Goal: Information Seeking & Learning: Learn about a topic

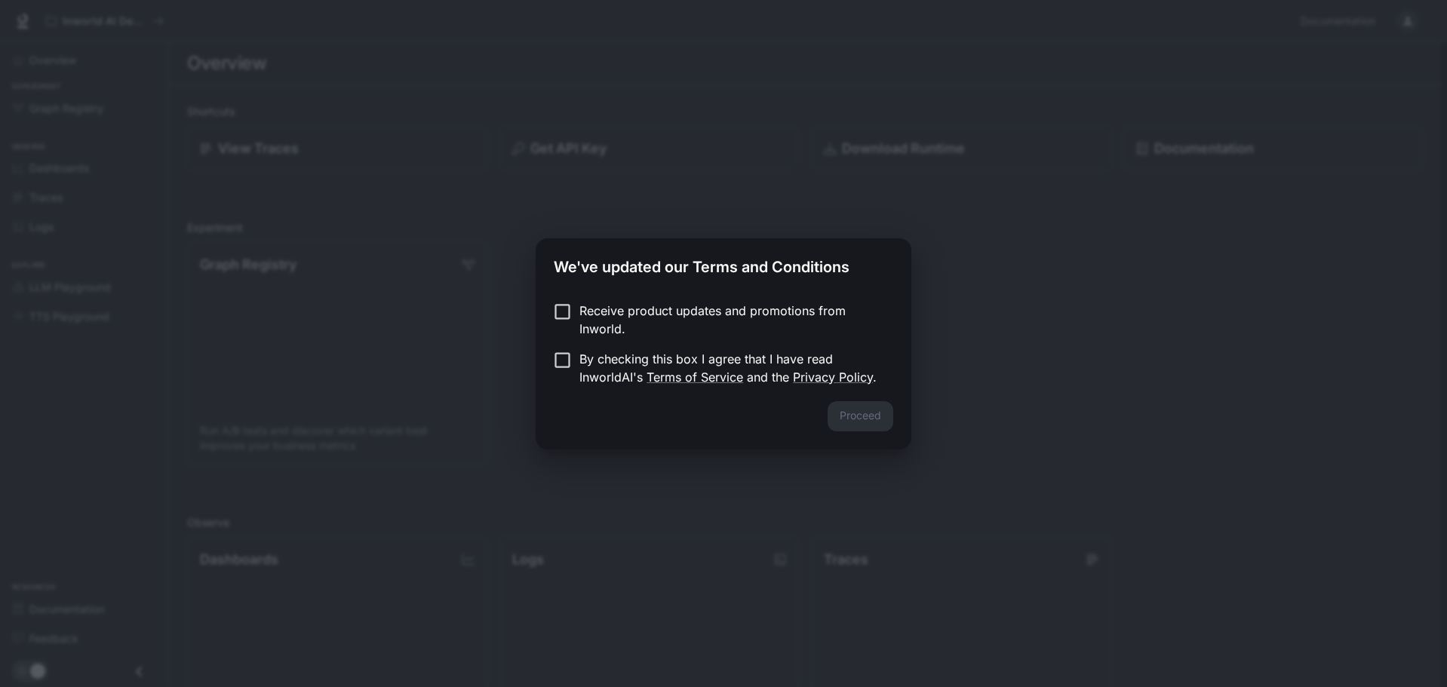
click at [790, 321] on p "Receive product updates and promotions from Inworld." at bounding box center [730, 320] width 302 height 36
click at [867, 409] on button "Proceed" at bounding box center [860, 416] width 66 height 30
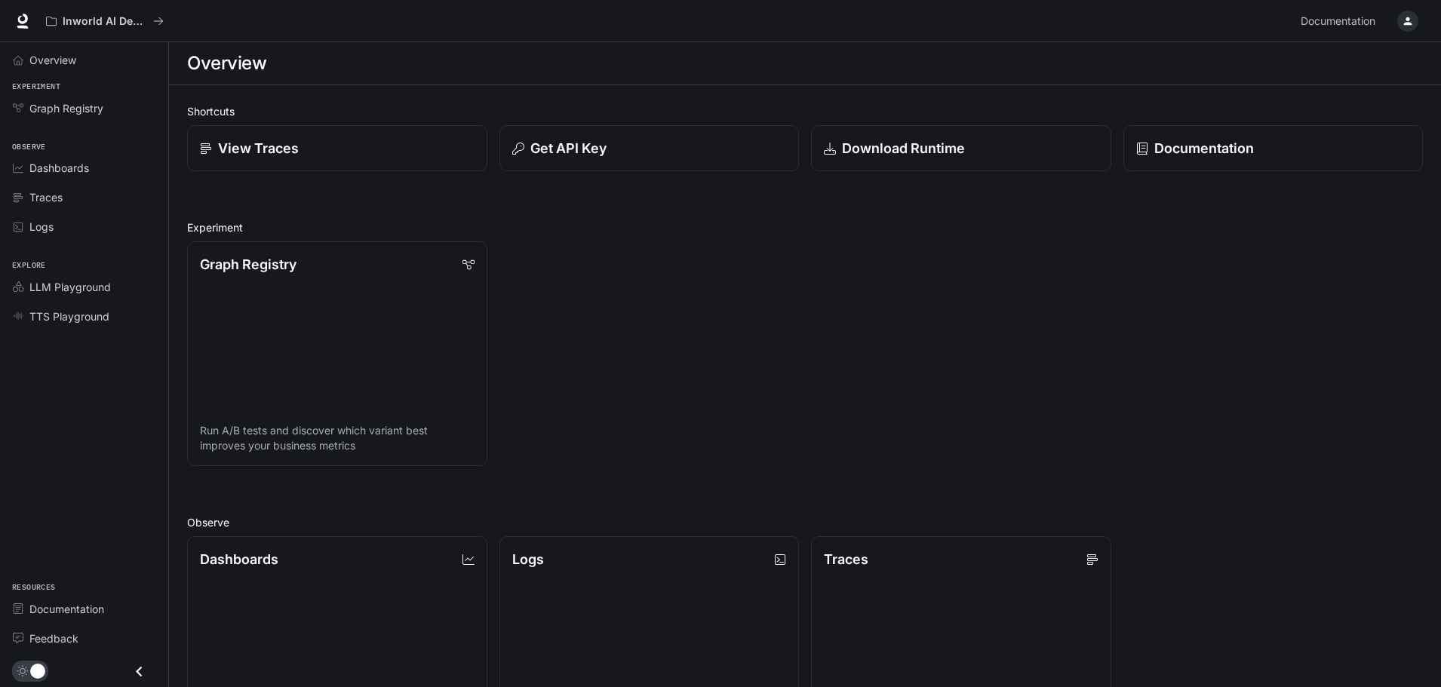
click at [547, 236] on div "Graph Registry Run A/B tests and discover which variant best improves your busi…" at bounding box center [799, 347] width 1248 height 237
click at [39, 66] on span "Overview" at bounding box center [52, 60] width 47 height 16
click at [595, 310] on div "Graph Registry Run A/B tests and discover which variant best improves your busi…" at bounding box center [799, 347] width 1248 height 237
click at [23, 22] on icon at bounding box center [23, 19] width 10 height 11
click at [78, 312] on span "TTS Playground" at bounding box center [69, 316] width 80 height 16
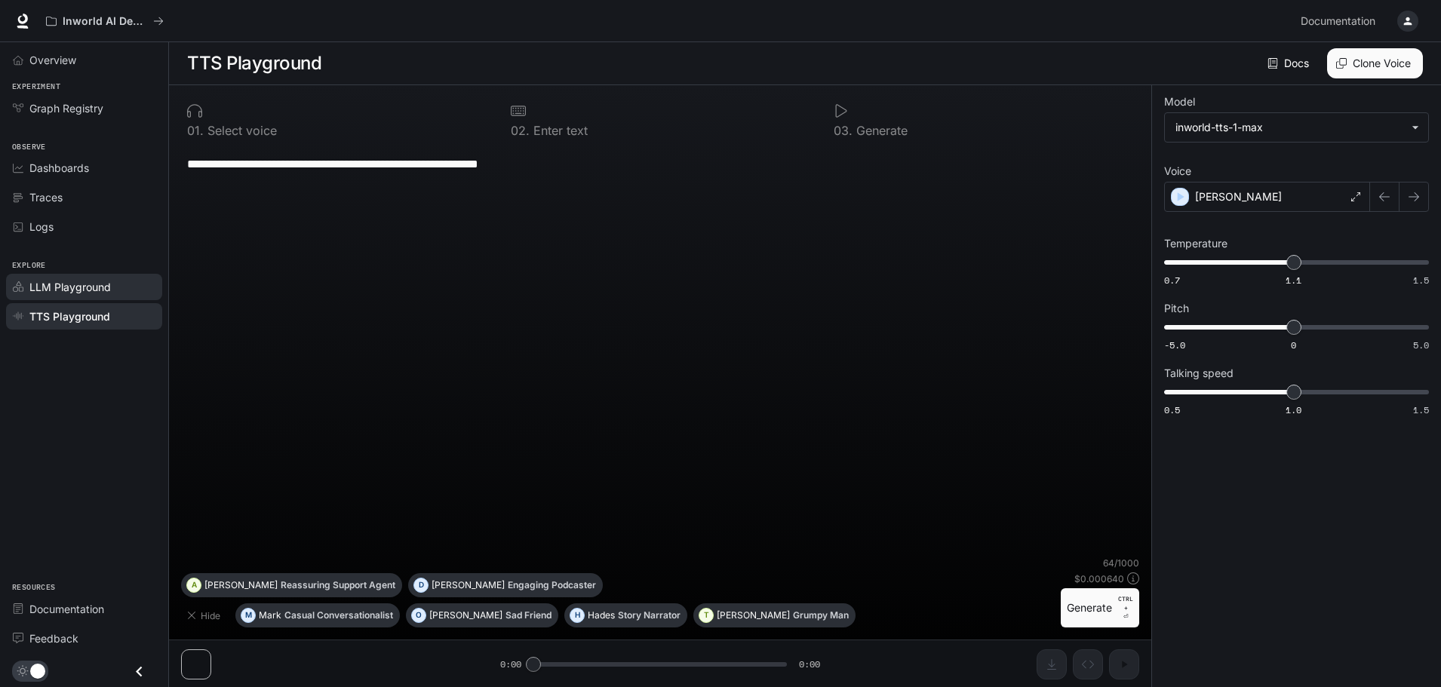
click at [83, 287] on span "LLM Playground" at bounding box center [69, 287] width 81 height 16
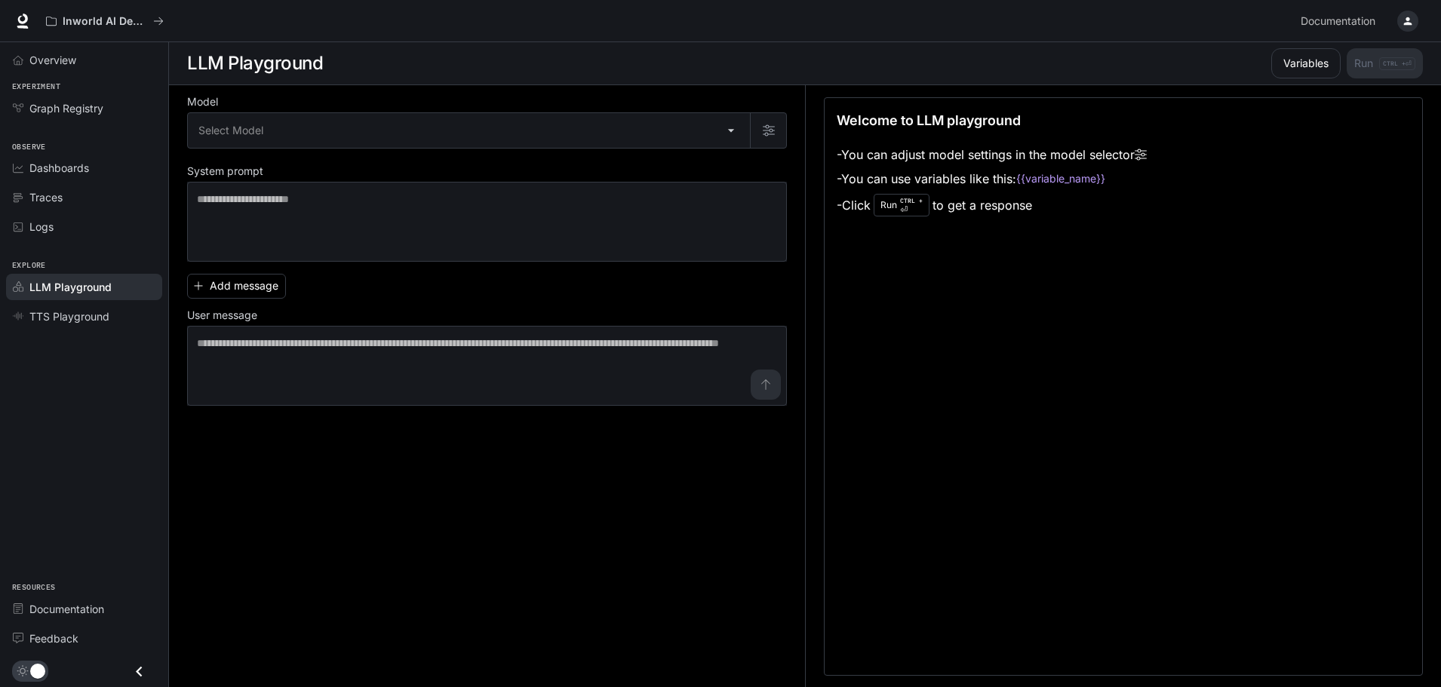
scroll to position [1, 0]
click at [70, 69] on link "Overview" at bounding box center [84, 60] width 156 height 26
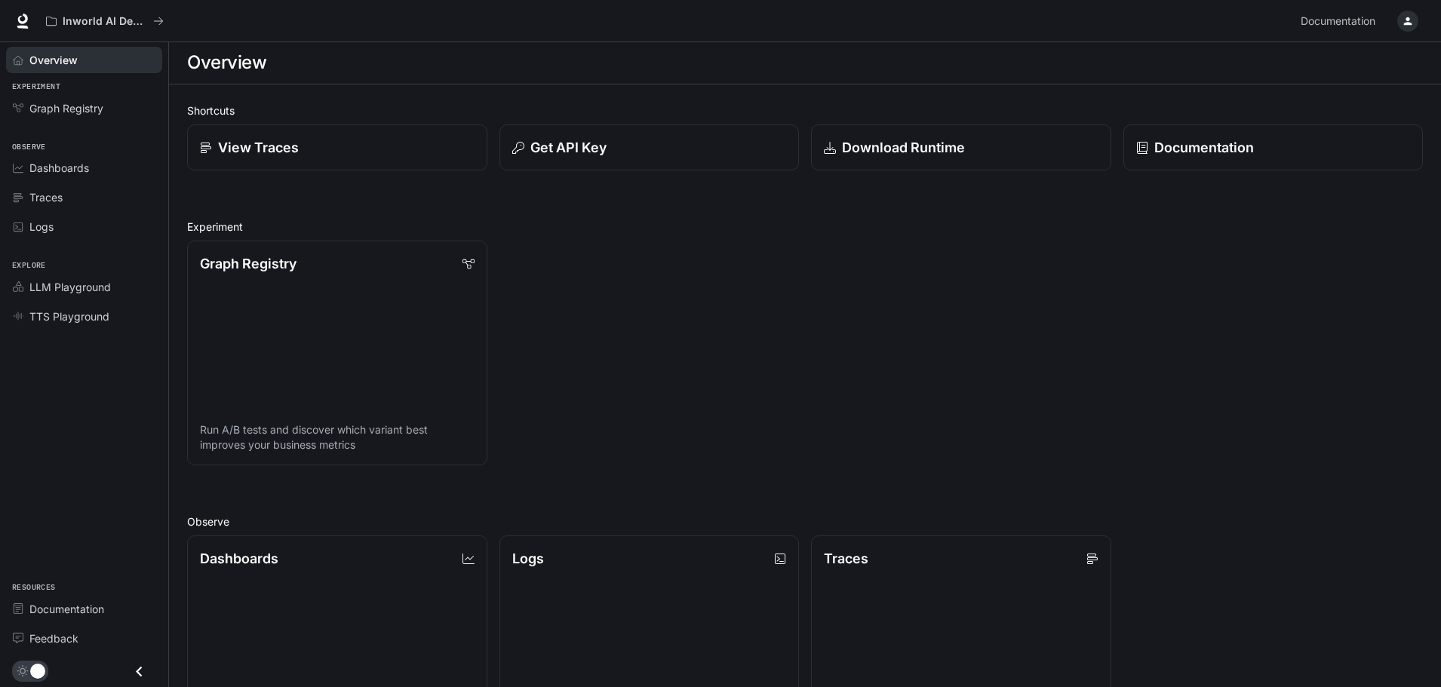
click at [1087, 286] on div "Graph Registry Run A/B tests and discover which variant best improves your busi…" at bounding box center [799, 347] width 1248 height 237
click at [1171, 152] on p "Documentation" at bounding box center [1203, 147] width 100 height 20
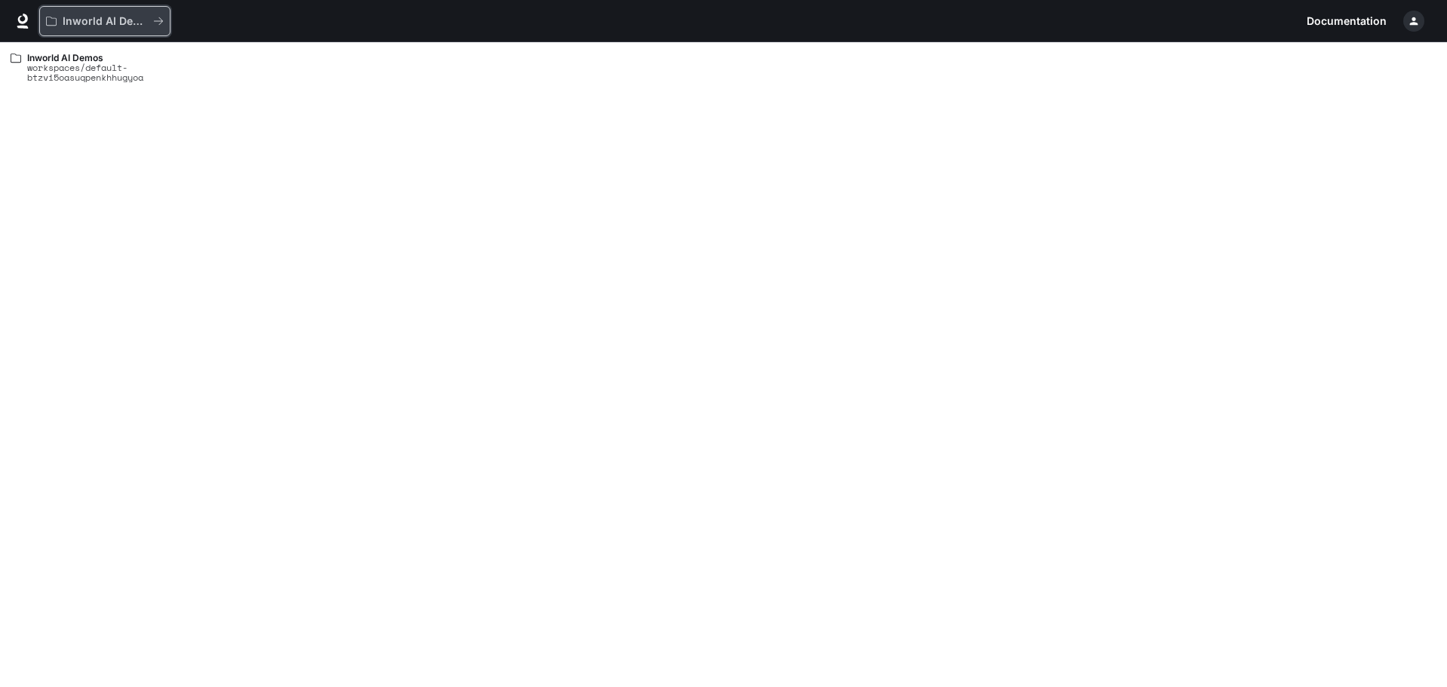
click at [123, 19] on p "Inworld AI Demos" at bounding box center [105, 21] width 84 height 13
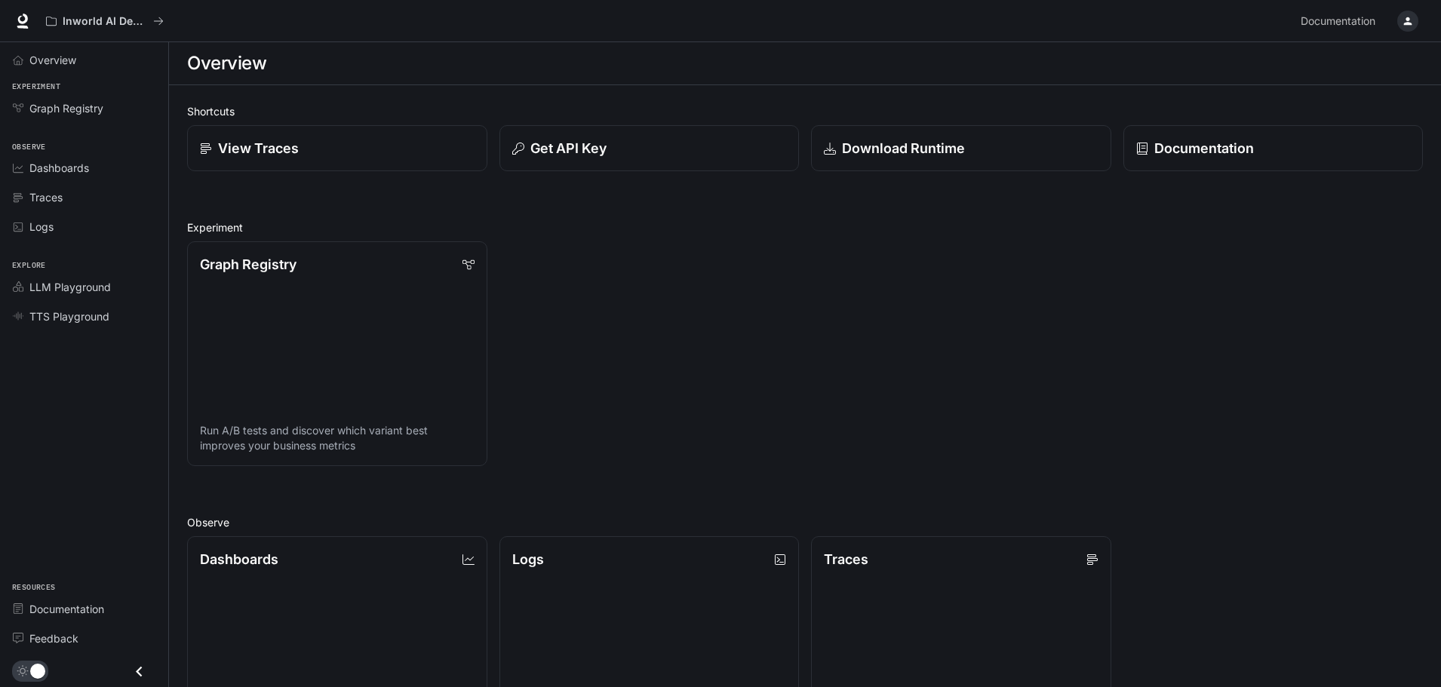
click at [1404, 20] on icon "button" at bounding box center [1407, 21] width 12 height 12
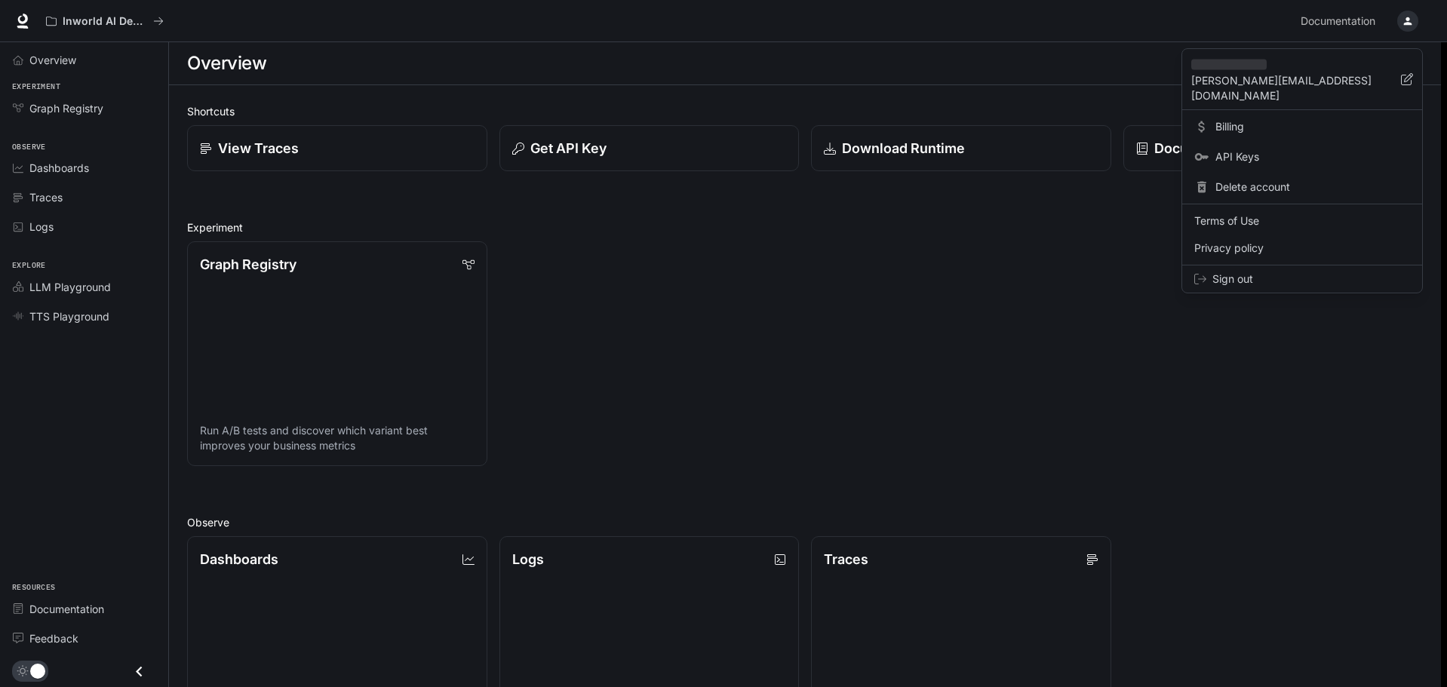
click at [965, 274] on div at bounding box center [723, 343] width 1447 height 687
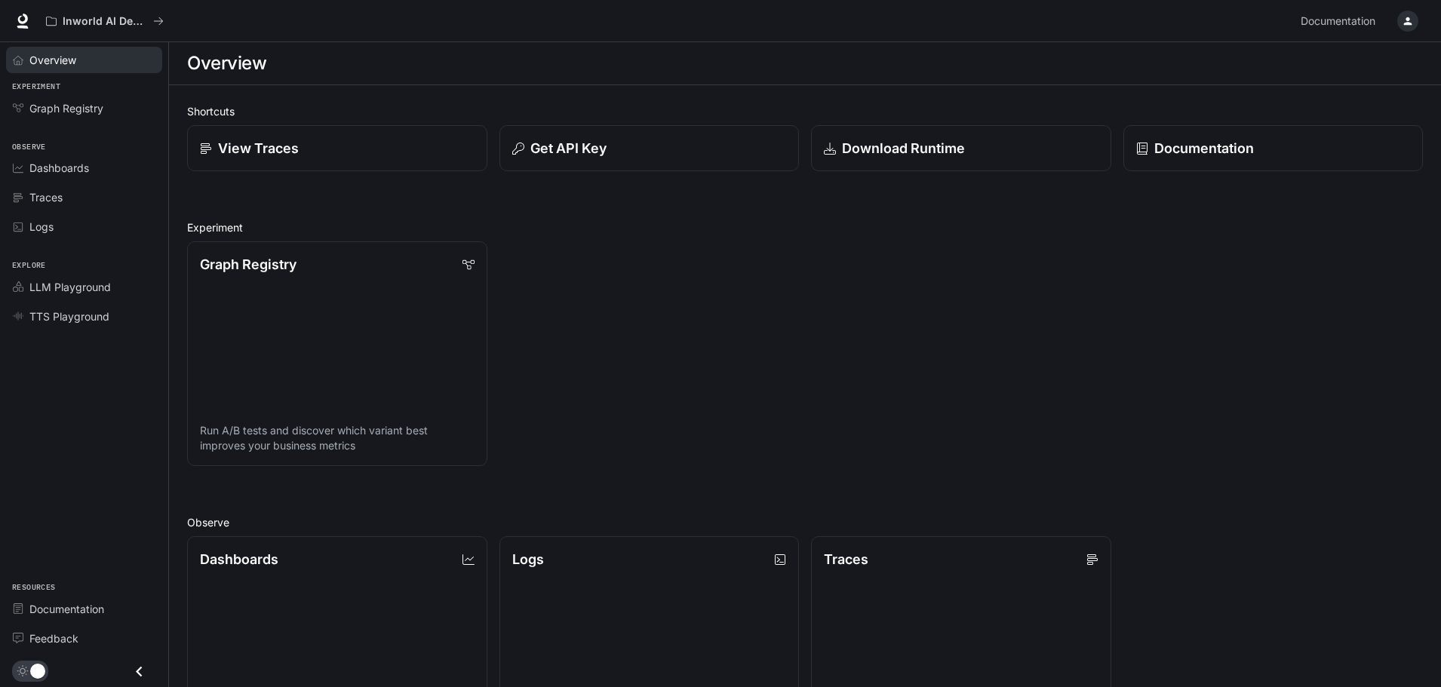
click at [72, 66] on span "Overview" at bounding box center [52, 60] width 47 height 16
click at [21, 19] on icon at bounding box center [22, 21] width 15 height 15
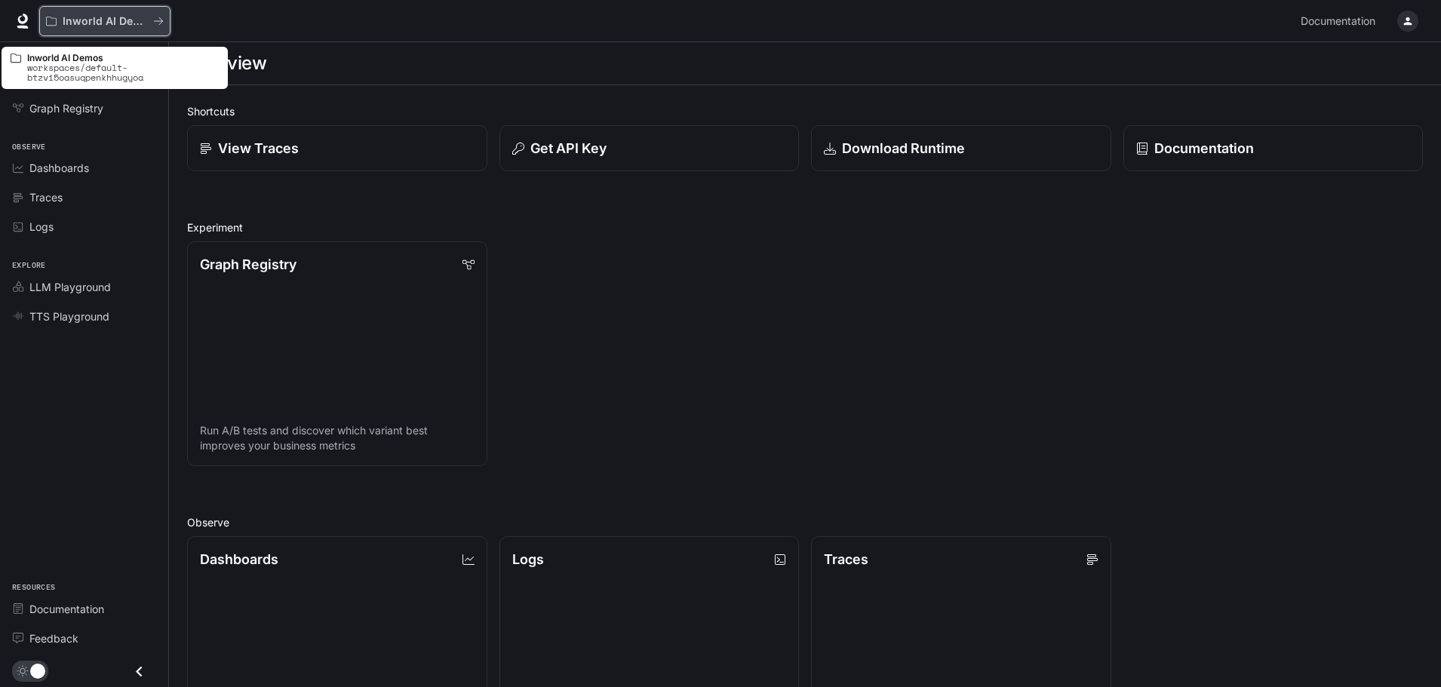
click at [71, 20] on p "Inworld AI Demos" at bounding box center [105, 21] width 84 height 13
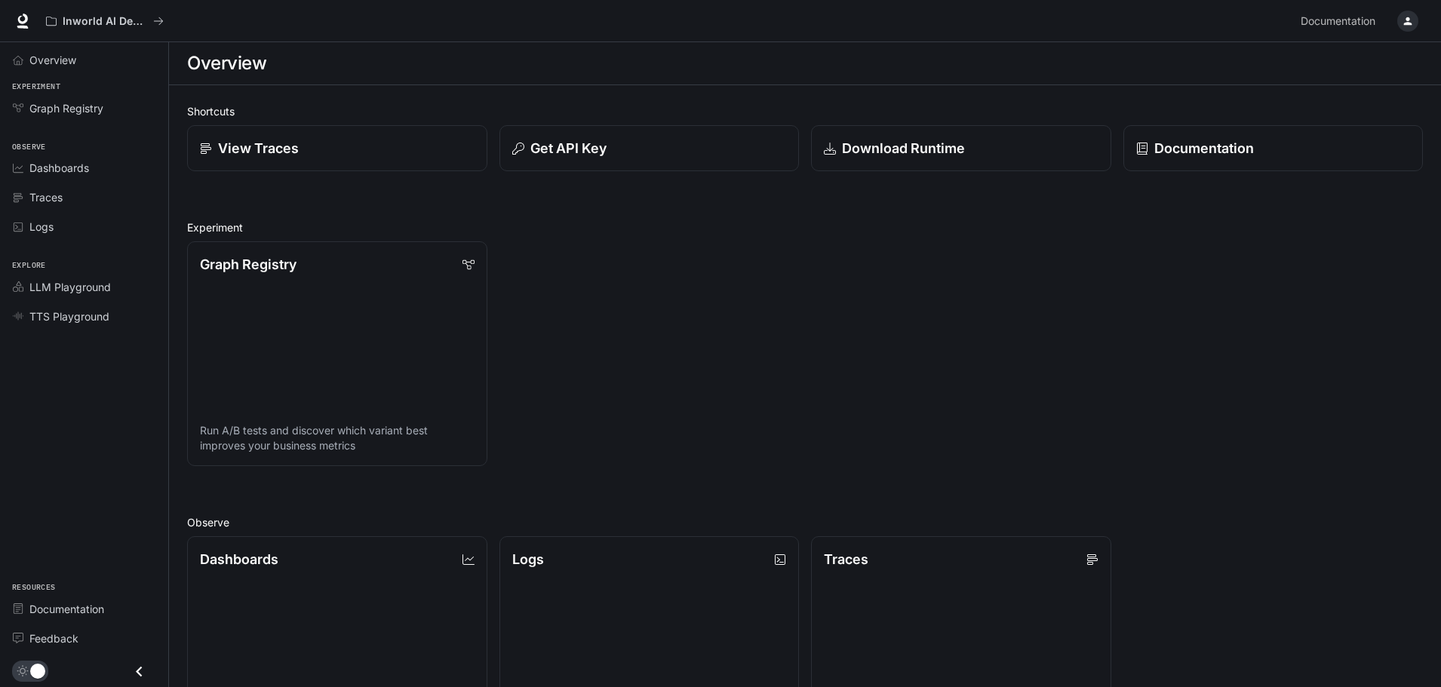
drag, startPoint x: 70, startPoint y: 370, endPoint x: 829, endPoint y: 355, distance: 759.0
click at [829, 355] on div "Graph Registry Run A/B tests and discover which variant best improves your busi…" at bounding box center [799, 347] width 1248 height 237
click at [818, 355] on div "Graph Registry Run A/B tests and discover which variant best improves your busi…" at bounding box center [799, 347] width 1248 height 237
click at [1404, 19] on icon "button" at bounding box center [1407, 21] width 12 height 12
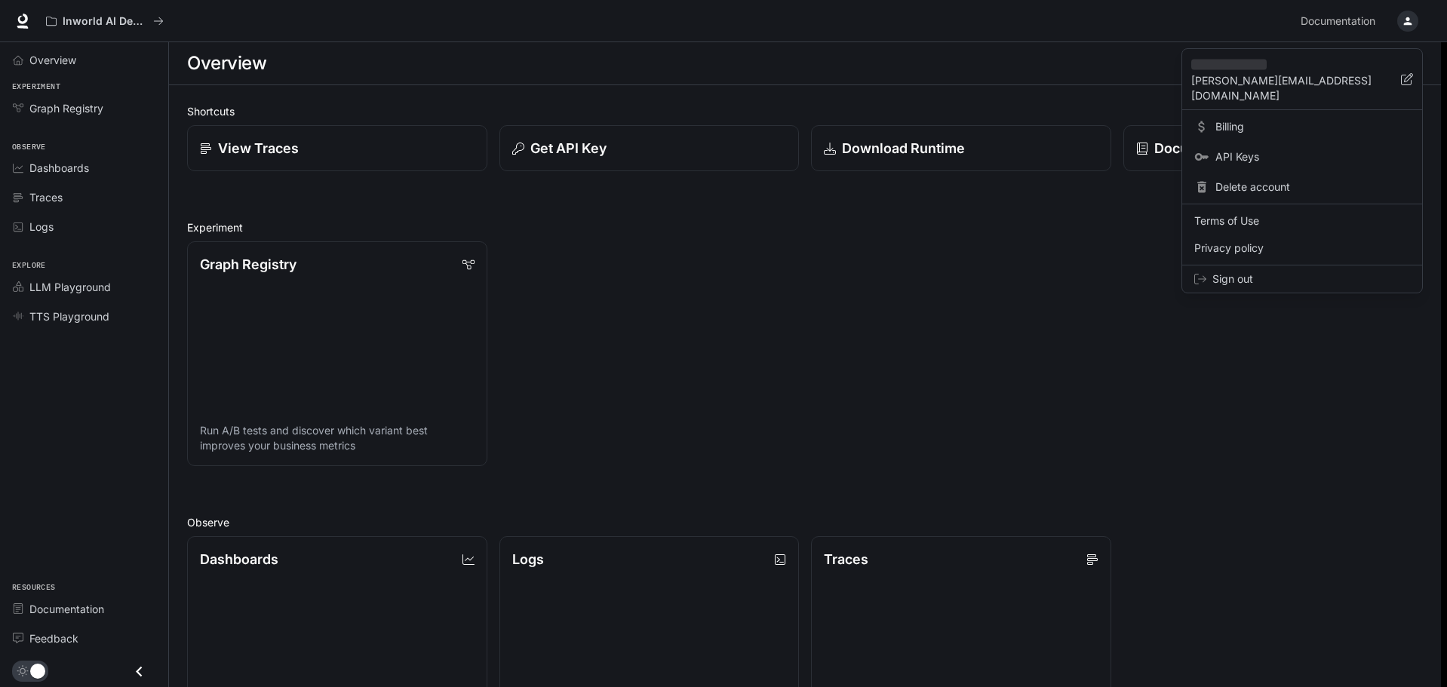
click at [1041, 331] on div at bounding box center [723, 343] width 1447 height 687
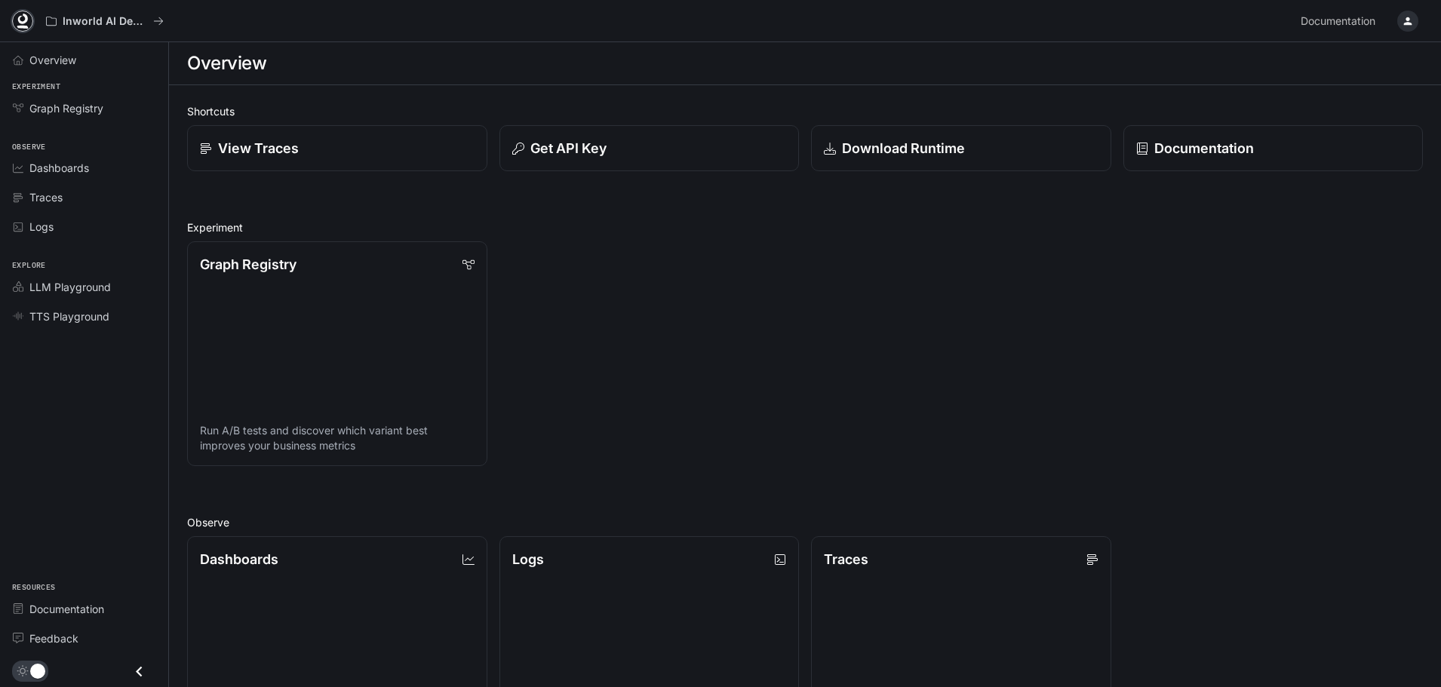
click at [23, 18] on icon at bounding box center [22, 21] width 15 height 15
click at [71, 115] on span "Graph Registry" at bounding box center [66, 108] width 74 height 16
click at [1405, 15] on icon "button" at bounding box center [1407, 21] width 12 height 12
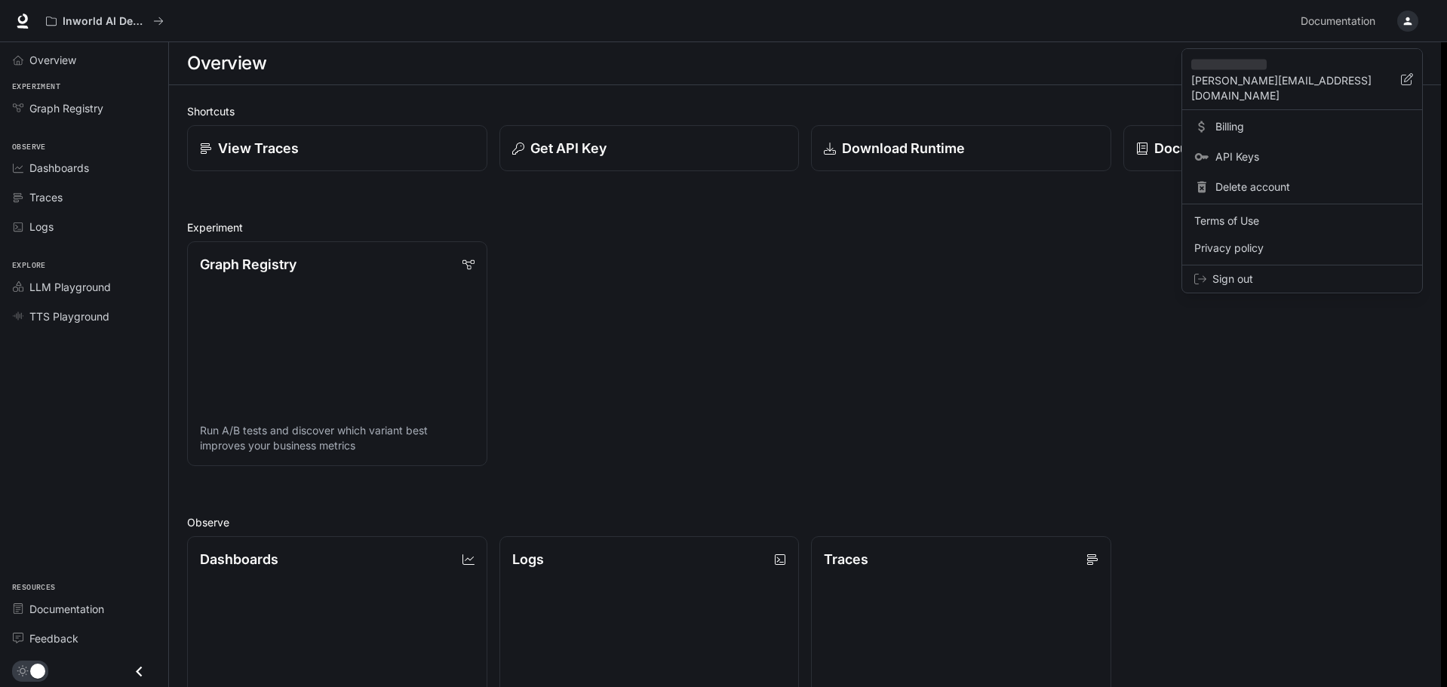
click at [1405, 73] on icon at bounding box center [1407, 79] width 12 height 12
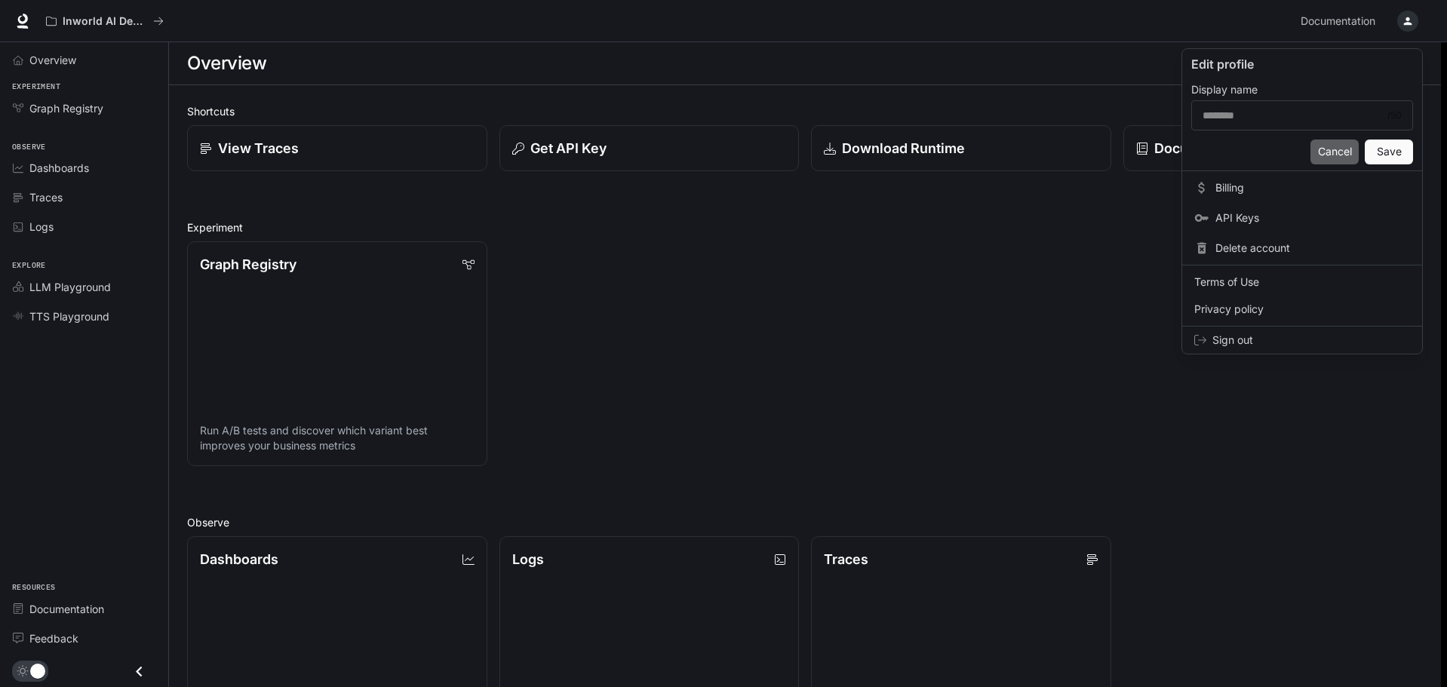
click at [1341, 154] on button "Cancel" at bounding box center [1334, 152] width 48 height 25
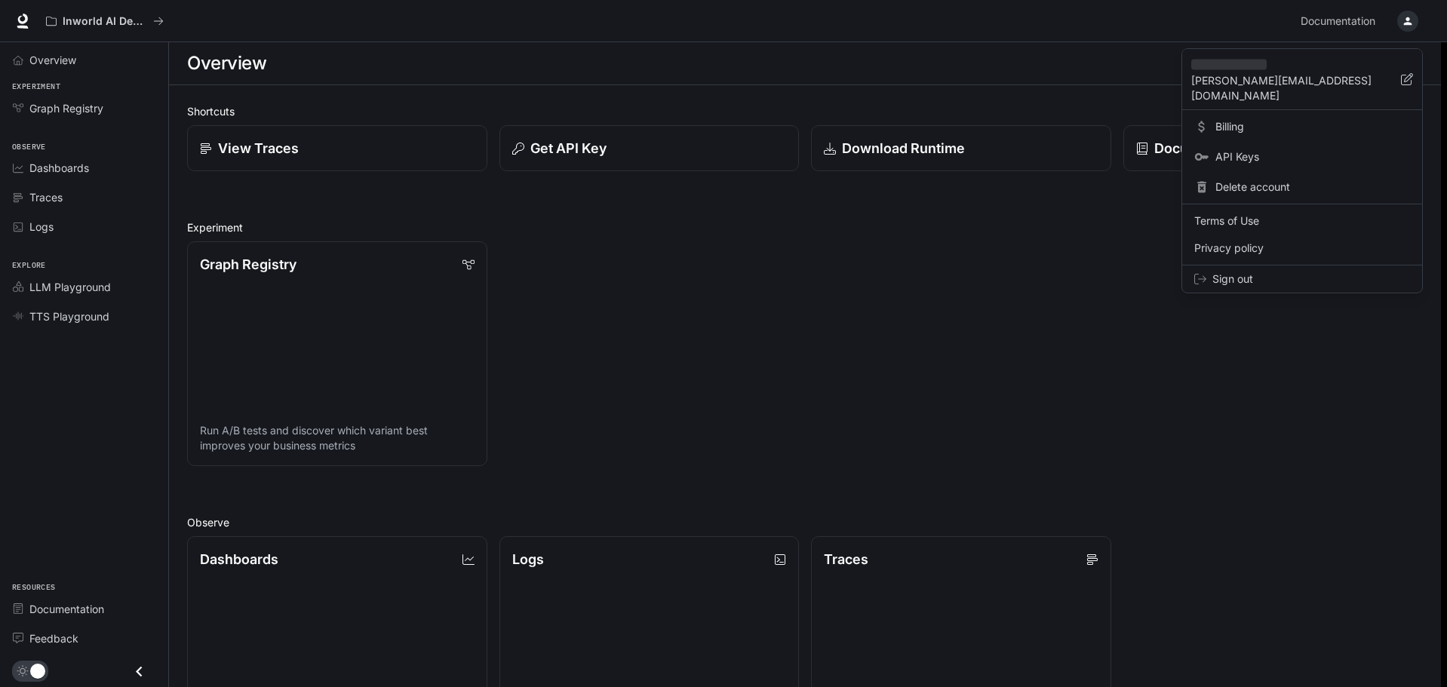
click at [1398, 68] on div "[PERSON_NAME][EMAIL_ADDRESS][DOMAIN_NAME]" at bounding box center [1296, 79] width 210 height 48
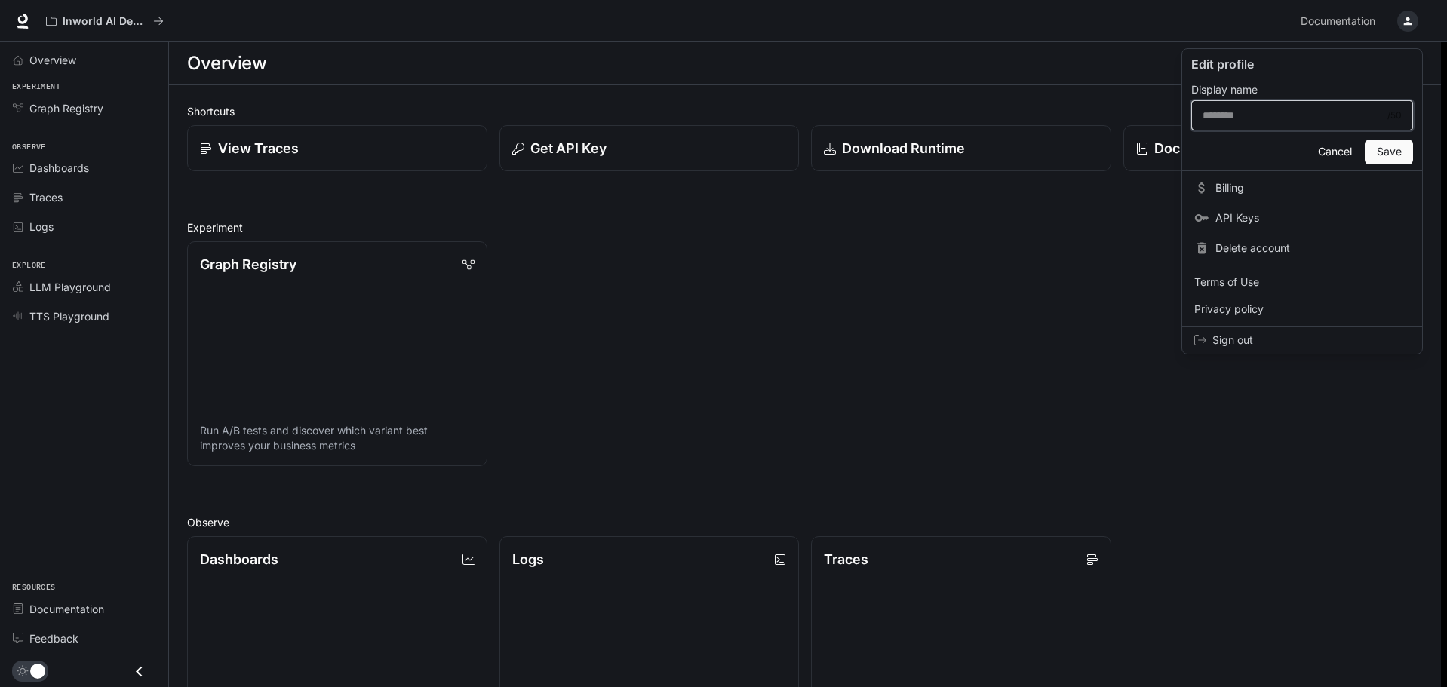
drag, startPoint x: 1293, startPoint y: 108, endPoint x: 1307, endPoint y: 109, distance: 14.4
click at [1294, 109] on input "text" at bounding box center [1291, 115] width 198 height 15
type input "*****"
click at [1391, 149] on button "Save" at bounding box center [1388, 152] width 48 height 25
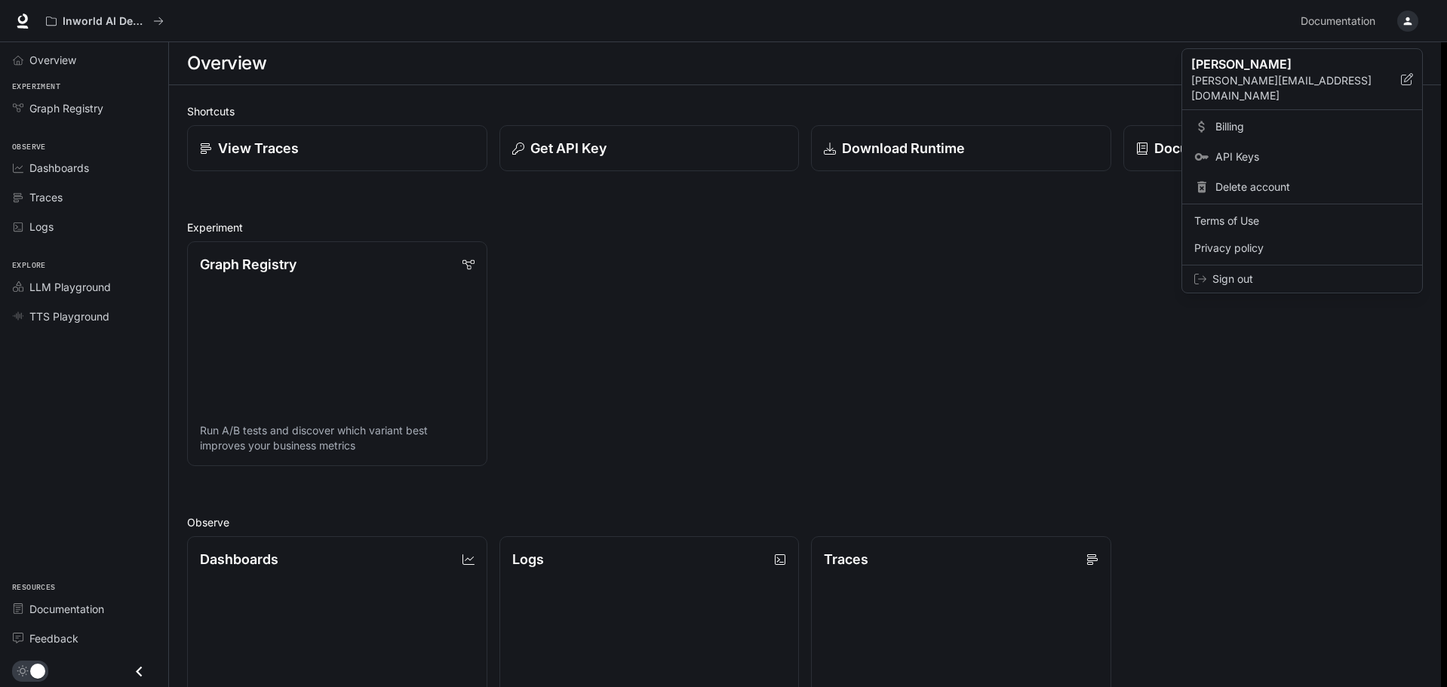
click at [140, 671] on div at bounding box center [723, 343] width 1447 height 687
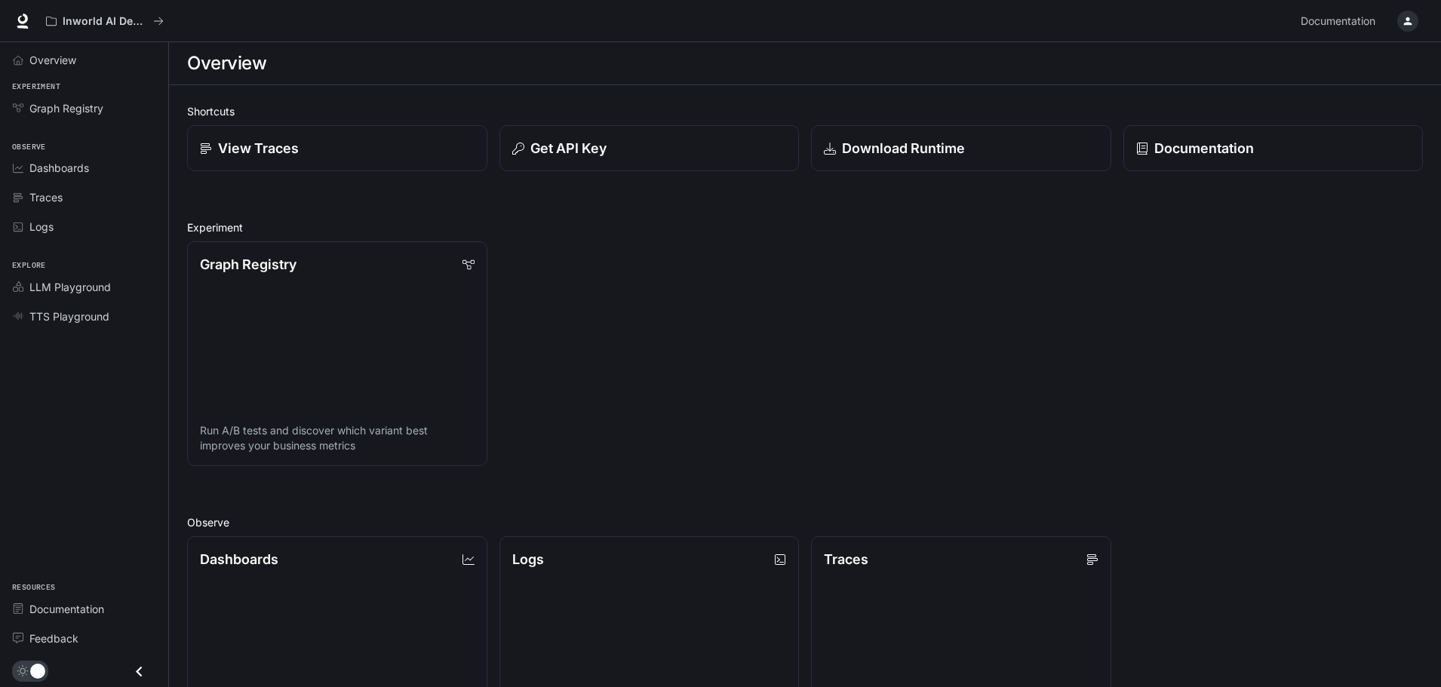
click at [137, 667] on icon "Close drawer" at bounding box center [139, 671] width 20 height 20
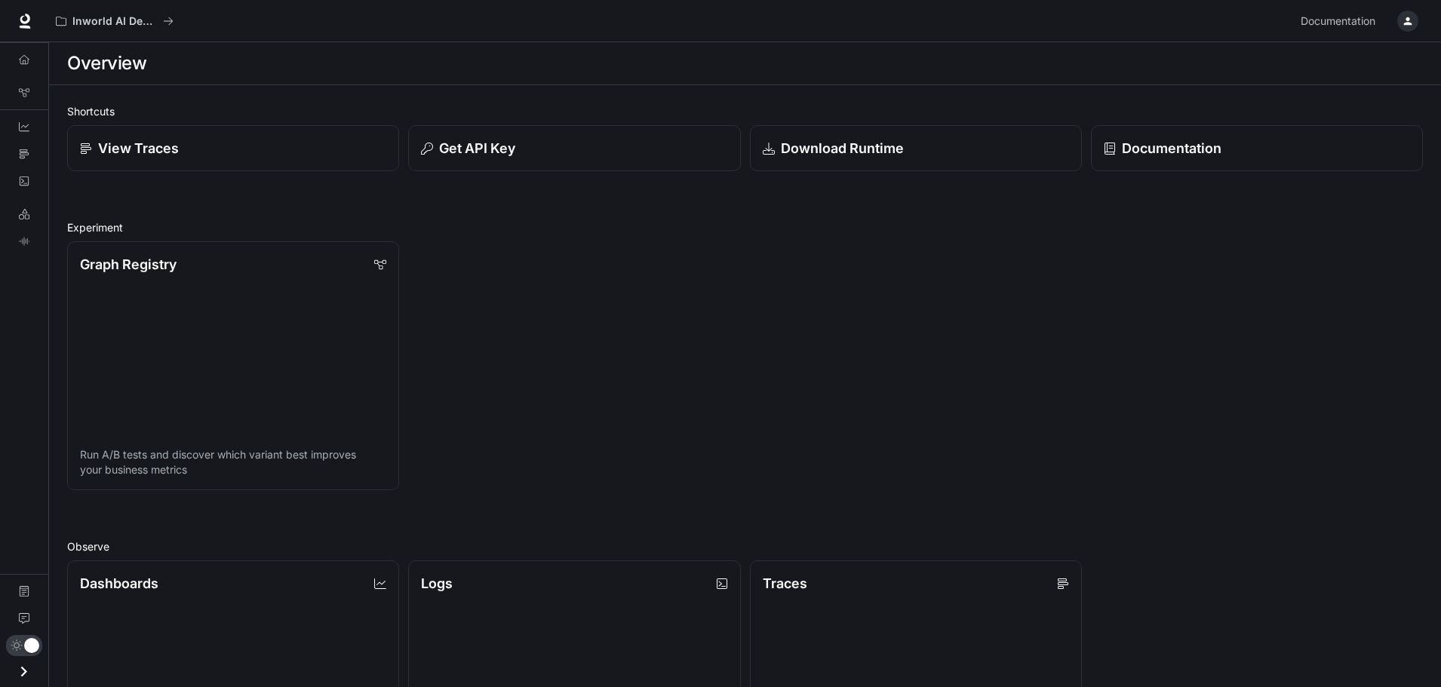
click at [29, 667] on icon "Open drawer" at bounding box center [24, 671] width 20 height 20
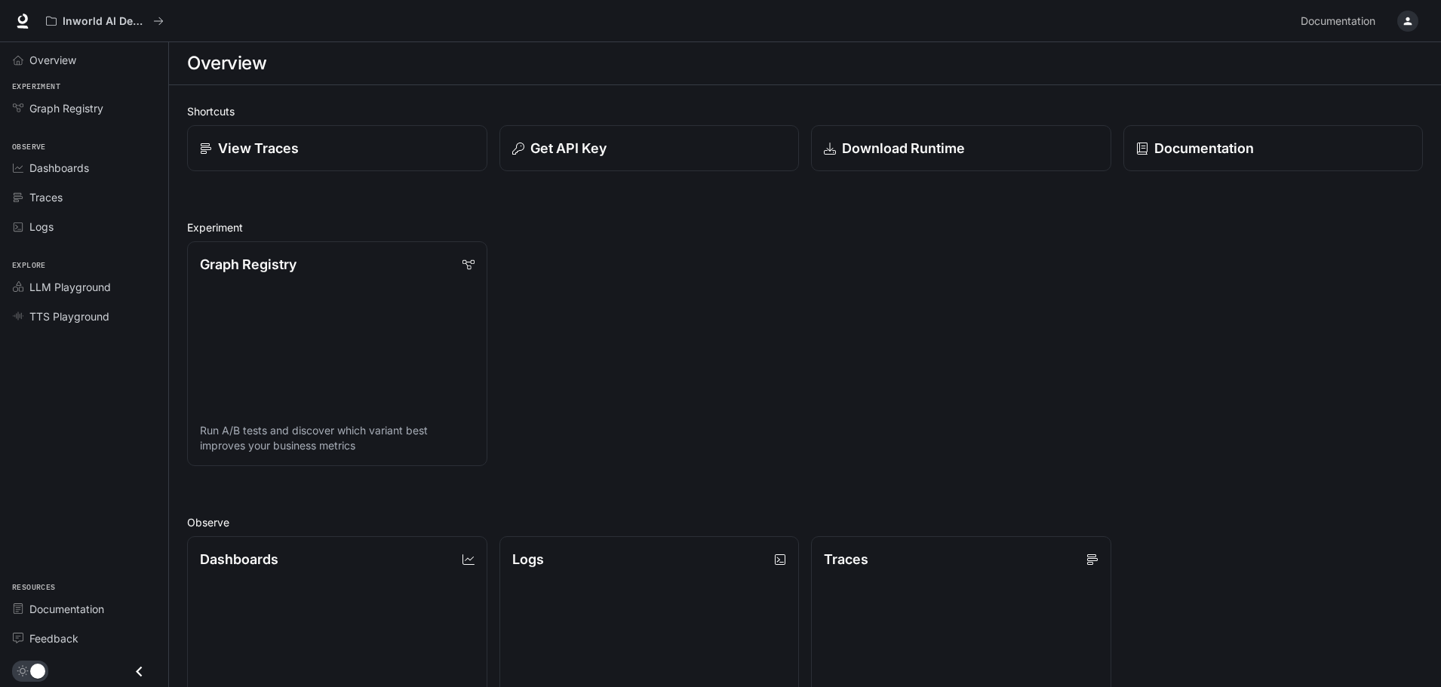
click at [1409, 20] on icon "button" at bounding box center [1408, 21] width 8 height 8
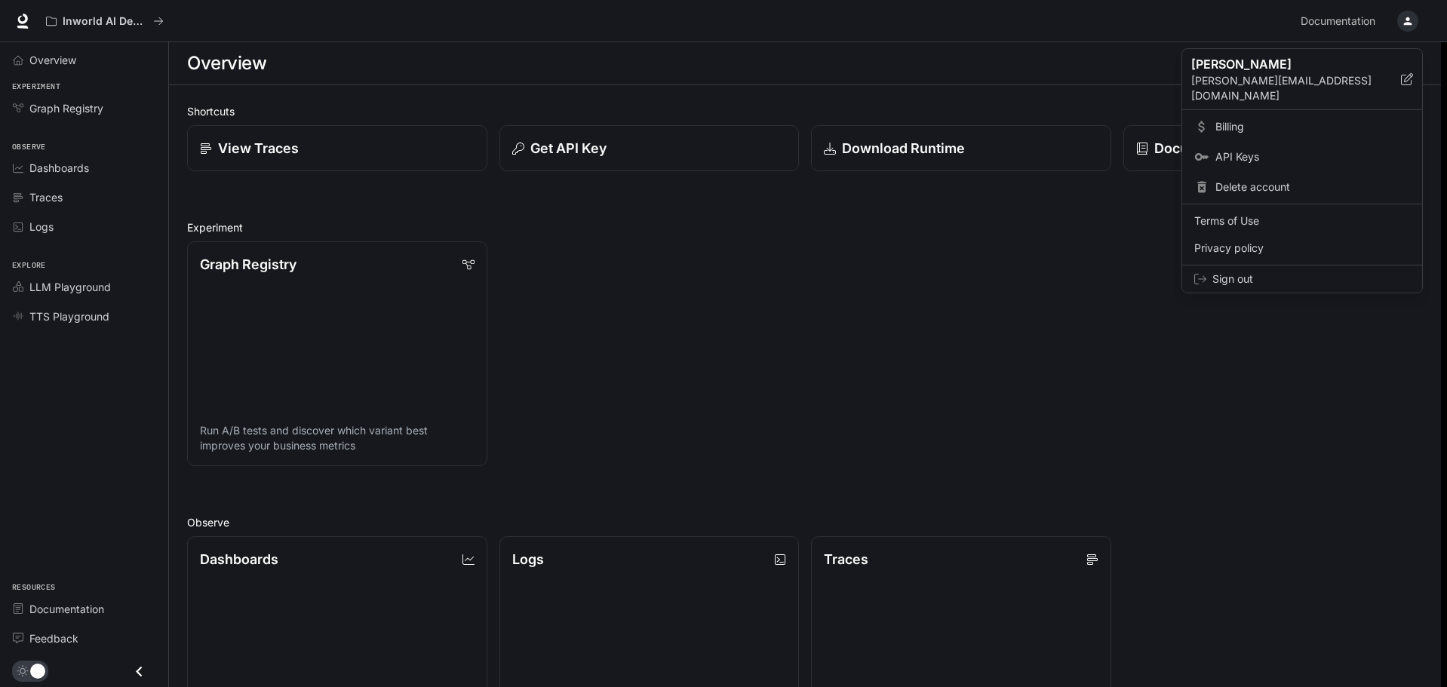
click at [1285, 272] on span "Sign out" at bounding box center [1311, 279] width 198 height 15
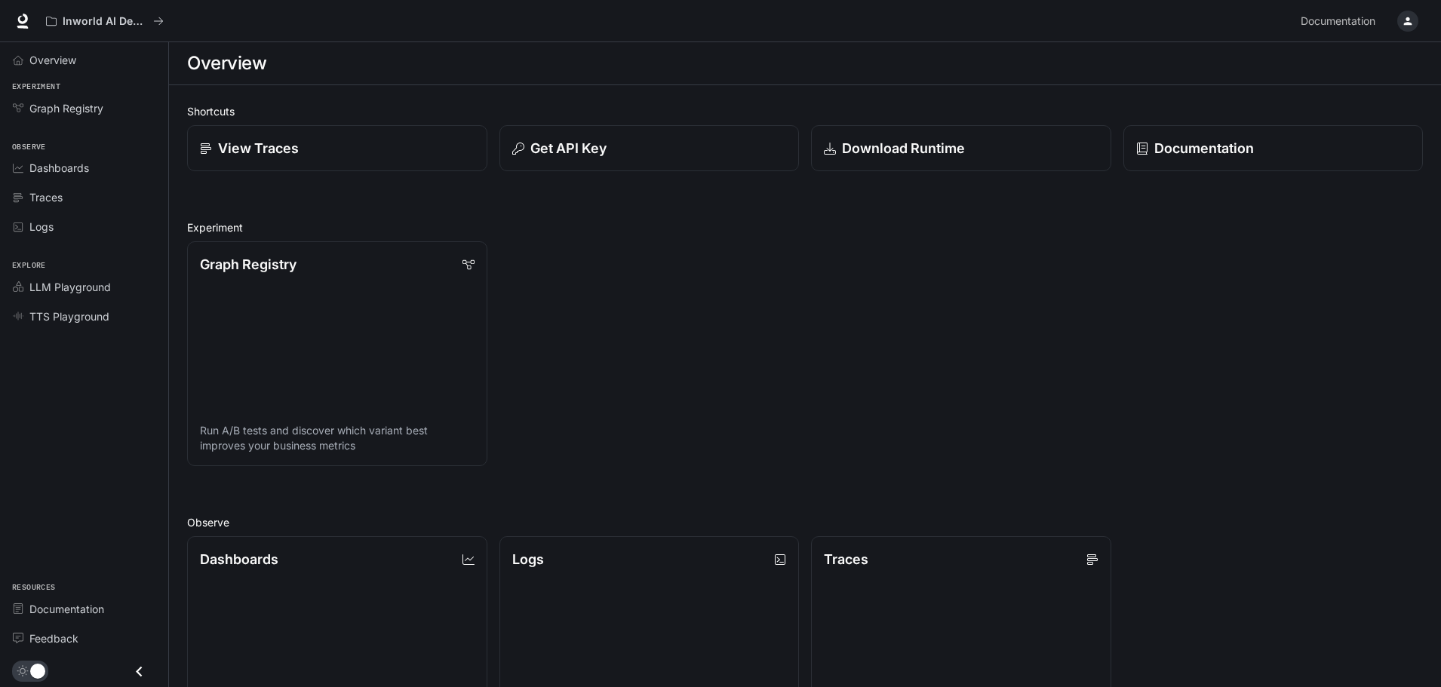
click at [245, 72] on h1 "Overview" at bounding box center [226, 63] width 79 height 30
click at [164, 18] on button "Inworld AI Demos" at bounding box center [104, 21] width 131 height 30
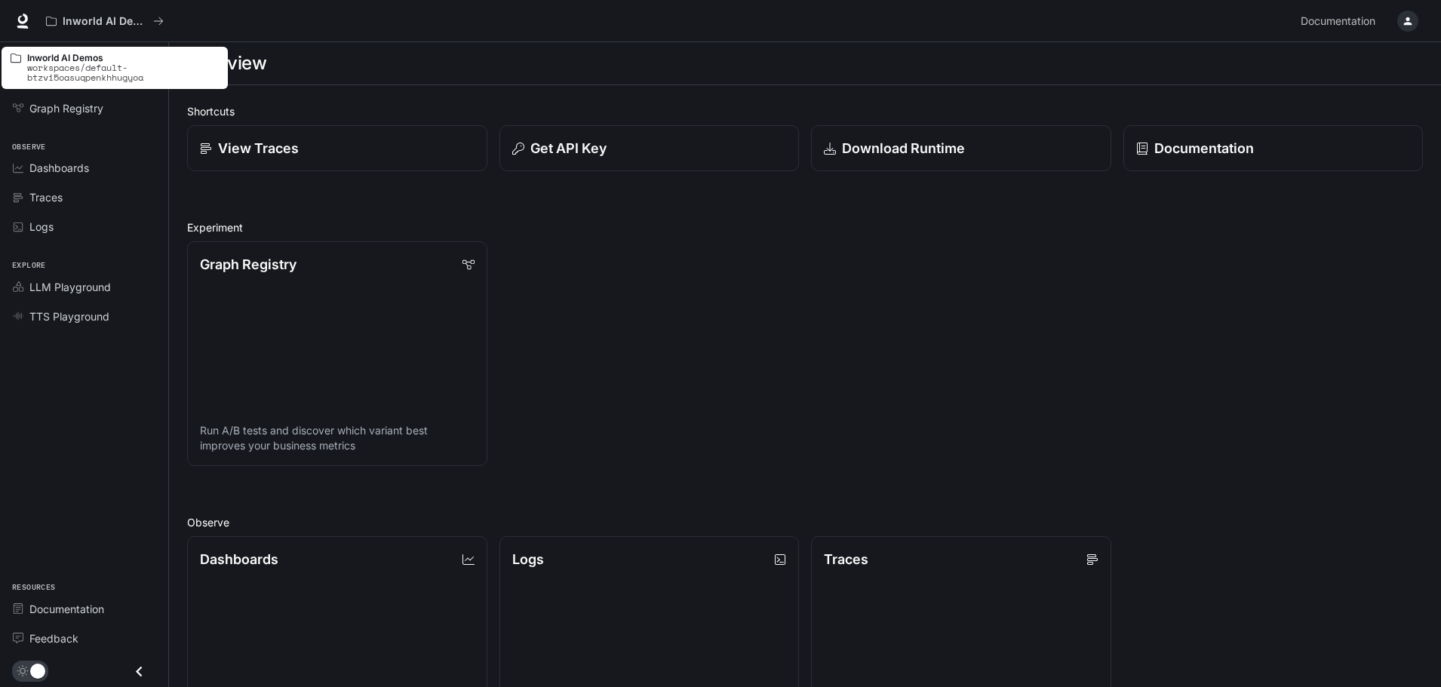
click at [67, 63] on p "workspaces/default-btzvi5oasuqpenkhhugyoa" at bounding box center [123, 73] width 192 height 20
click at [46, 86] on div "Inworld AI Demos workspaces/default-btzvi5oasuqpenkhhugyoa" at bounding box center [115, 68] width 226 height 42
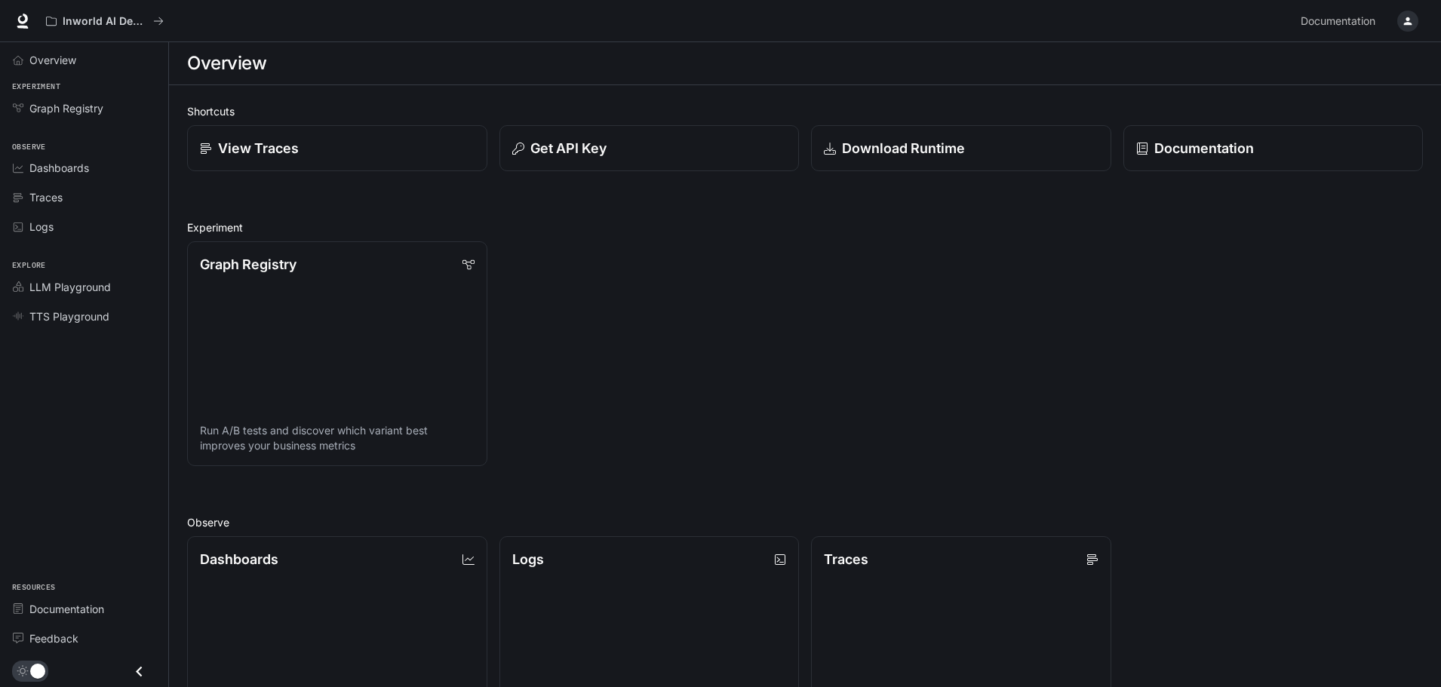
click at [1406, 26] on icon "button" at bounding box center [1407, 21] width 12 height 12
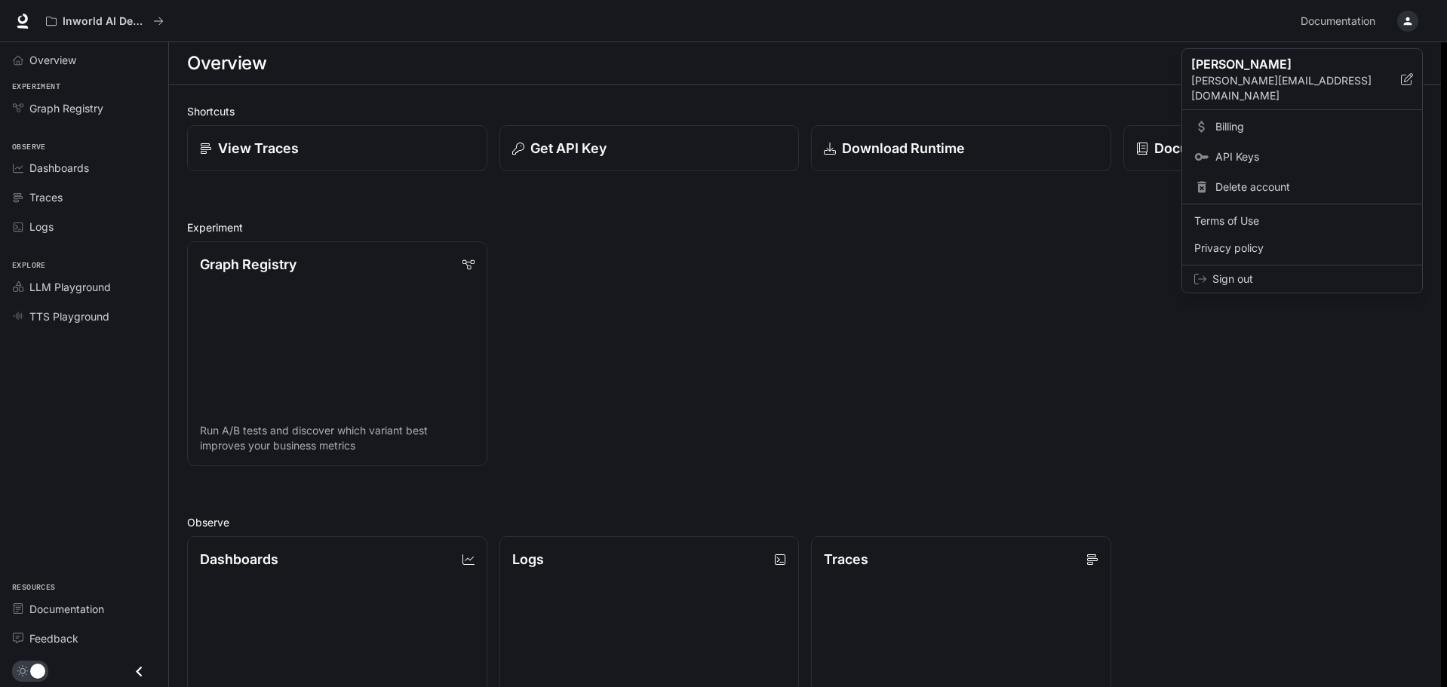
click at [1291, 272] on span "Sign out" at bounding box center [1311, 279] width 198 height 15
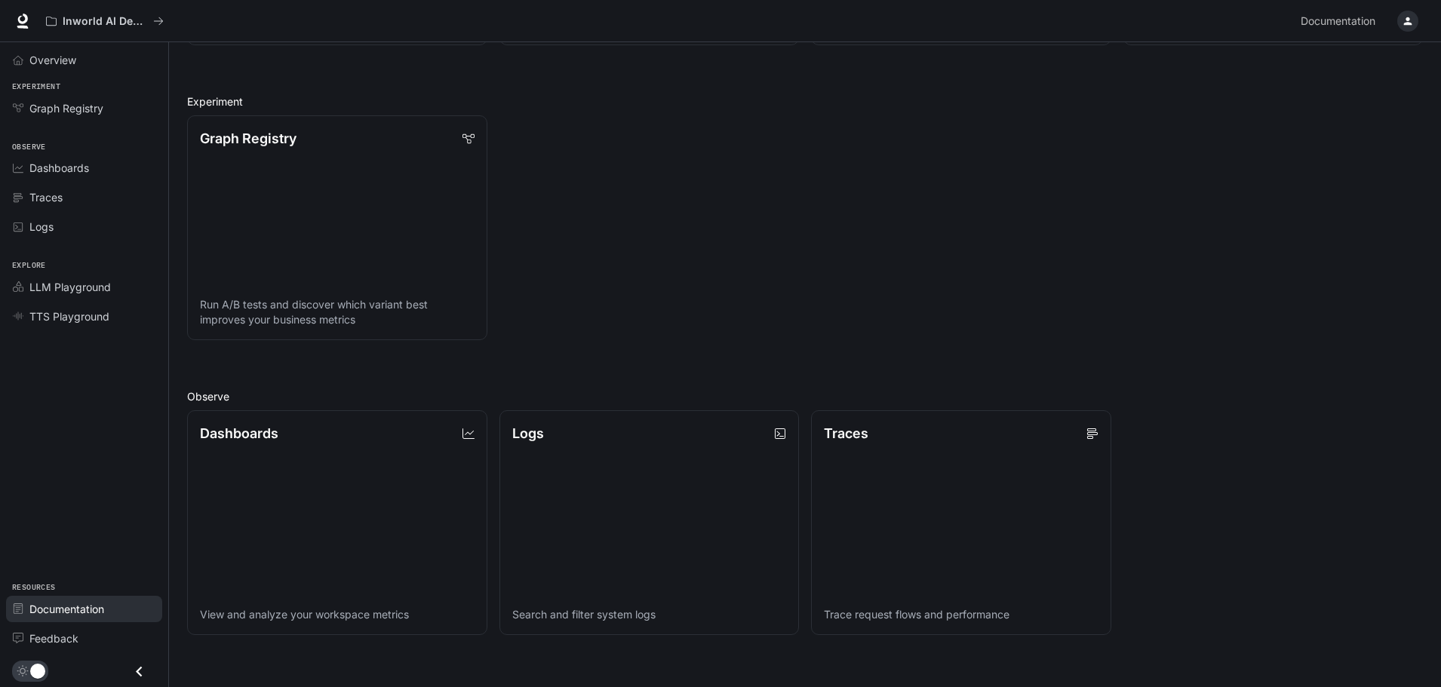
scroll to position [151, 0]
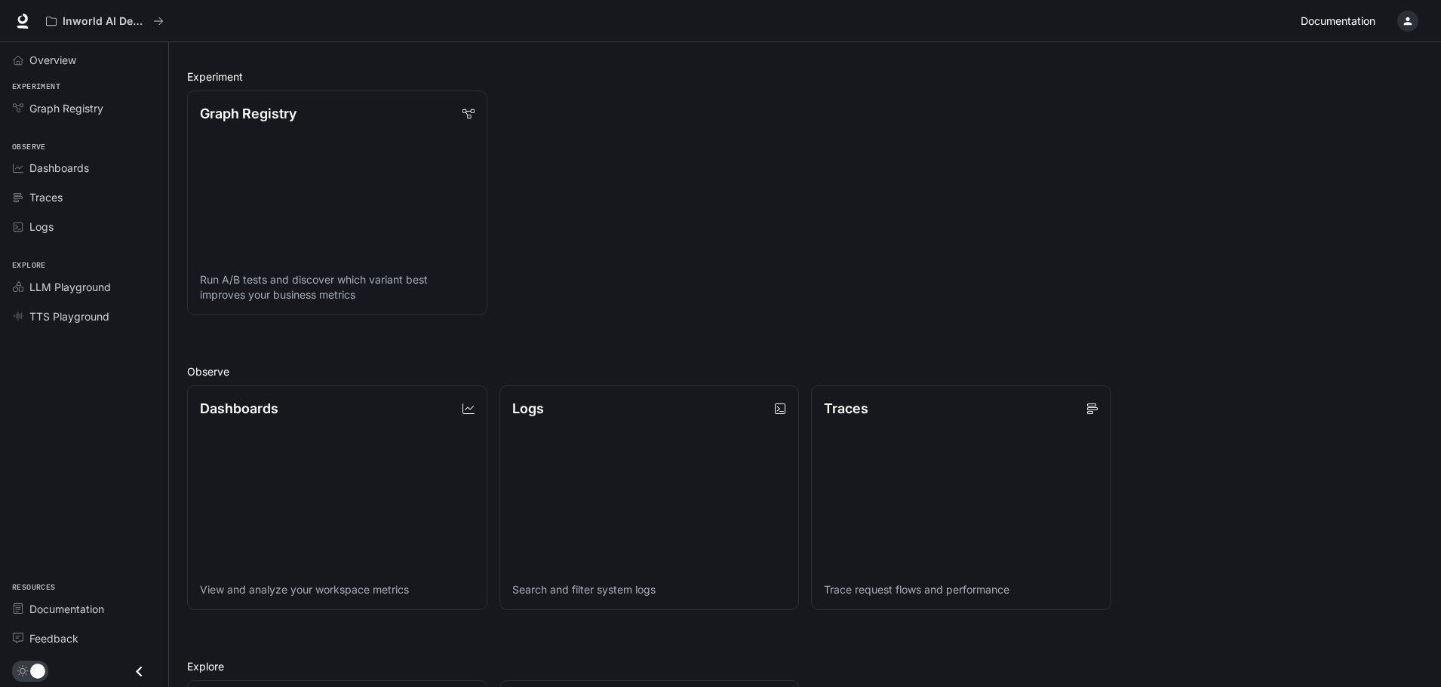
click at [1321, 12] on span "Documentation" at bounding box center [1337, 21] width 75 height 19
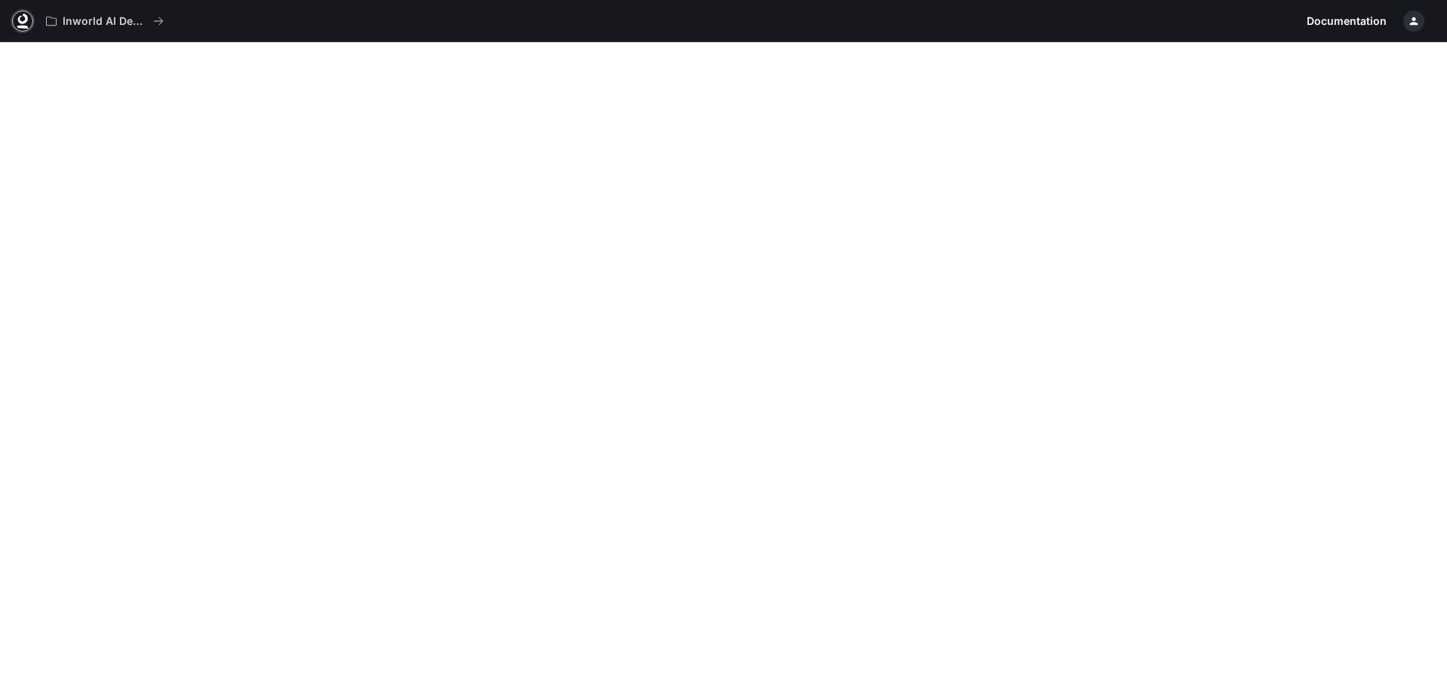
click at [27, 19] on icon at bounding box center [23, 19] width 10 height 11
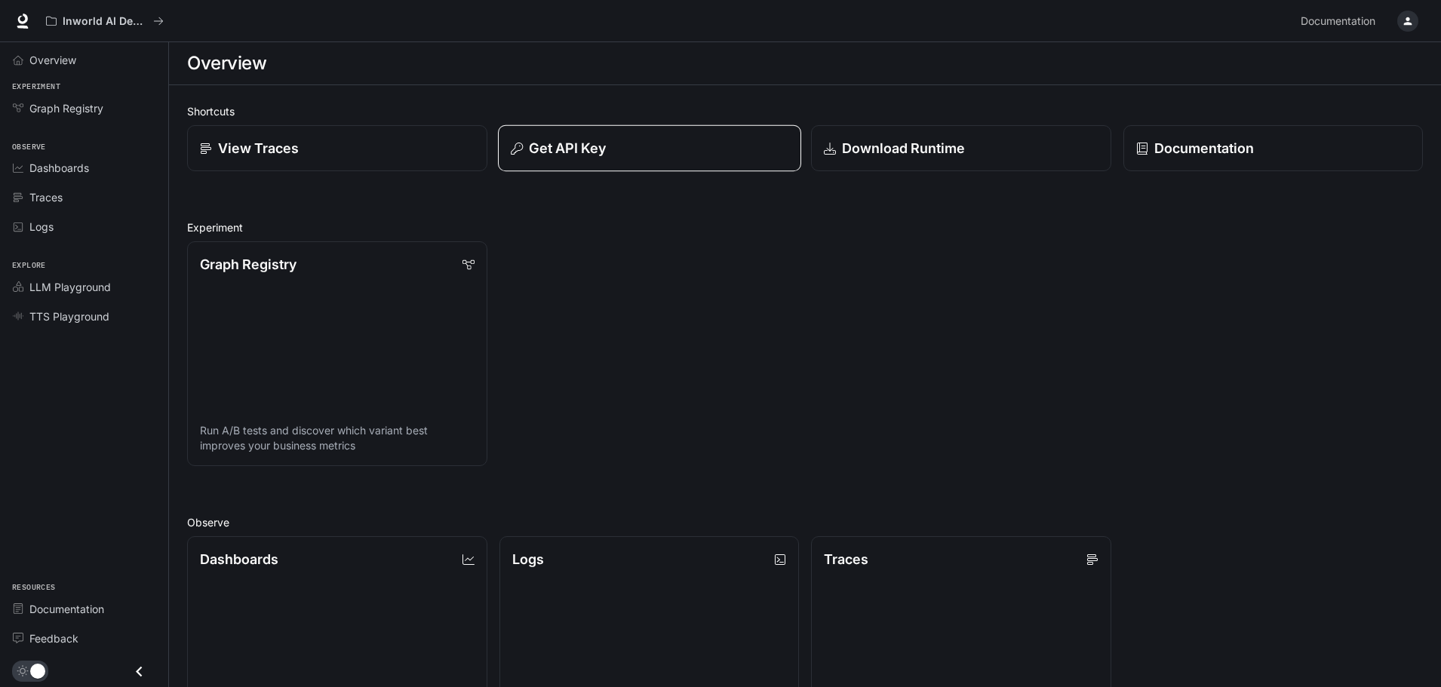
click at [615, 155] on div "Get API Key" at bounding box center [649, 148] width 277 height 20
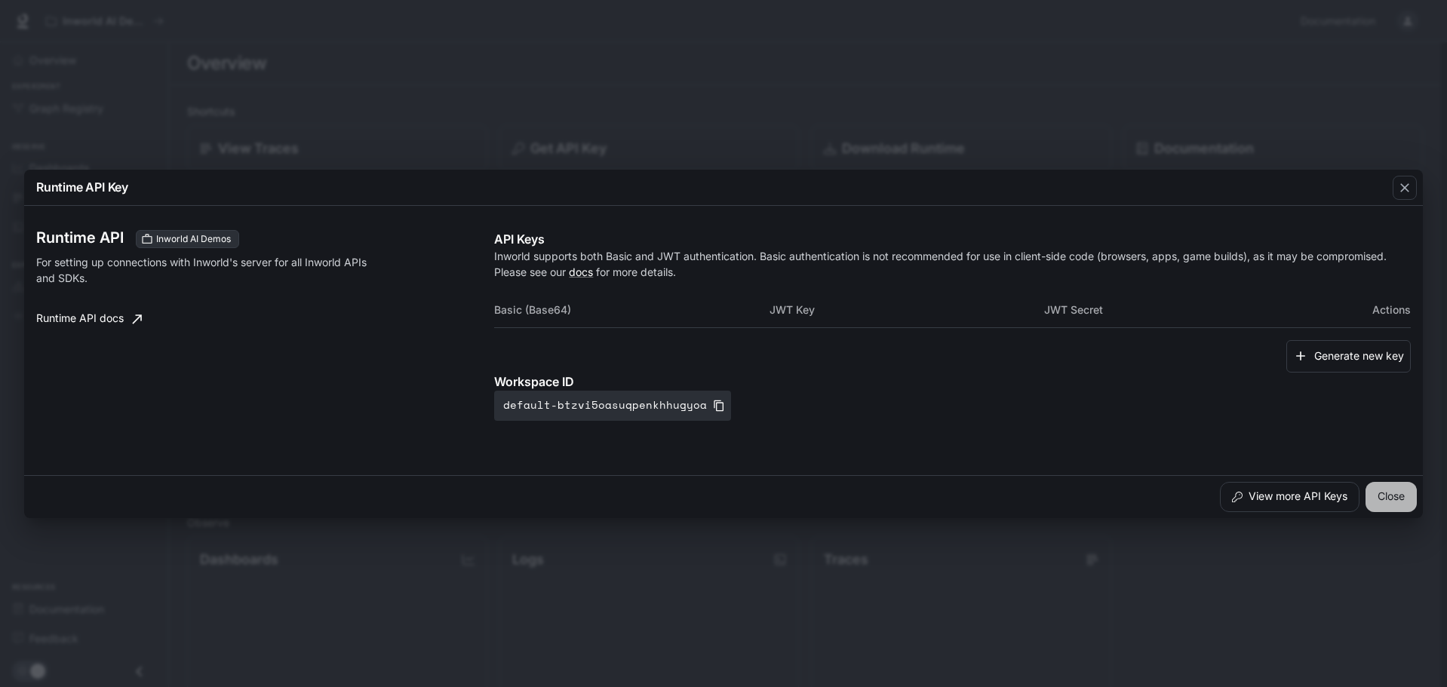
click at [1398, 493] on button "Close" at bounding box center [1390, 497] width 51 height 30
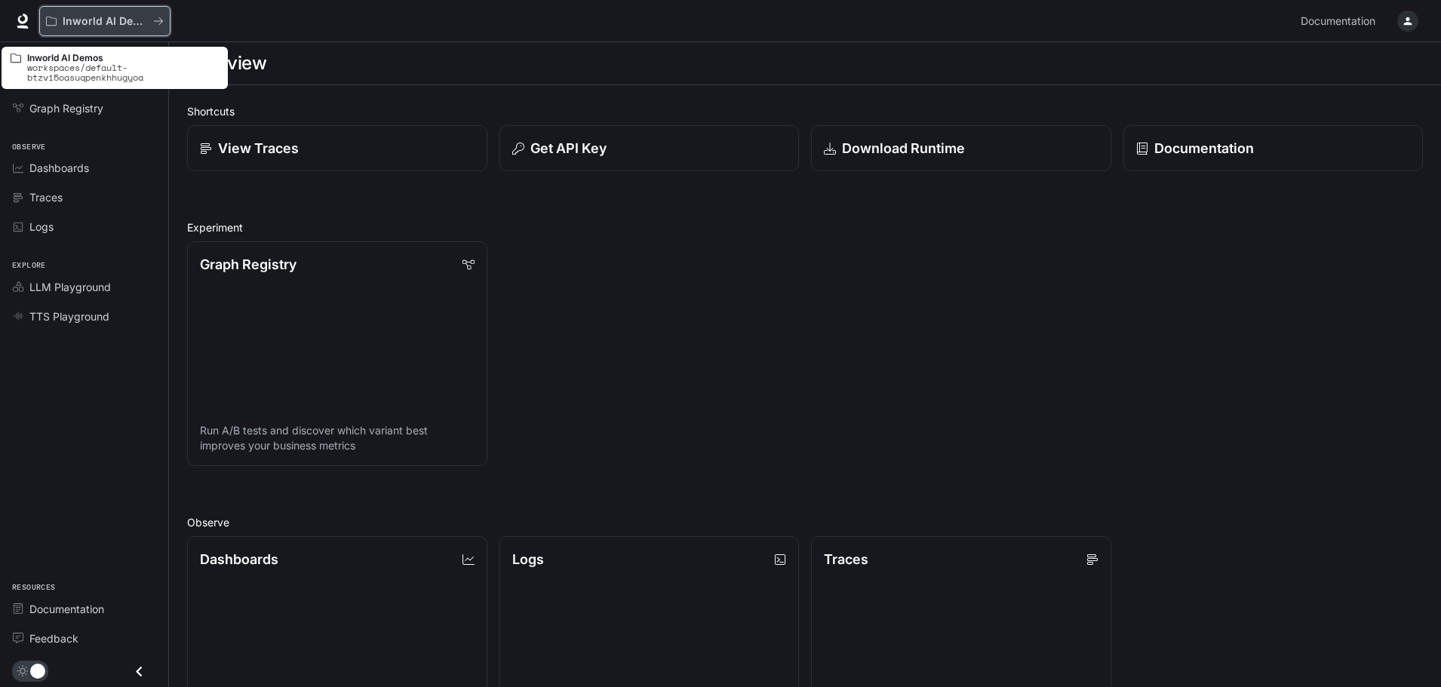
click at [111, 20] on p "Inworld AI Demos" at bounding box center [105, 21] width 84 height 13
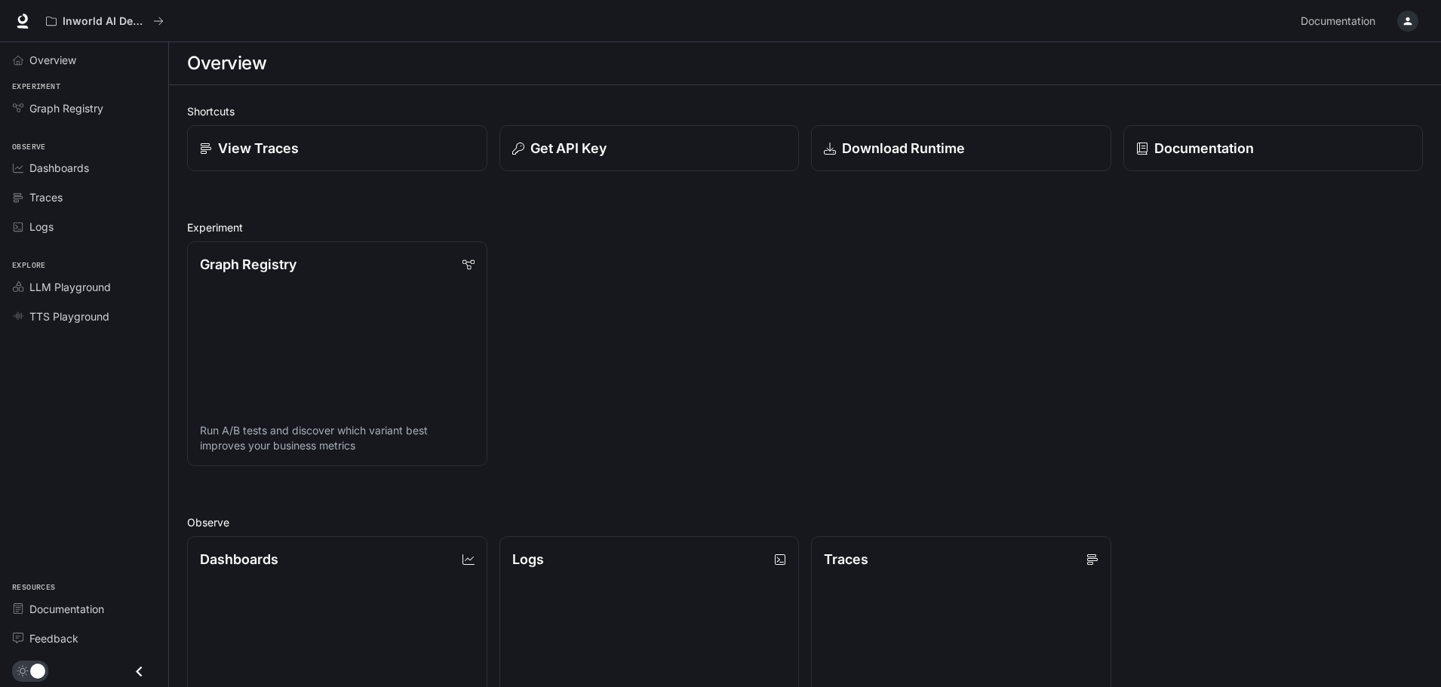
click at [63, 483] on div "Overview Experiment Graph Registry Observe Dashboards Traces Logs Explore LLM P…" at bounding box center [84, 364] width 168 height 645
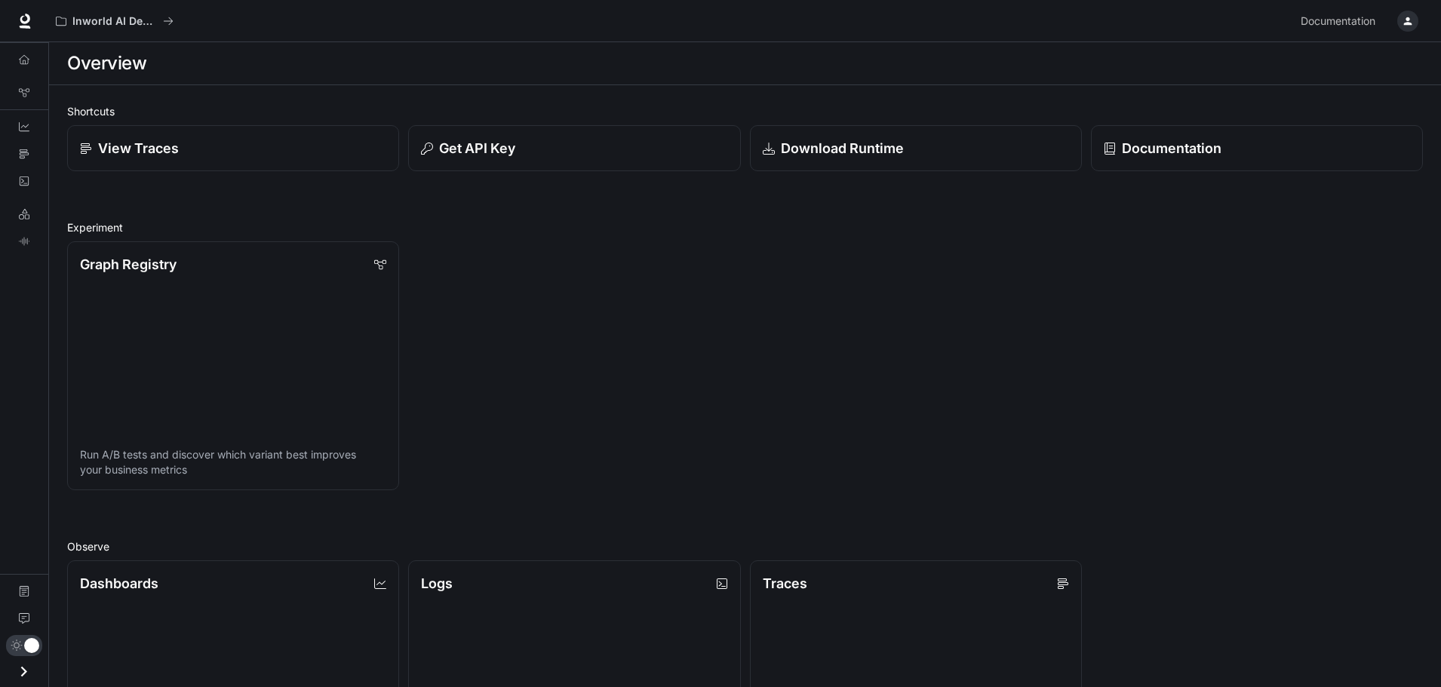
click at [29, 404] on div "Overview Graph Registry Dashboards Traces Logs LLM Playground TTS Playground Do…" at bounding box center [24, 364] width 48 height 645
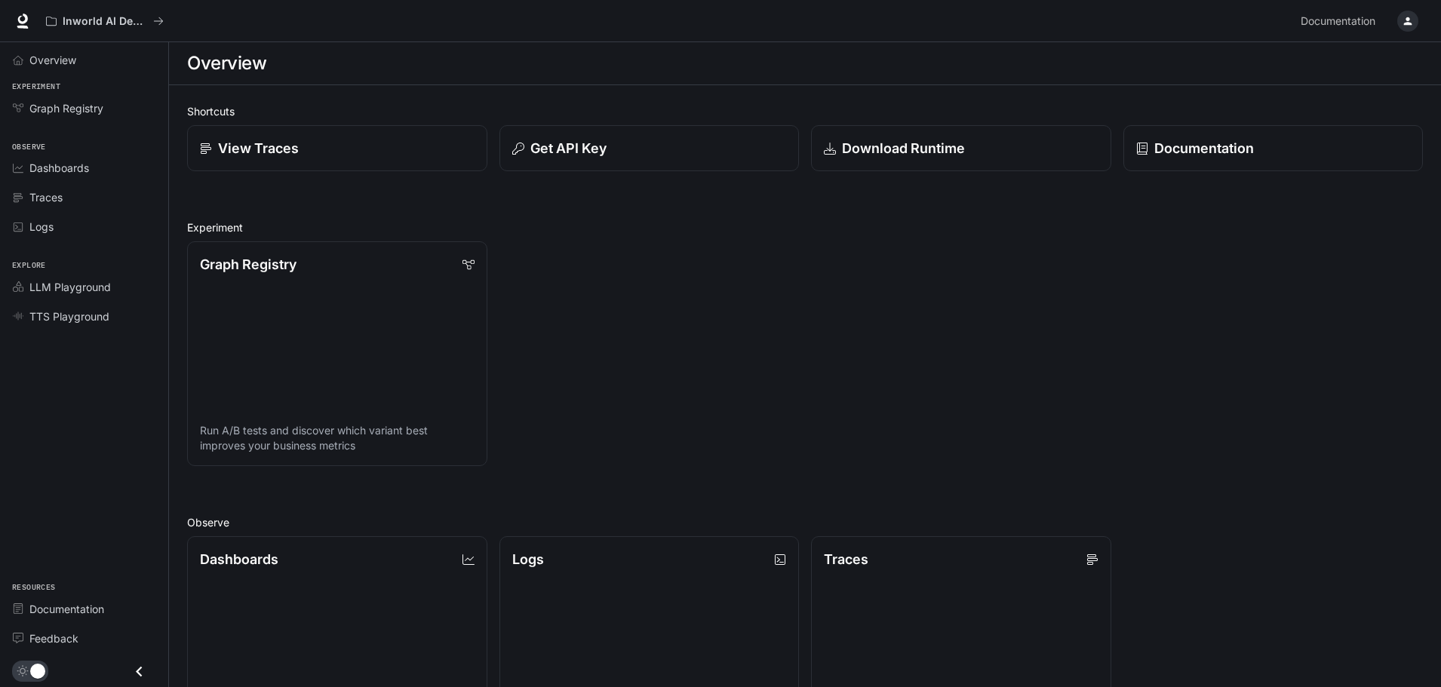
click at [1403, 8] on button "button" at bounding box center [1407, 21] width 30 height 30
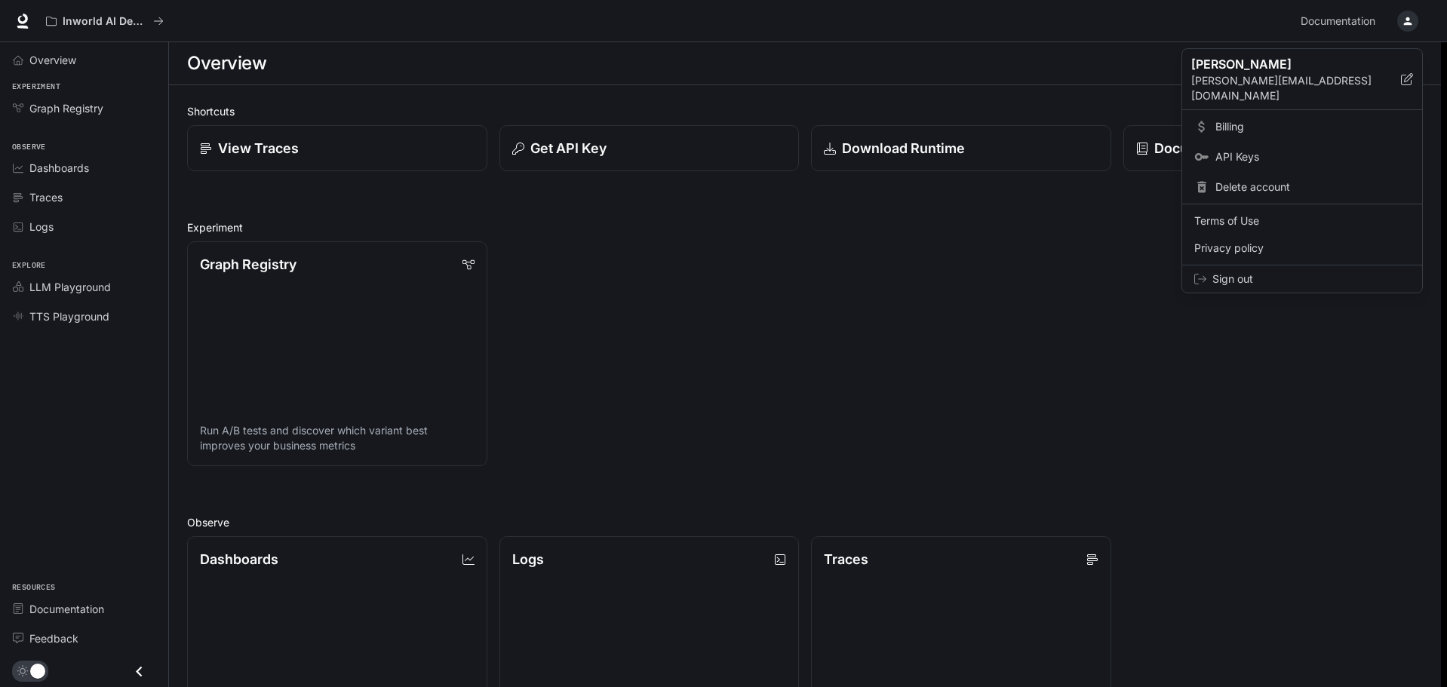
click at [1258, 113] on link "Billing" at bounding box center [1302, 126] width 234 height 27
click at [1261, 77] on p "[PERSON_NAME][EMAIL_ADDRESS][DOMAIN_NAME]" at bounding box center [1296, 88] width 210 height 30
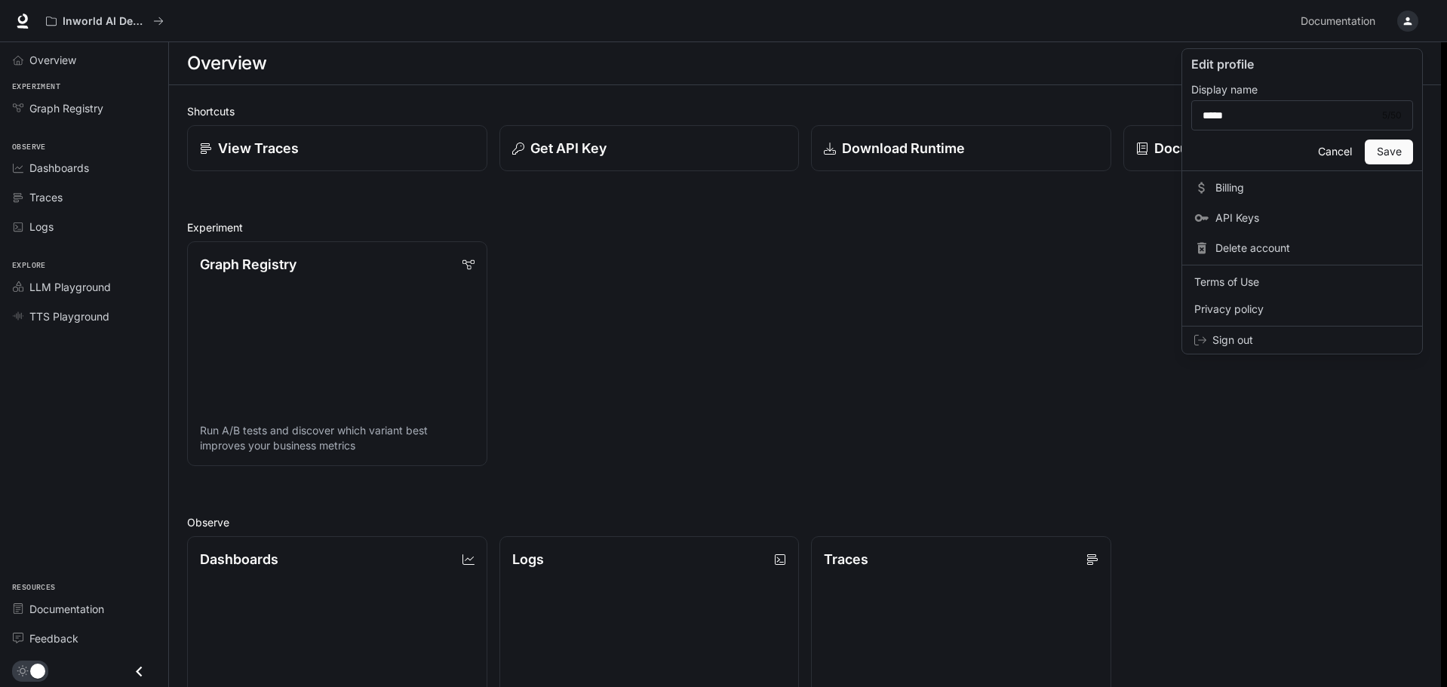
click at [1327, 151] on button "Cancel" at bounding box center [1334, 152] width 48 height 25
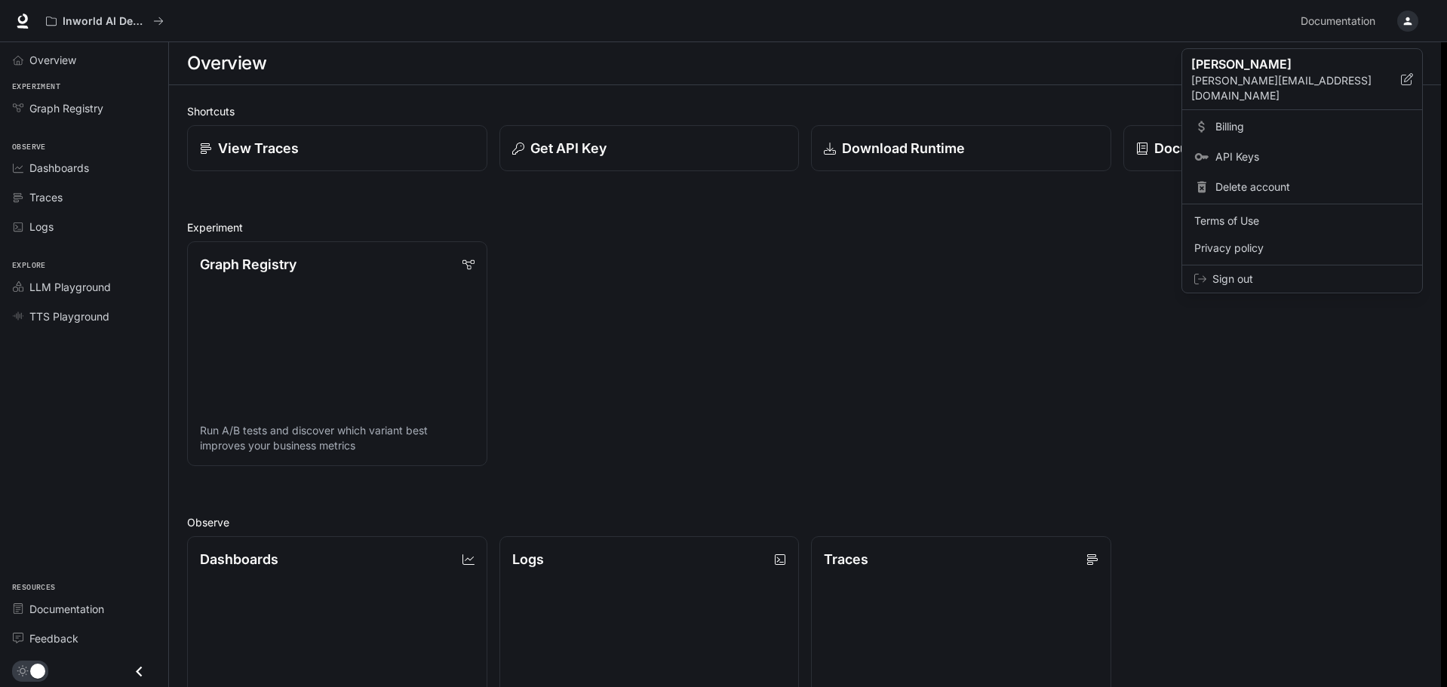
click at [1336, 21] on div at bounding box center [723, 343] width 1447 height 687
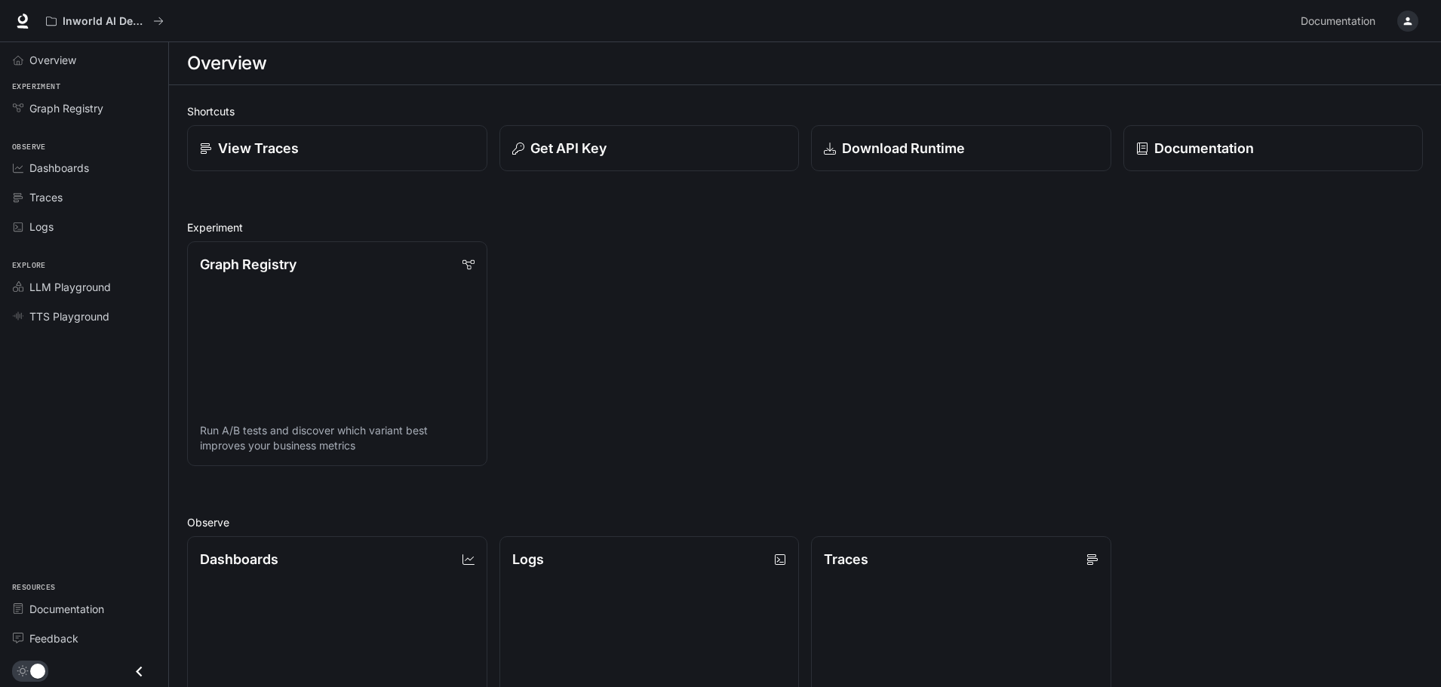
click at [1336, 21] on span "Documentation" at bounding box center [1337, 21] width 75 height 19
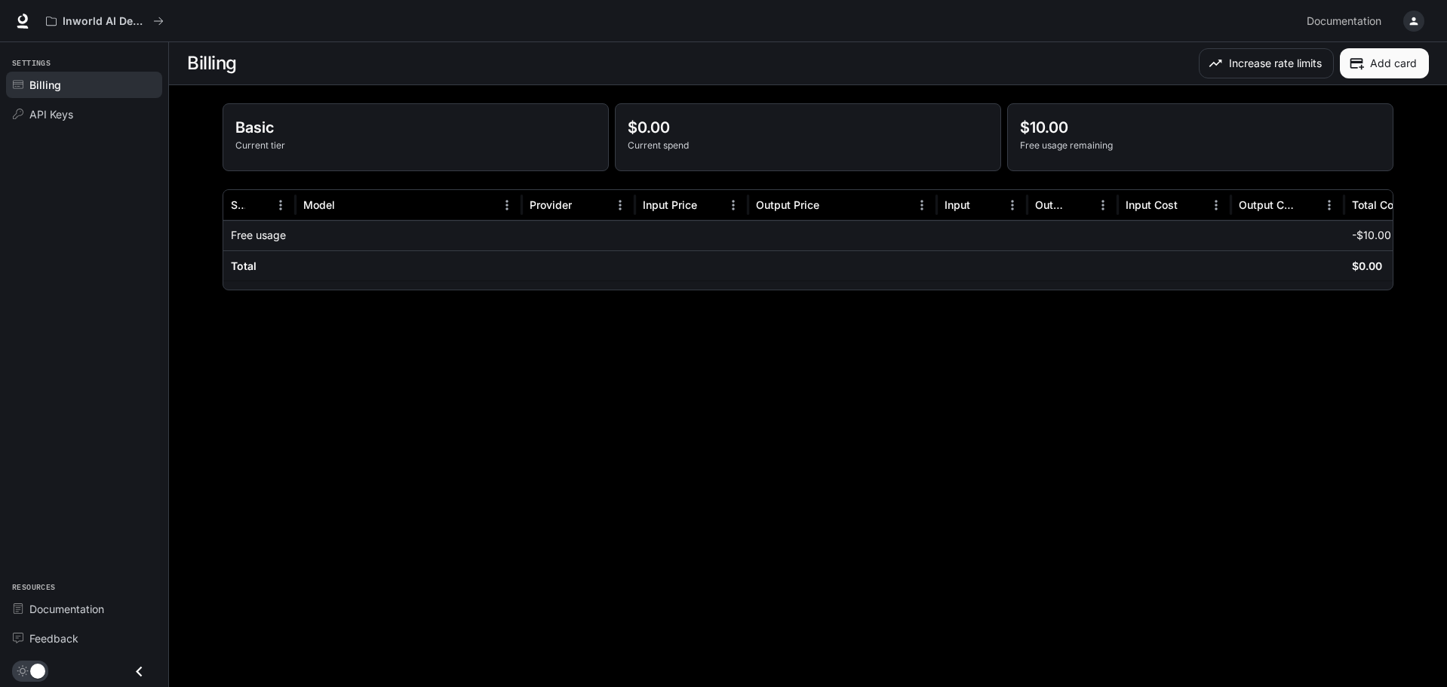
click at [1131, 129] on p "$10.00" at bounding box center [1200, 127] width 361 height 23
click at [1388, 50] on button "Add card" at bounding box center [1384, 63] width 89 height 30
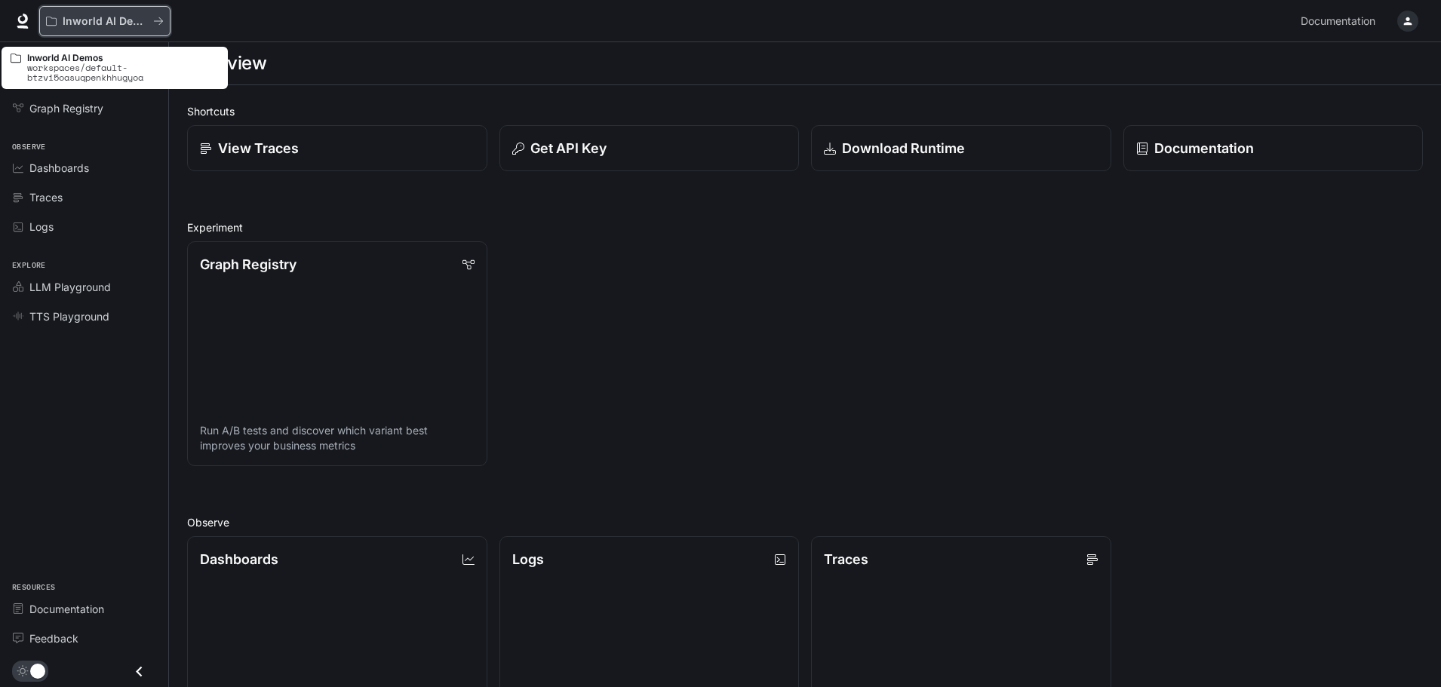
click at [151, 21] on div "Inworld AI Demos" at bounding box center [99, 21] width 107 height 13
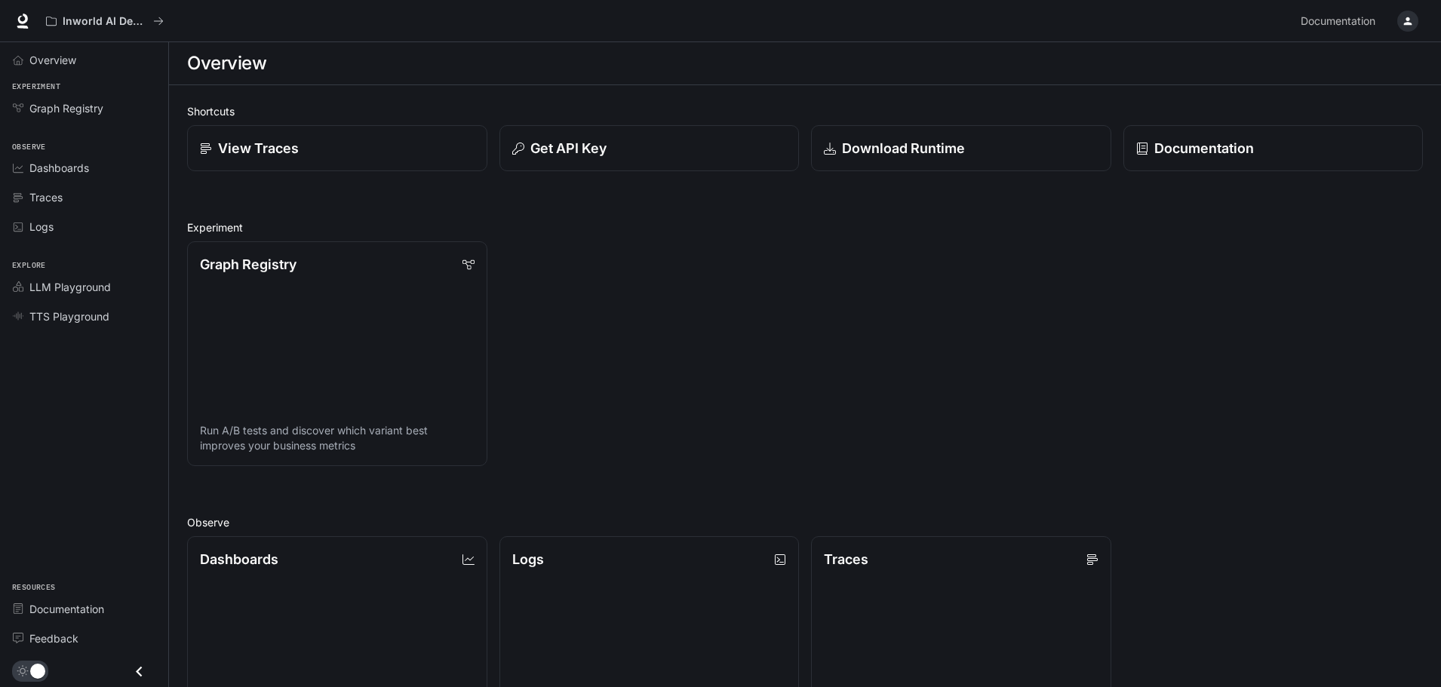
click at [1404, 24] on icon "button" at bounding box center [1408, 21] width 8 height 8
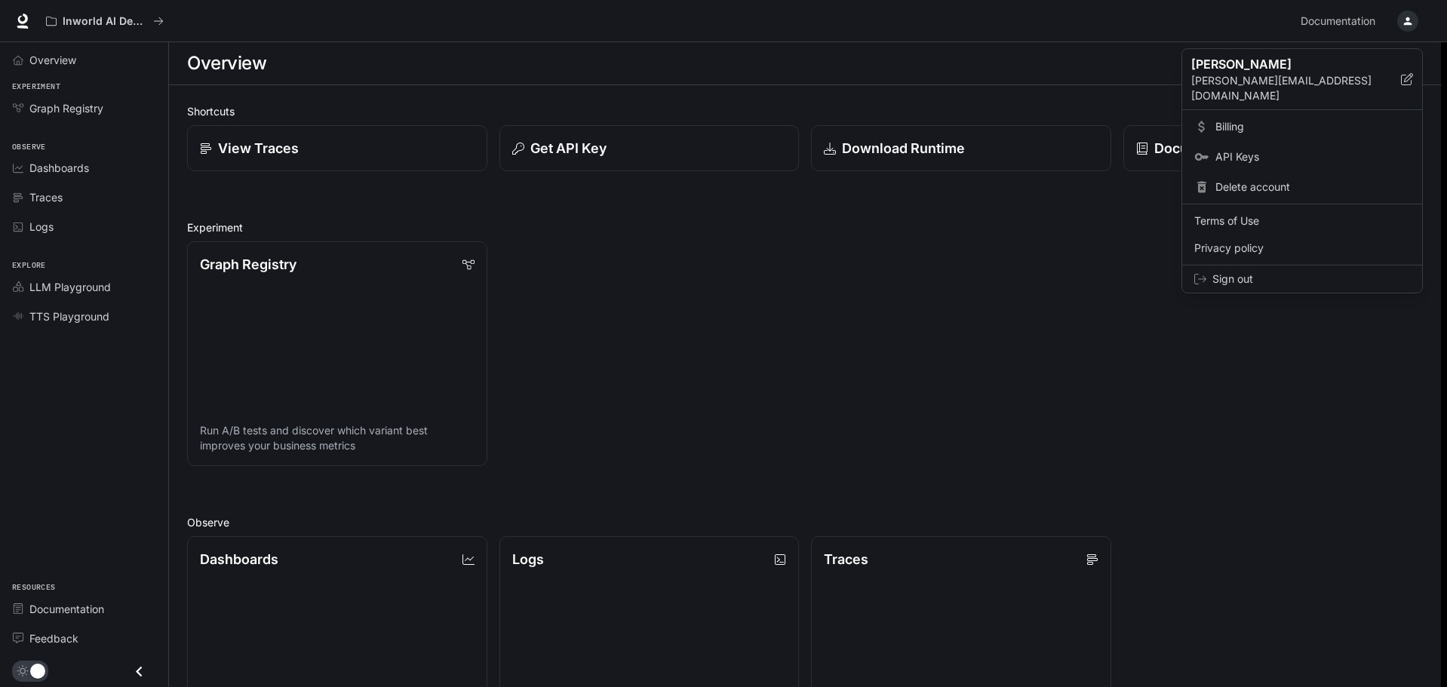
click at [1192, 368] on div at bounding box center [723, 343] width 1447 height 687
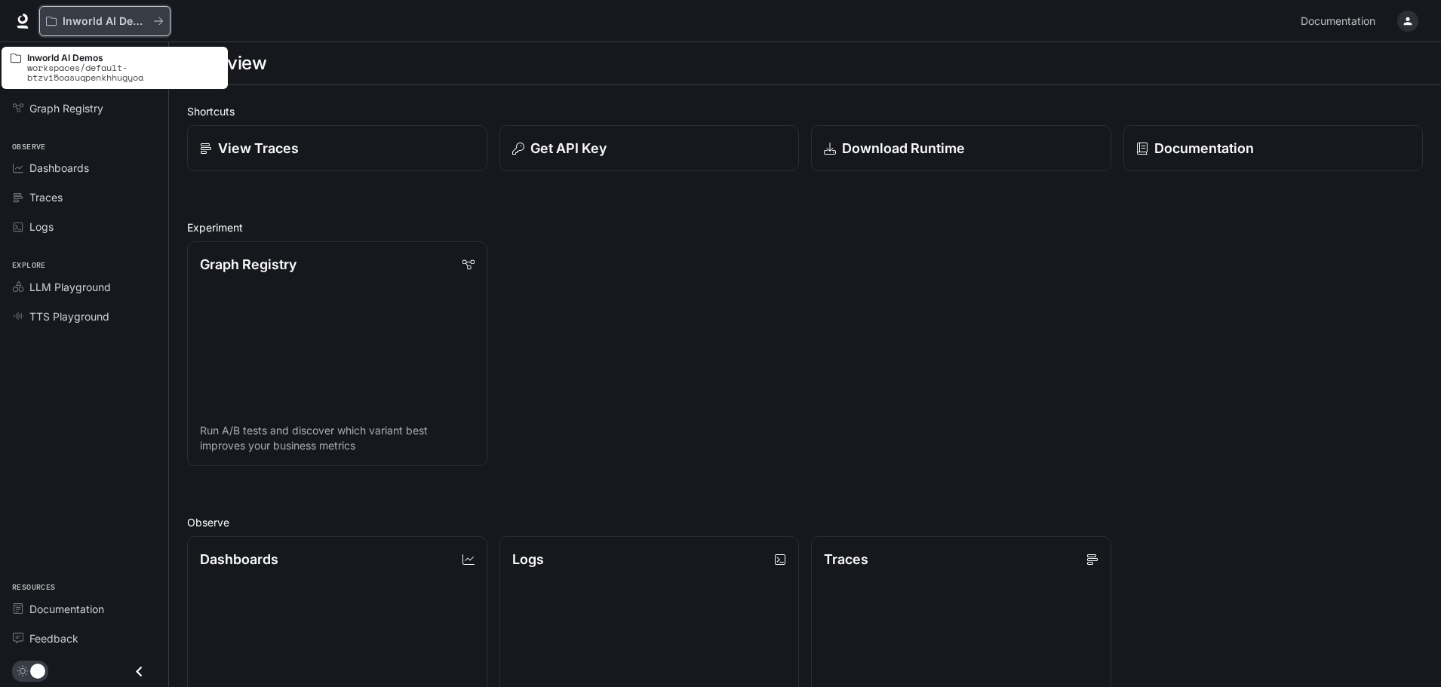
click at [122, 26] on p "Inworld AI Demos" at bounding box center [105, 21] width 84 height 13
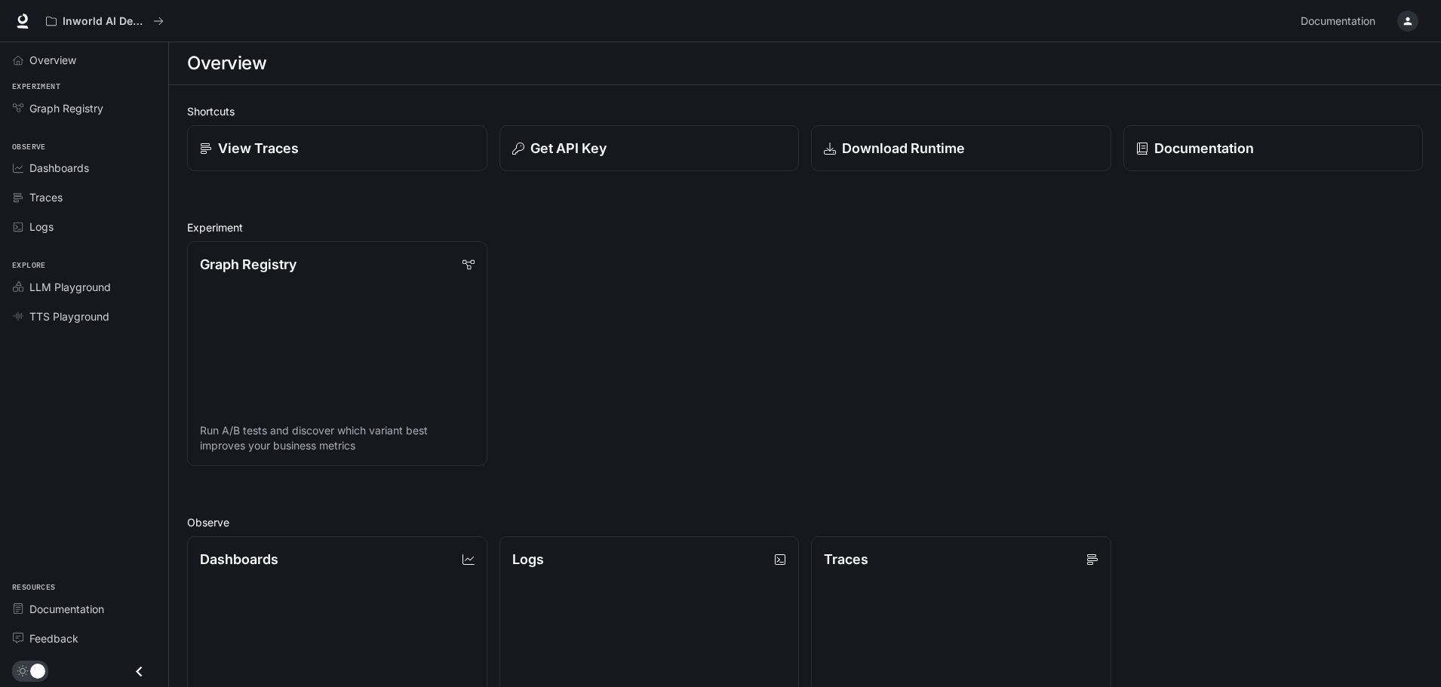
click at [913, 26] on div "Inworld AI Demos" at bounding box center [666, 21] width 1255 height 30
click at [63, 66] on span "Overview" at bounding box center [52, 60] width 47 height 16
drag, startPoint x: 60, startPoint y: 228, endPoint x: 17, endPoint y: 451, distance: 227.4
click at [17, 451] on div "Overview Experiment Graph Registry Observe Dashboards Traces Logs Explore LLM P…" at bounding box center [84, 364] width 168 height 645
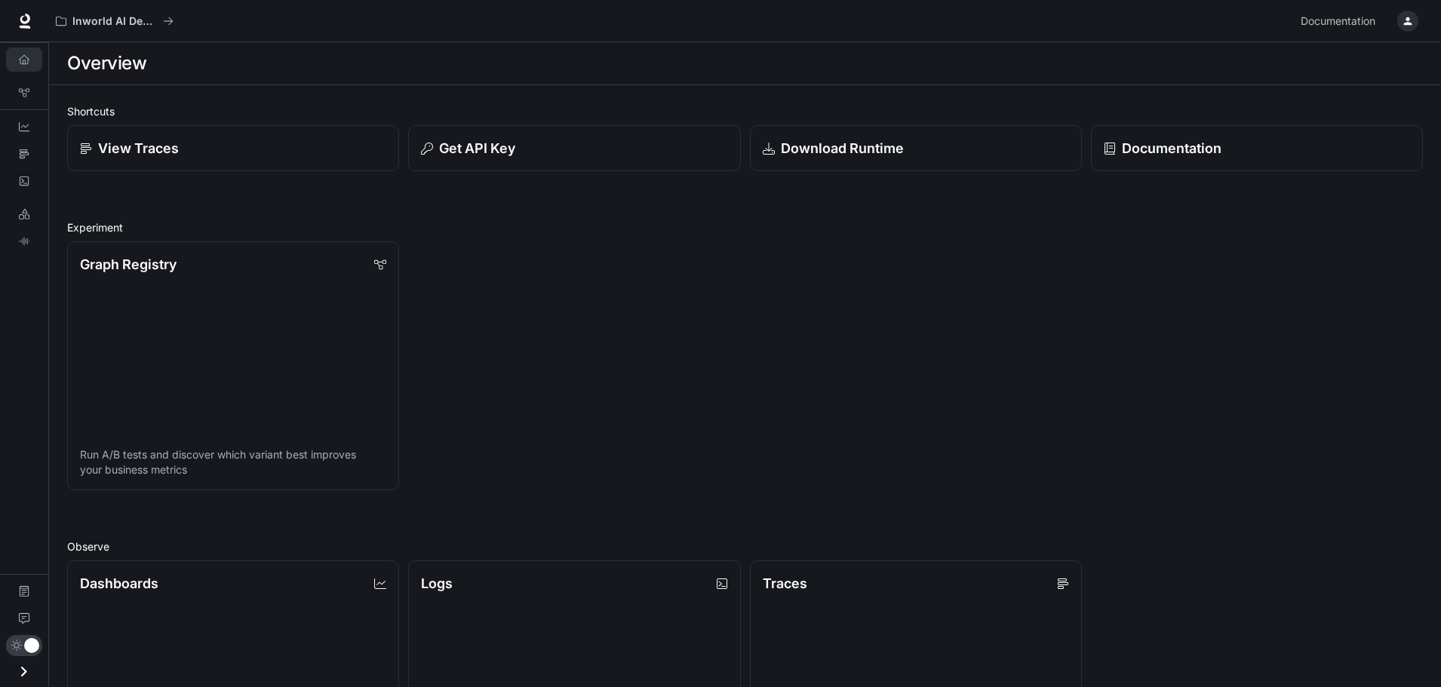
click at [20, 358] on div "Overview Graph Registry Dashboards Traces Logs LLM Playground TTS Playground Do…" at bounding box center [24, 364] width 48 height 645
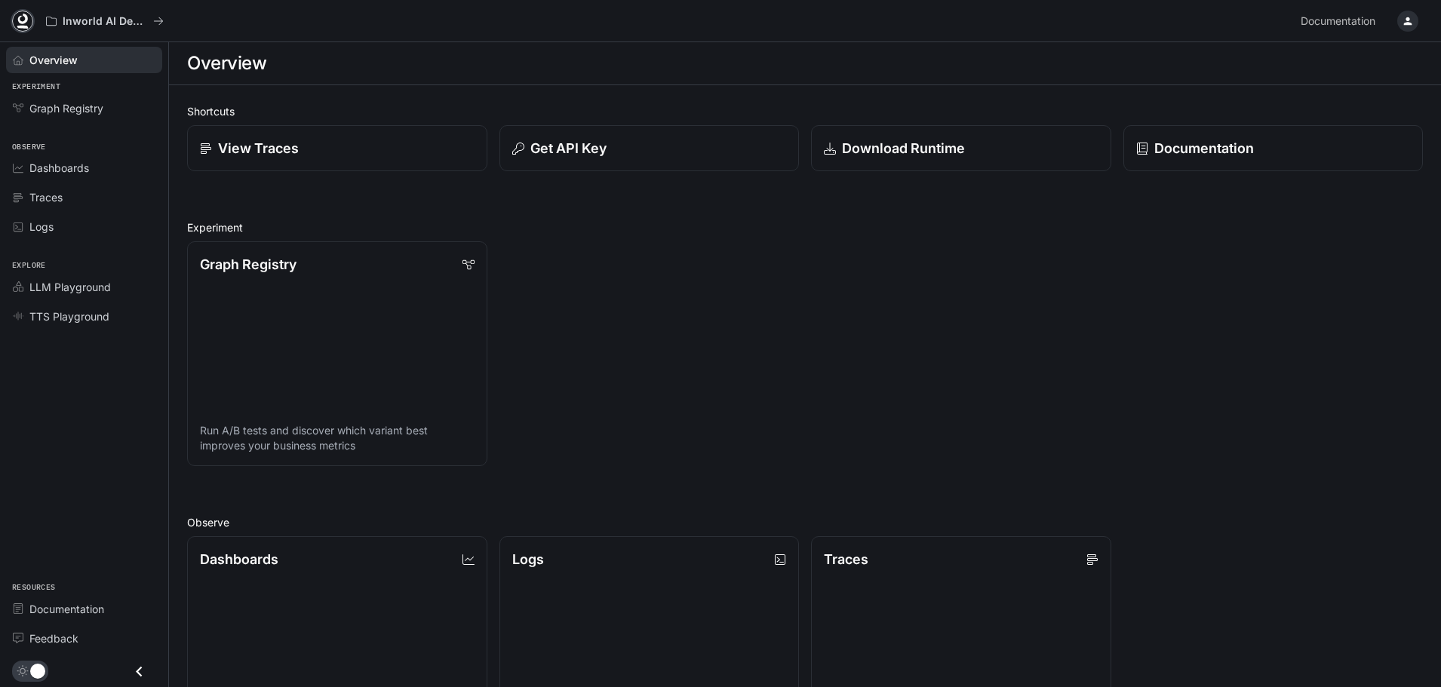
click at [29, 22] on icon at bounding box center [22, 21] width 15 height 15
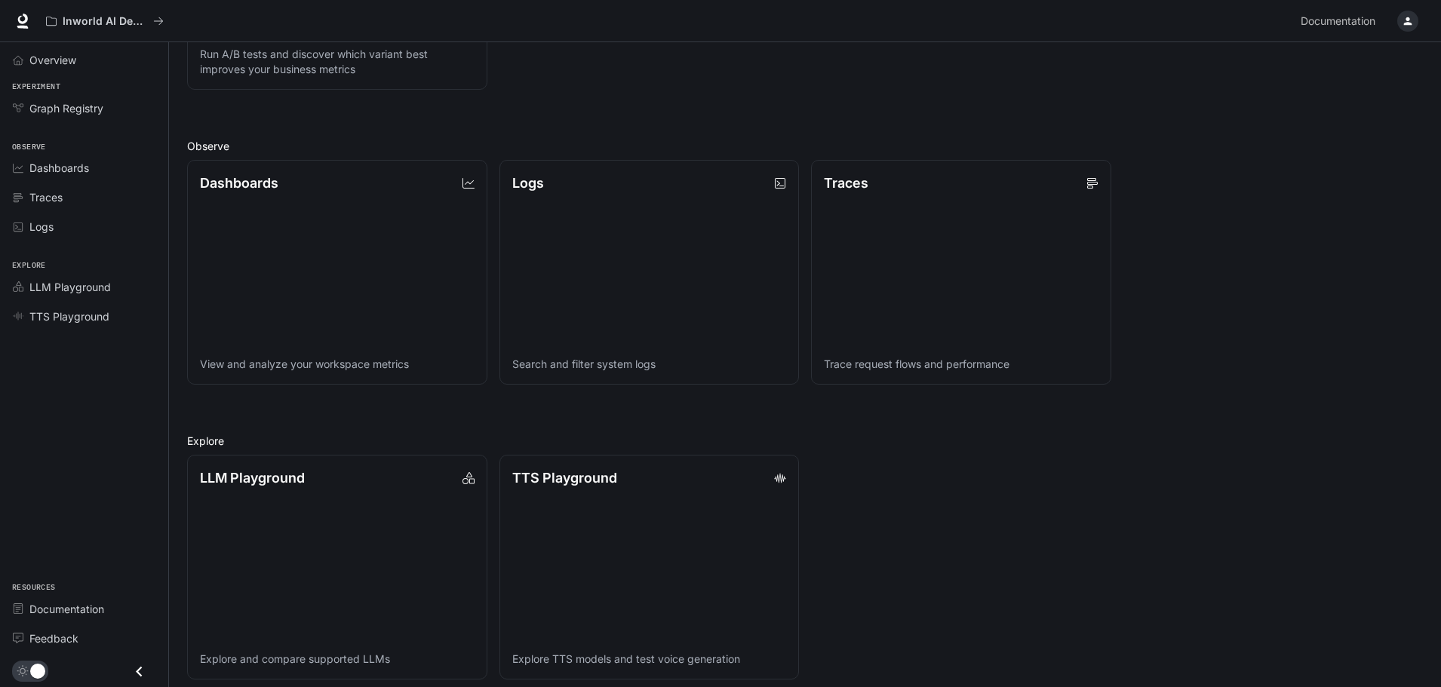
scroll to position [387, 0]
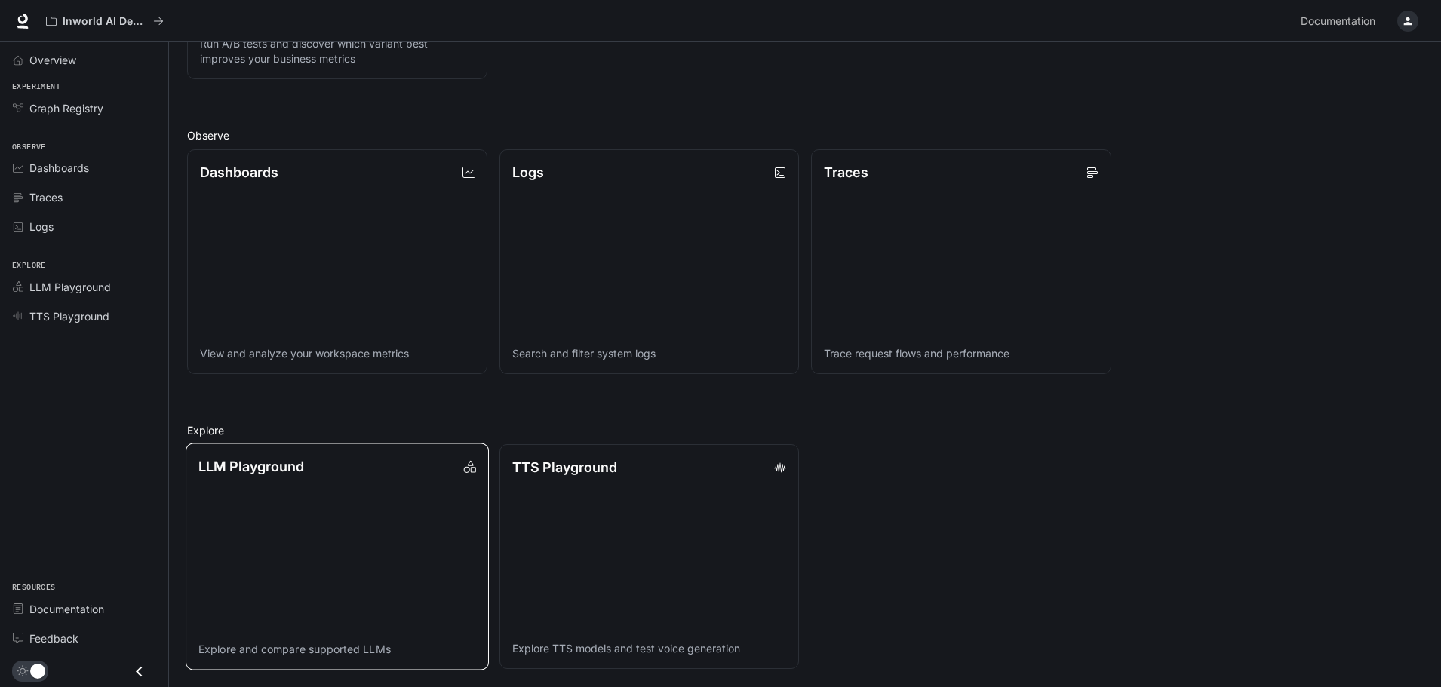
click at [345, 539] on link "LLM Playground Explore and compare supported LLMs" at bounding box center [337, 557] width 302 height 227
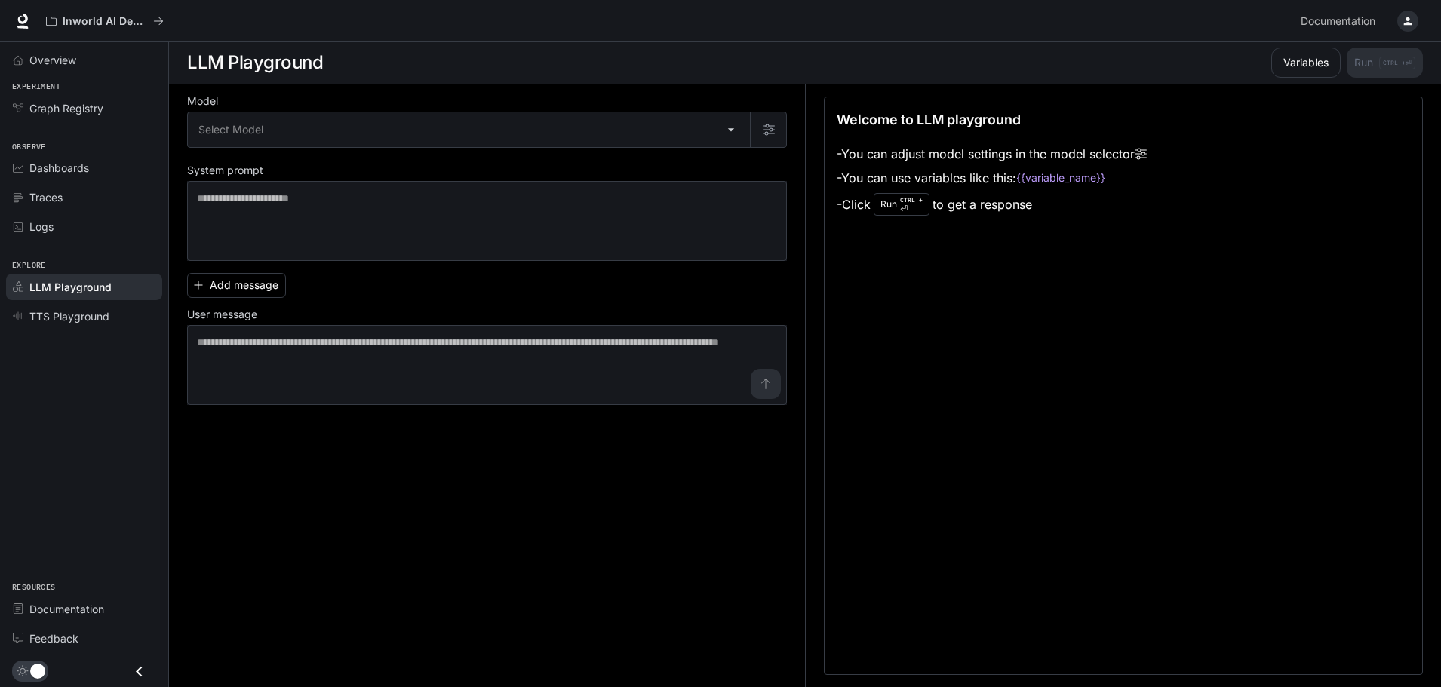
scroll to position [1, 0]
click at [625, 112] on div "Select Model ​" at bounding box center [487, 130] width 600 height 36
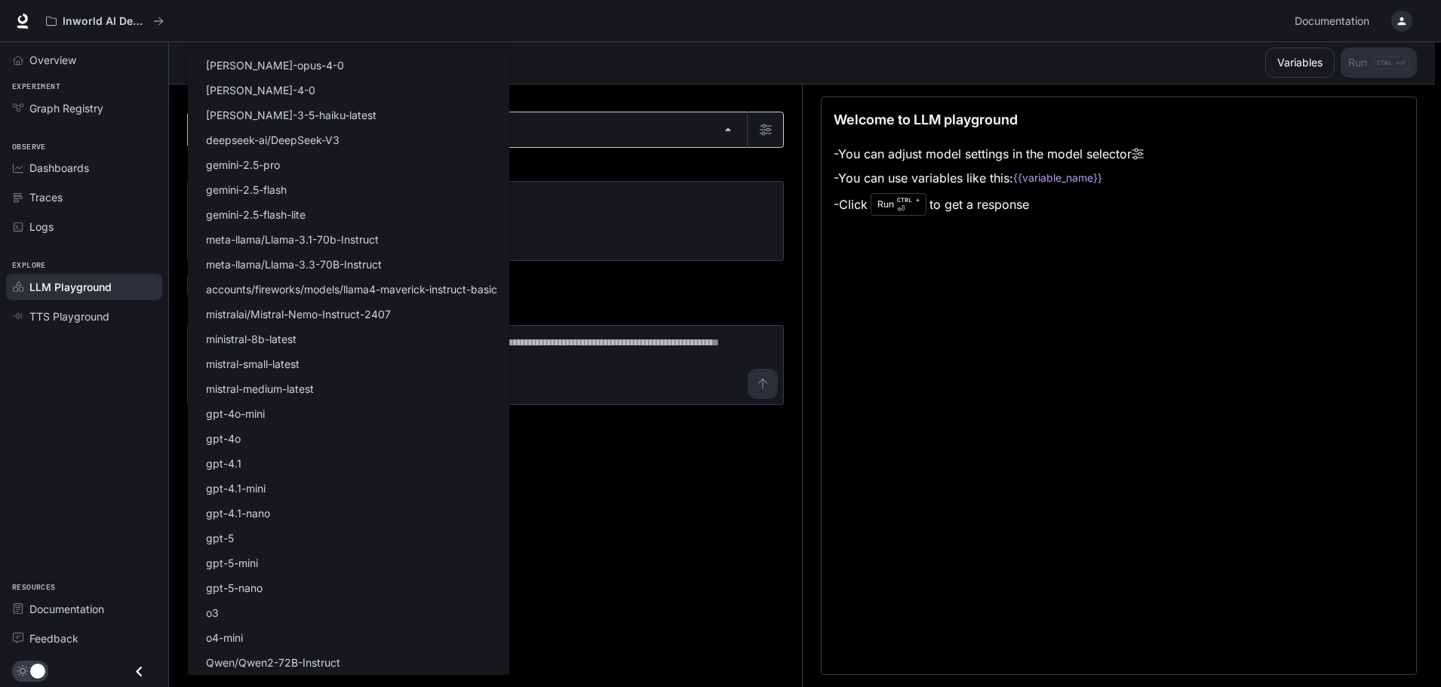
click at [619, 124] on body "Skip to main content Inworld AI Demos Documentation Documentation Portal Overvi…" at bounding box center [720, 343] width 1441 height 688
click at [615, 512] on div at bounding box center [723, 343] width 1447 height 687
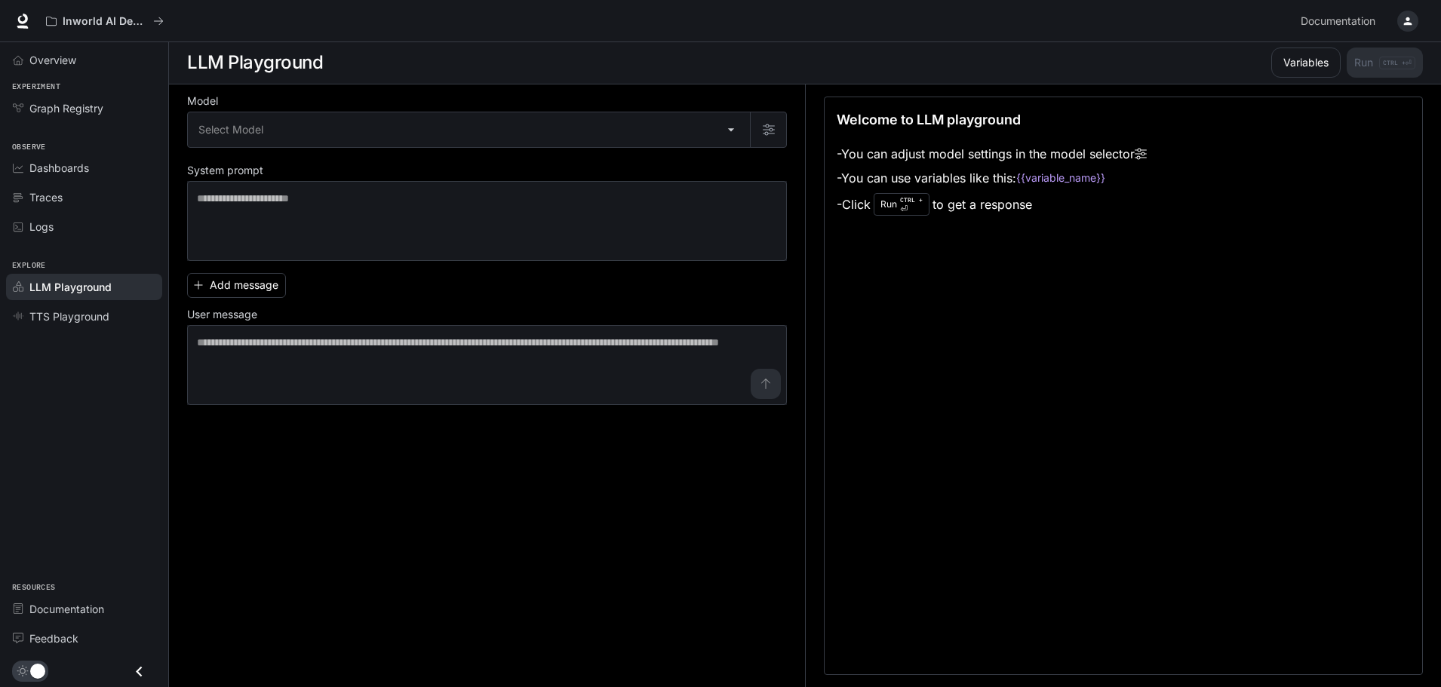
click at [1410, 20] on icon "button" at bounding box center [1407, 21] width 12 height 12
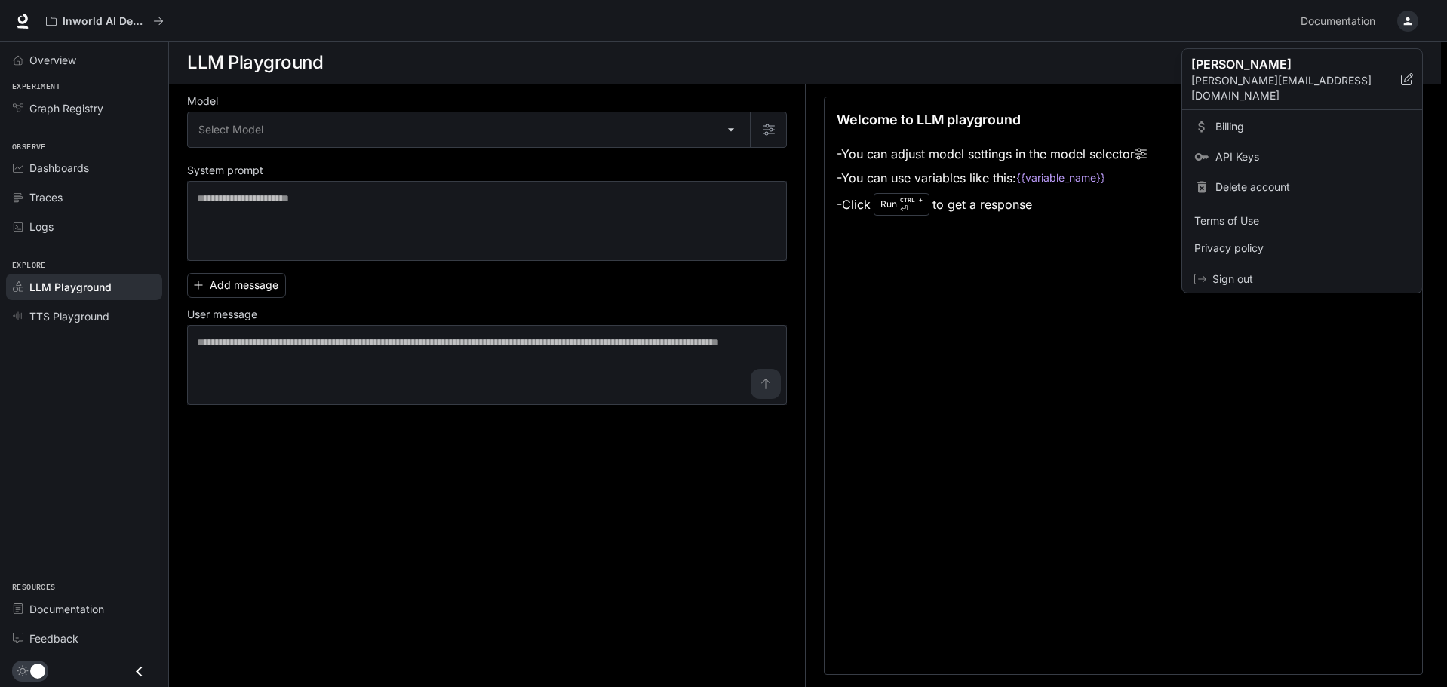
click at [572, 33] on div at bounding box center [723, 343] width 1447 height 687
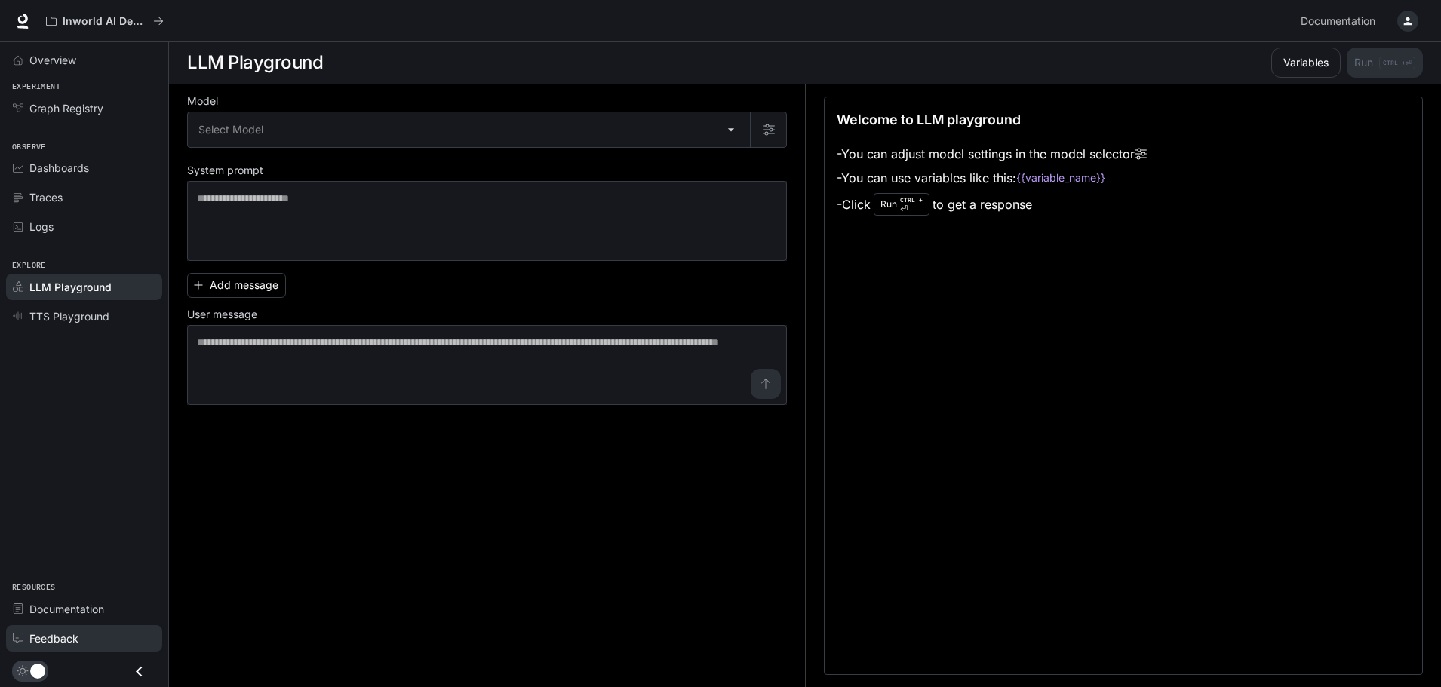
click at [64, 643] on span "Feedback" at bounding box center [53, 639] width 49 height 16
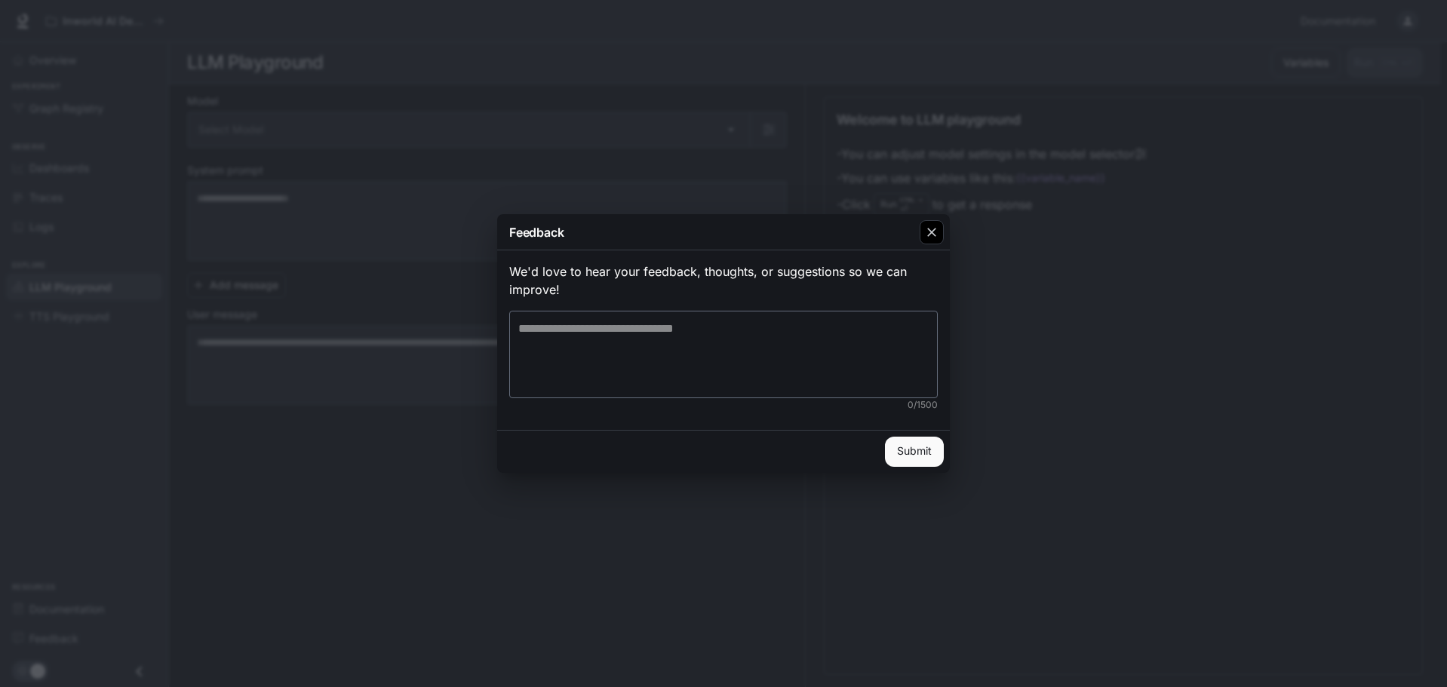
click at [933, 225] on icon "button" at bounding box center [931, 232] width 15 height 15
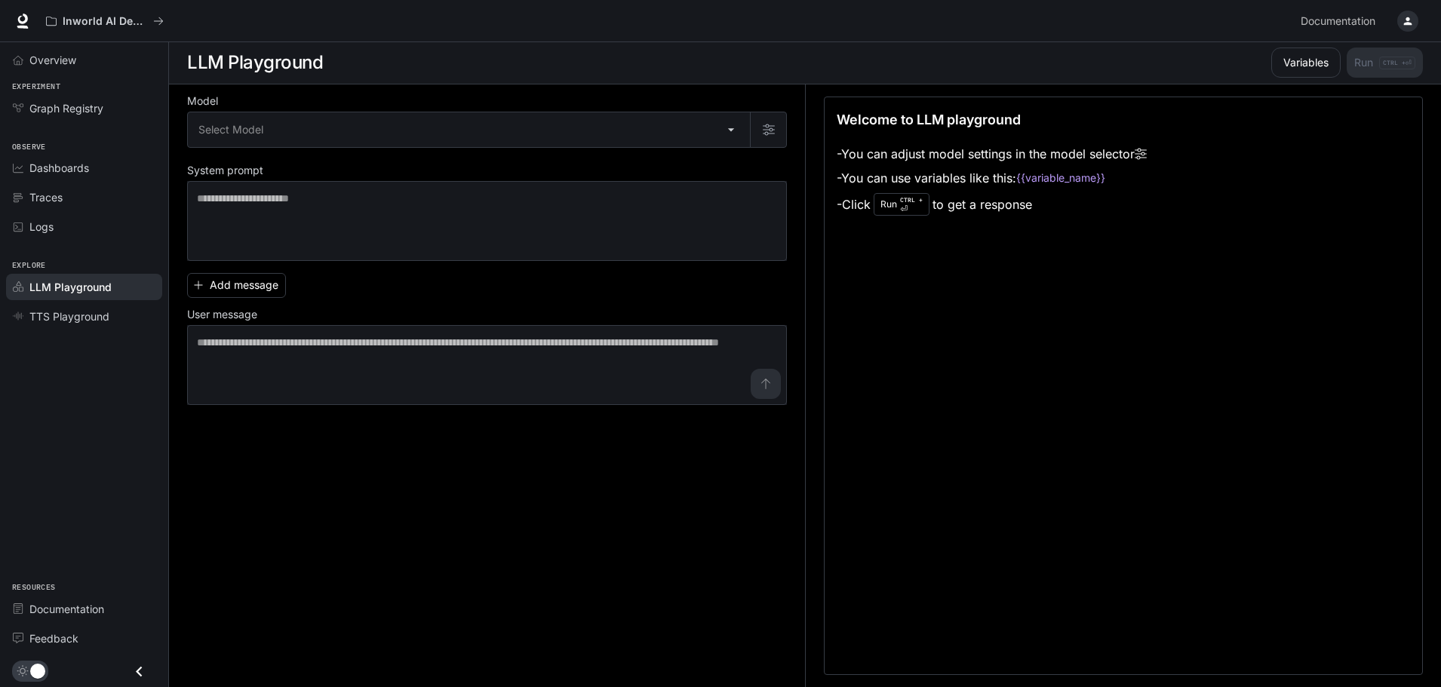
click at [8, 29] on div "Inworld AI Demos Documentation Documentation" at bounding box center [720, 21] width 1441 height 42
click at [16, 23] on icon at bounding box center [22, 21] width 15 height 15
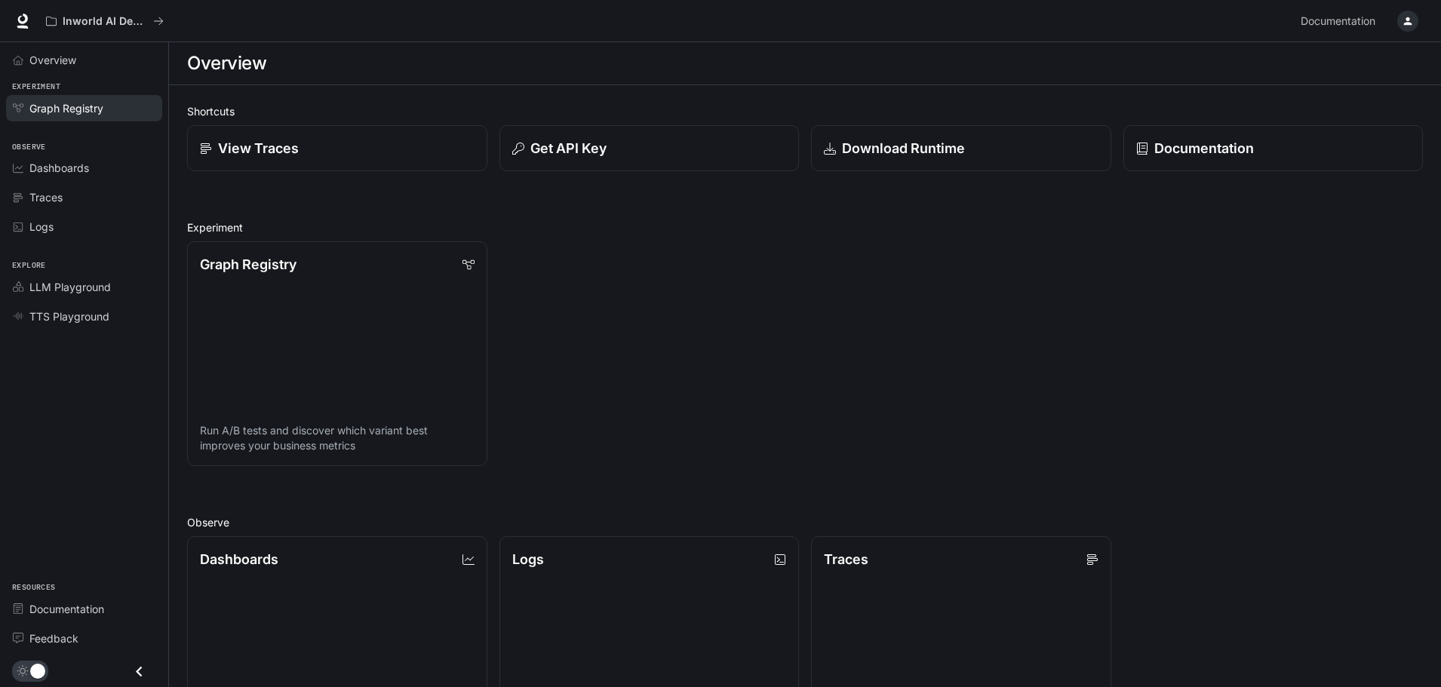
click at [92, 109] on span "Graph Registry" at bounding box center [66, 108] width 74 height 16
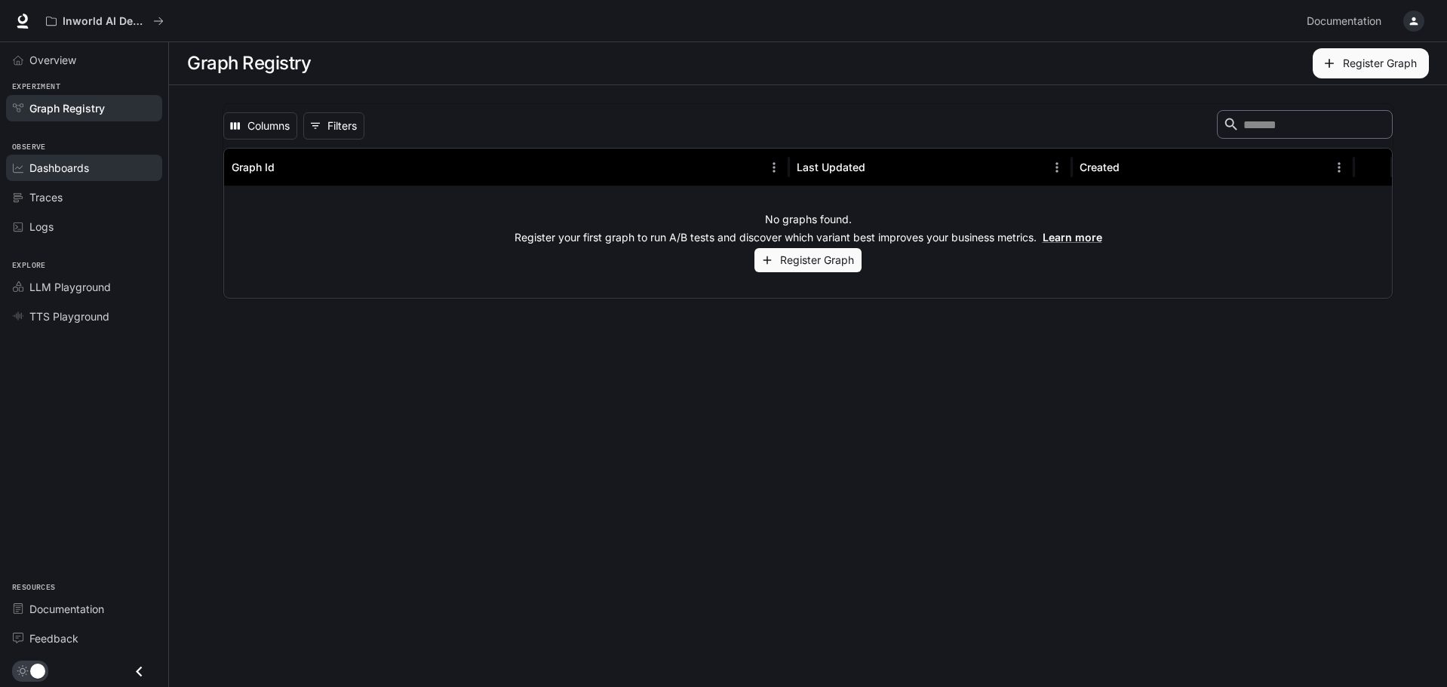
click at [66, 170] on span "Dashboards" at bounding box center [59, 168] width 60 height 16
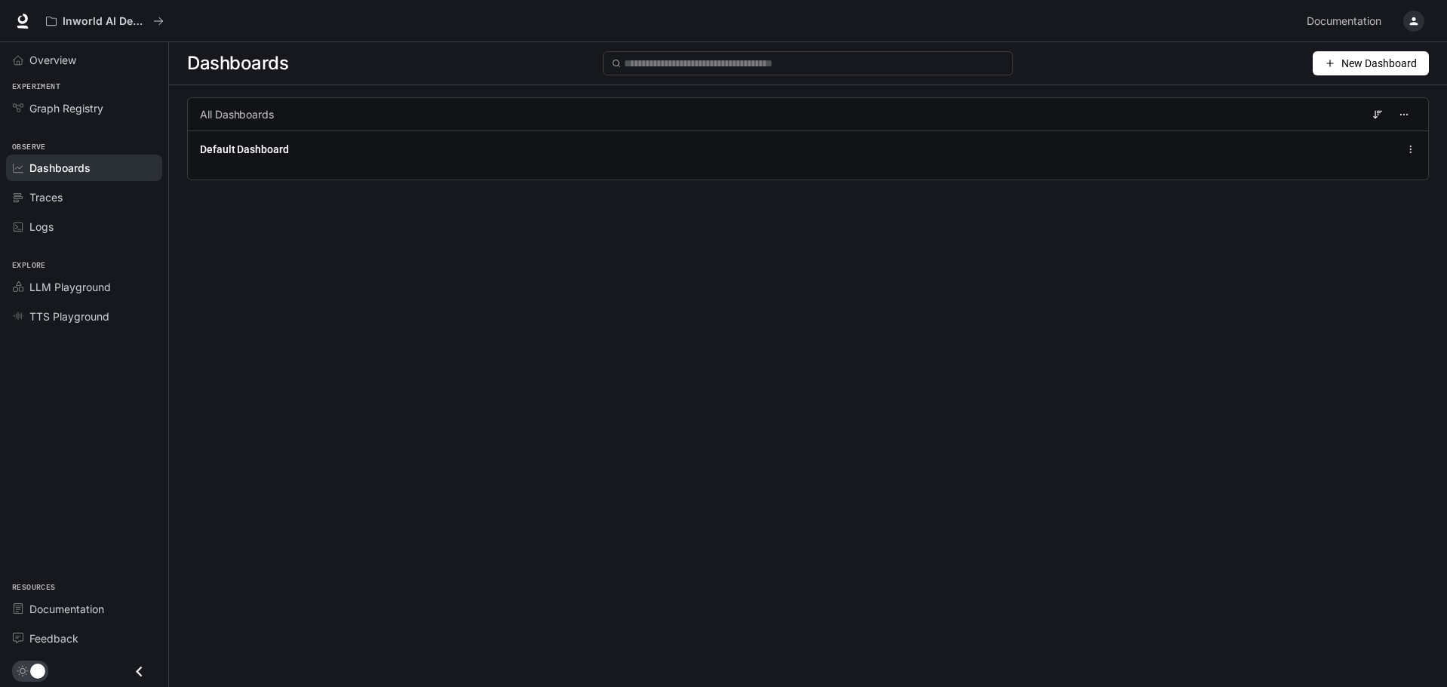
click at [1337, 68] on button "New Dashboard" at bounding box center [1370, 63] width 116 height 24
click at [1360, 97] on div "Create dashboard" at bounding box center [1353, 95] width 125 height 17
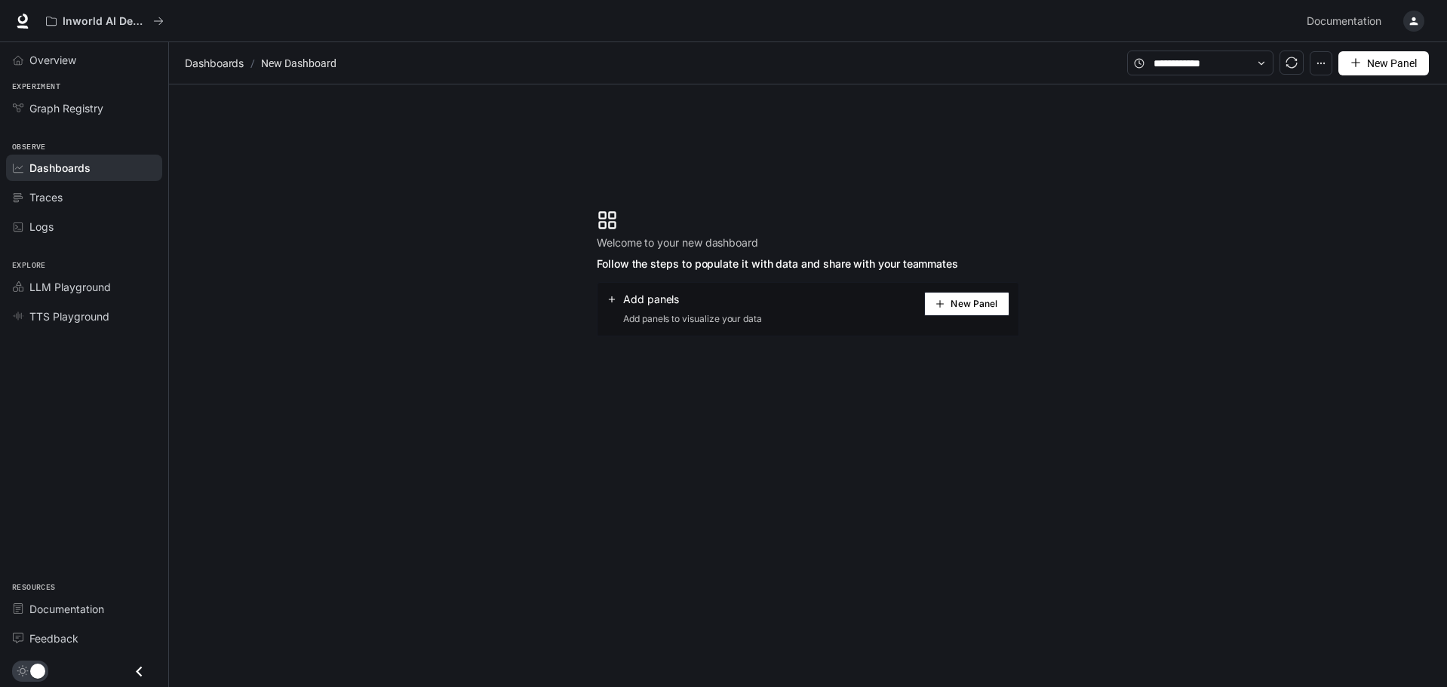
click at [965, 300] on span "New Panel" at bounding box center [973, 304] width 47 height 8
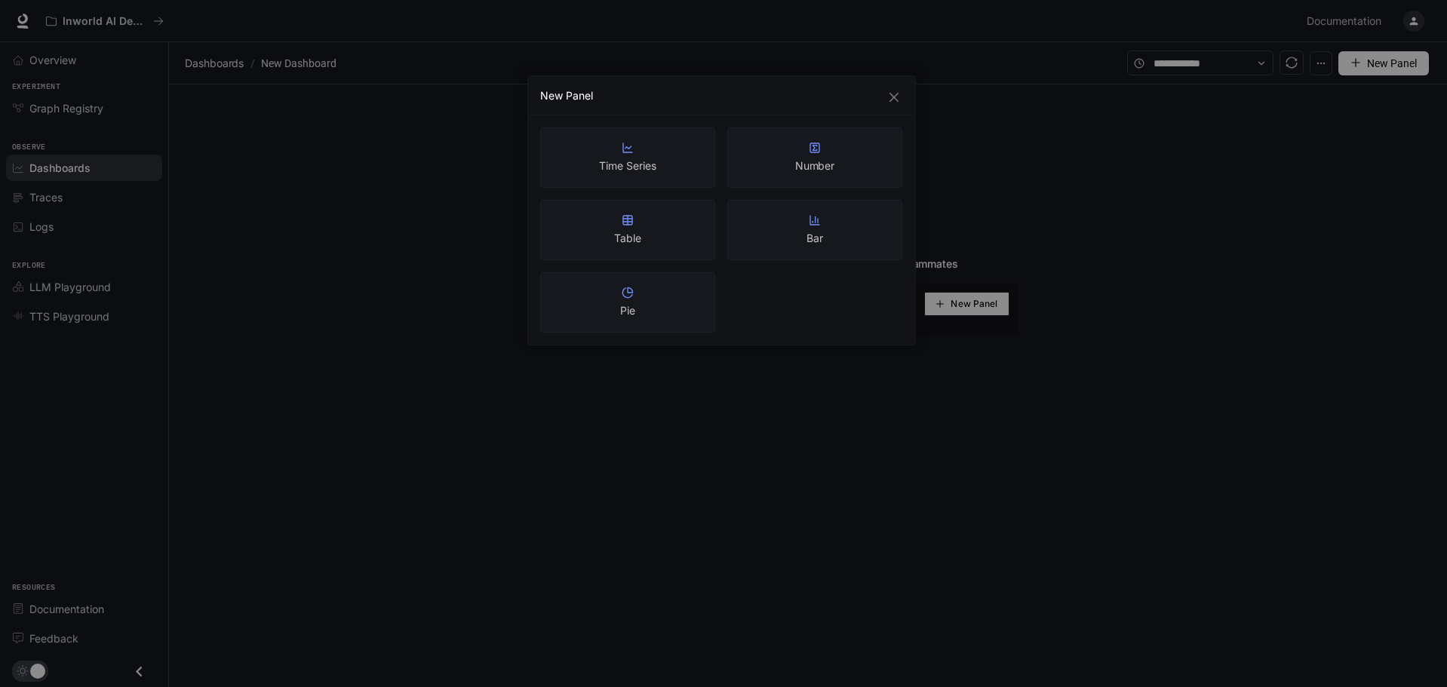
click at [903, 97] on div "New Panel" at bounding box center [721, 95] width 387 height 39
click at [895, 118] on div "Time Series Number Table Bar Pie" at bounding box center [721, 229] width 387 height 229
click at [892, 100] on icon "close" at bounding box center [893, 97] width 9 height 9
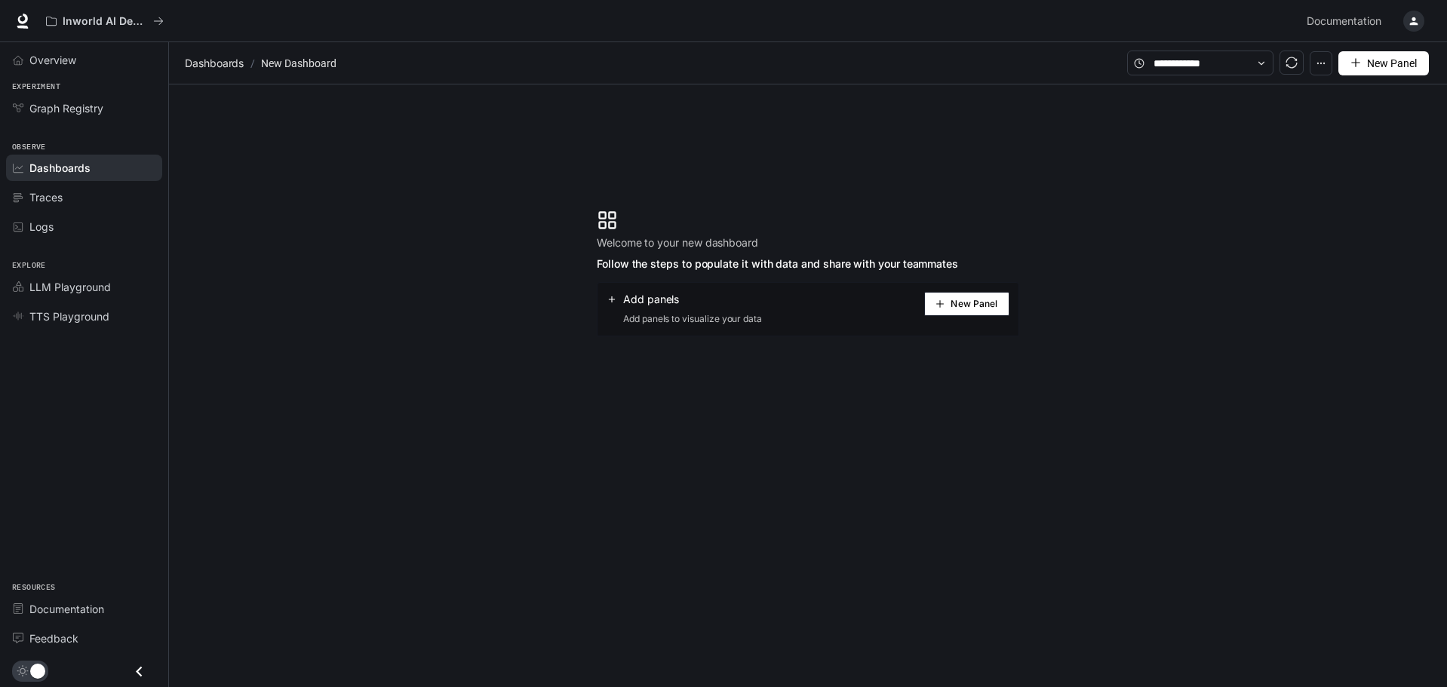
click at [1175, 186] on section "Welcome to your new dashboard Follow the steps to populate it with data and sha…" at bounding box center [808, 272] width 1278 height 377
click at [1319, 66] on icon "button" at bounding box center [1320, 63] width 11 height 11
click at [1021, 126] on section "Welcome to your new dashboard Follow the steps to populate it with data and sha…" at bounding box center [808, 272] width 1278 height 377
click at [1329, 62] on button "button" at bounding box center [1320, 63] width 23 height 24
click at [1240, 223] on span "Delete dashboard" at bounding box center [1260, 229] width 143 height 26
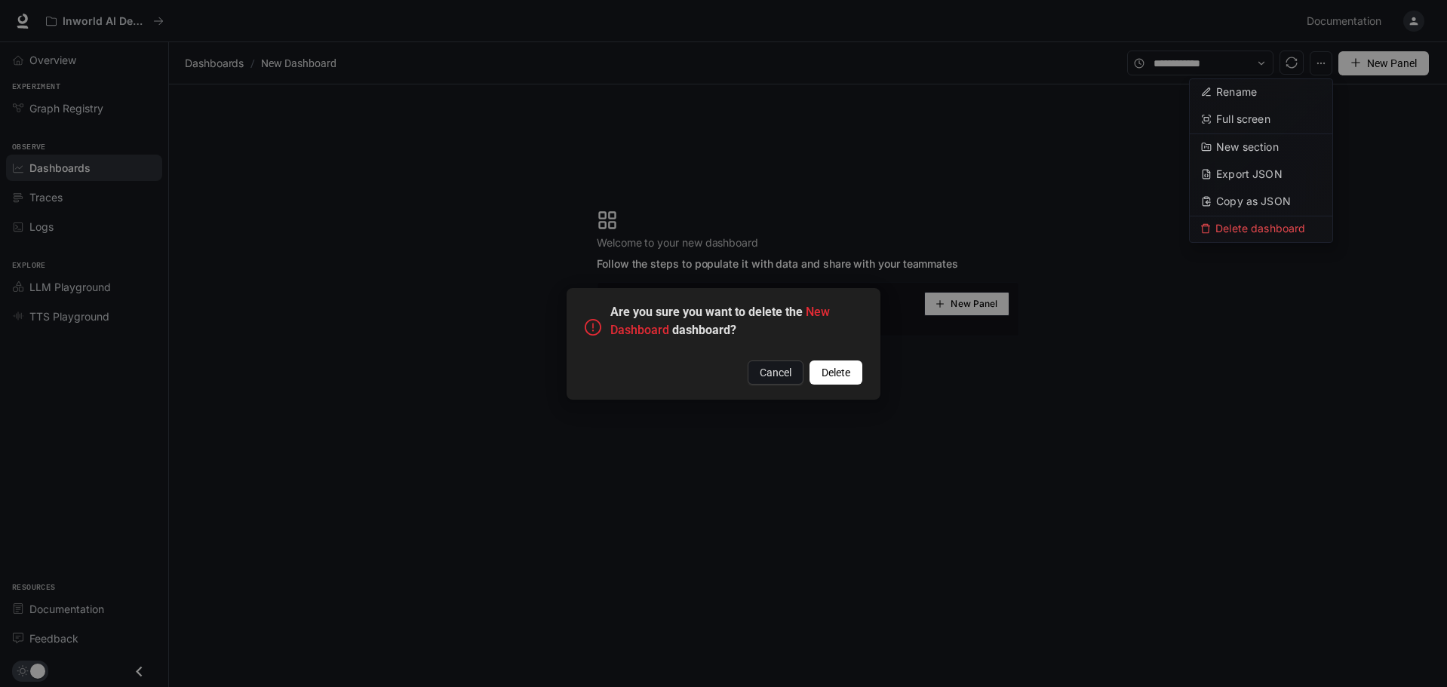
click at [843, 364] on button "Delete" at bounding box center [835, 373] width 53 height 24
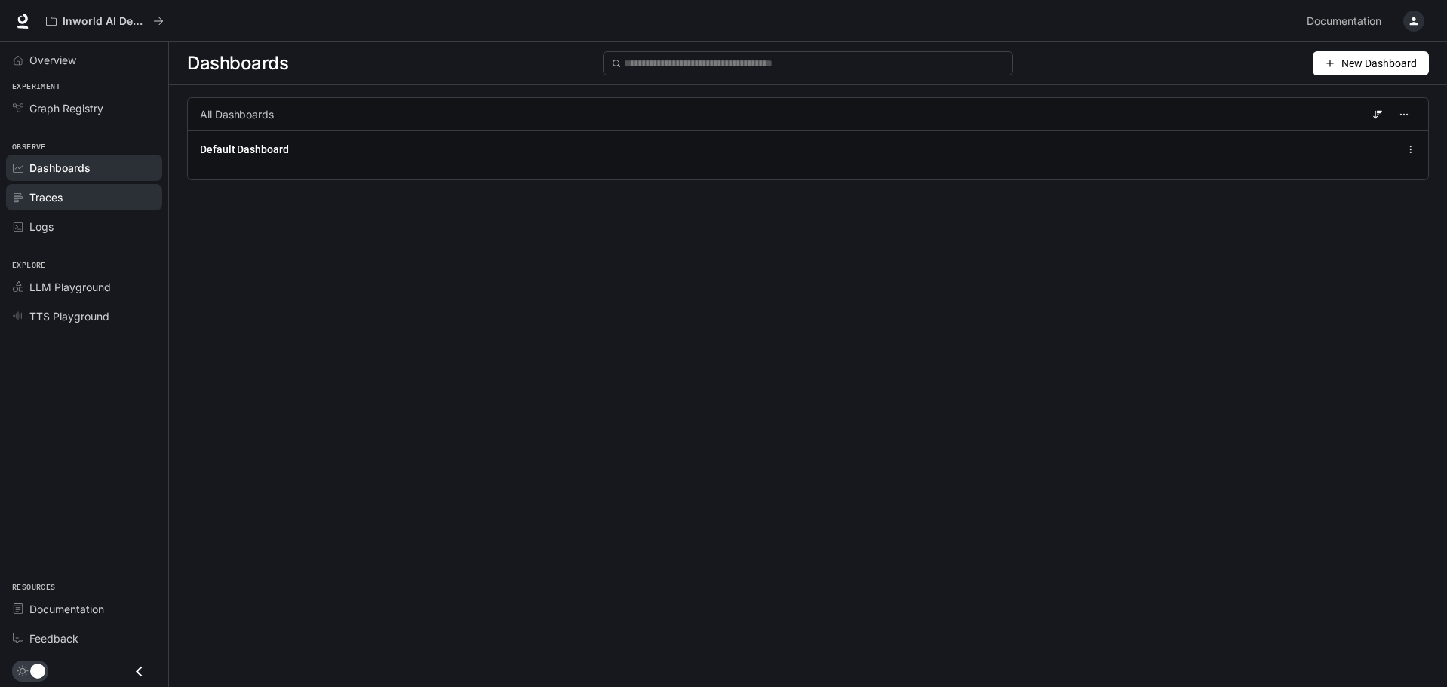
click at [83, 195] on div "Traces" at bounding box center [92, 197] width 126 height 16
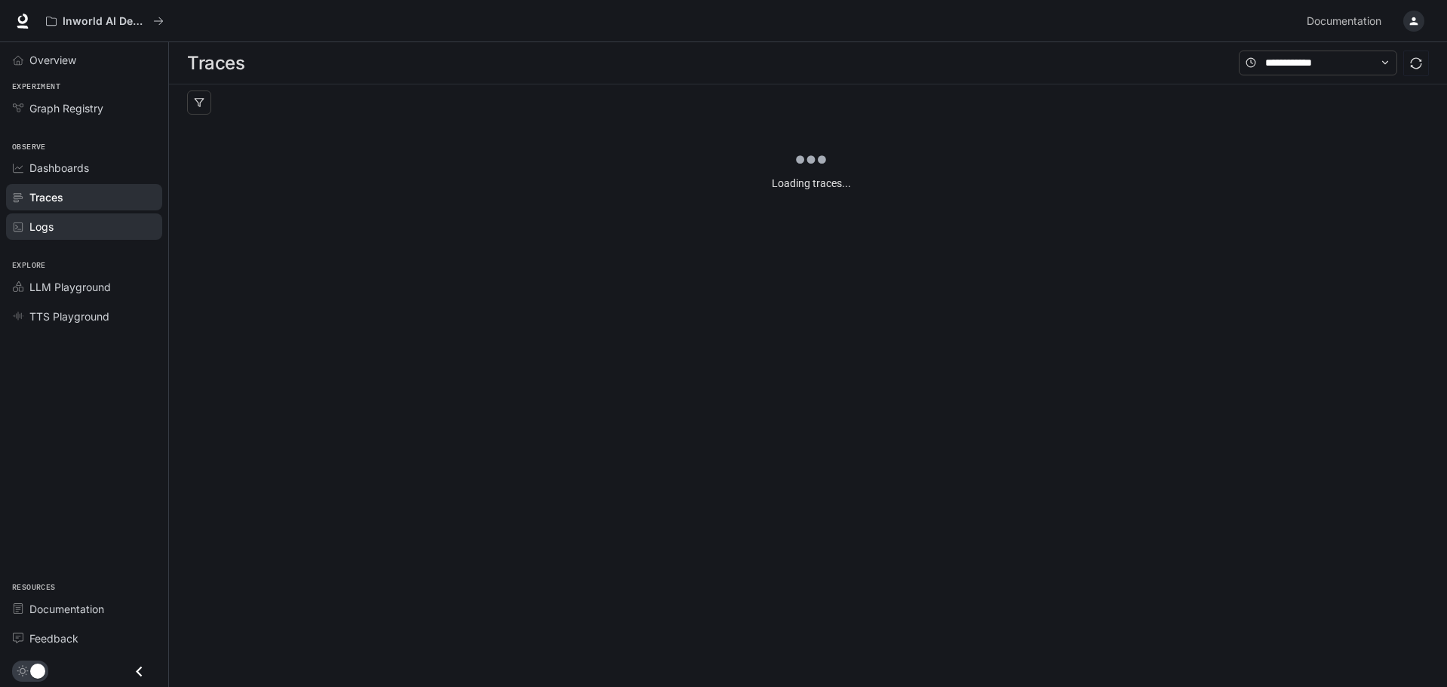
click at [66, 219] on div "Logs" at bounding box center [92, 227] width 126 height 16
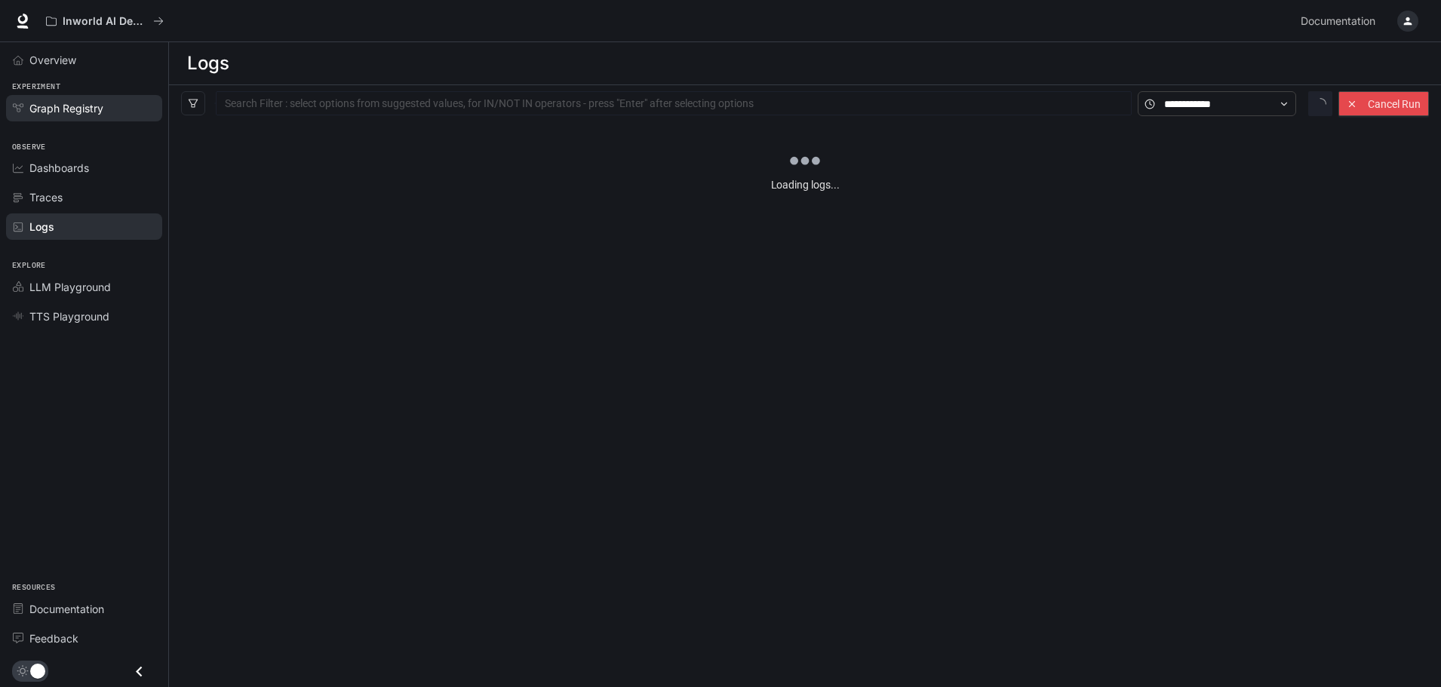
click at [72, 112] on span "Graph Registry" at bounding box center [66, 108] width 74 height 16
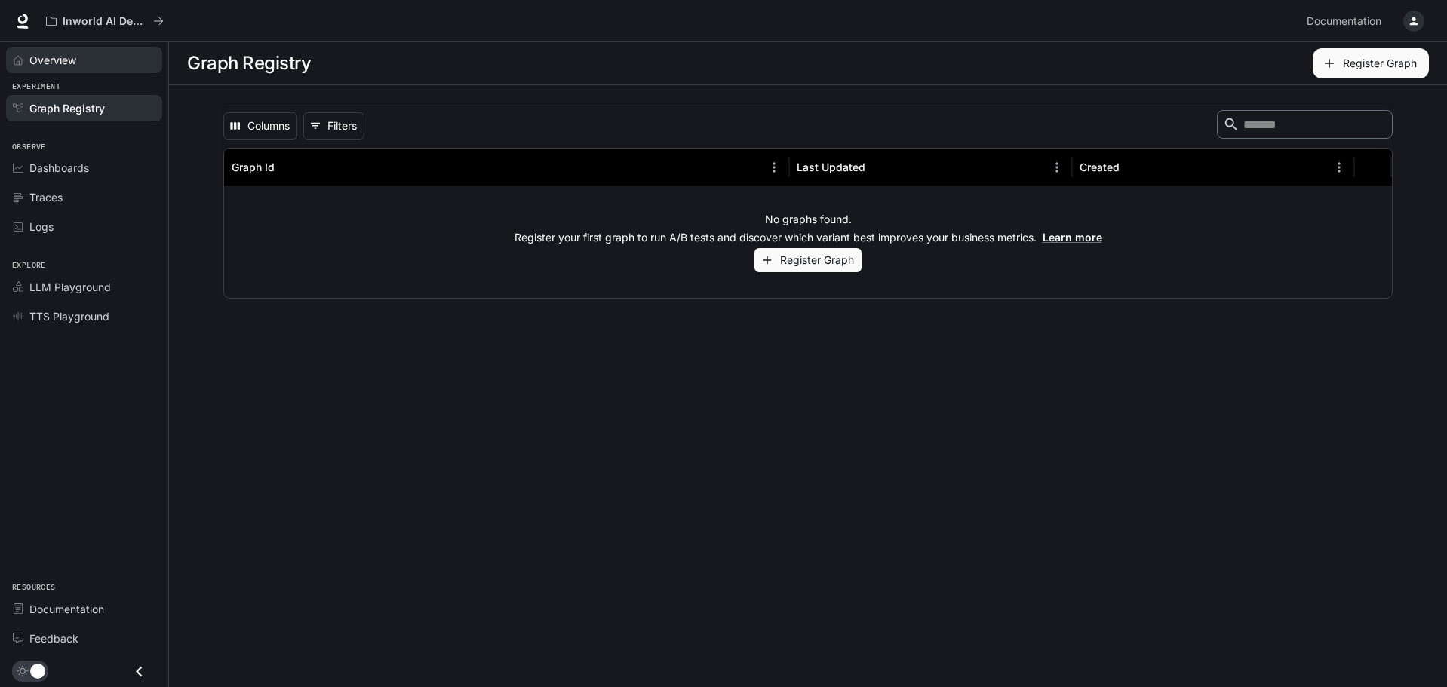
click at [57, 57] on span "Overview" at bounding box center [52, 60] width 47 height 16
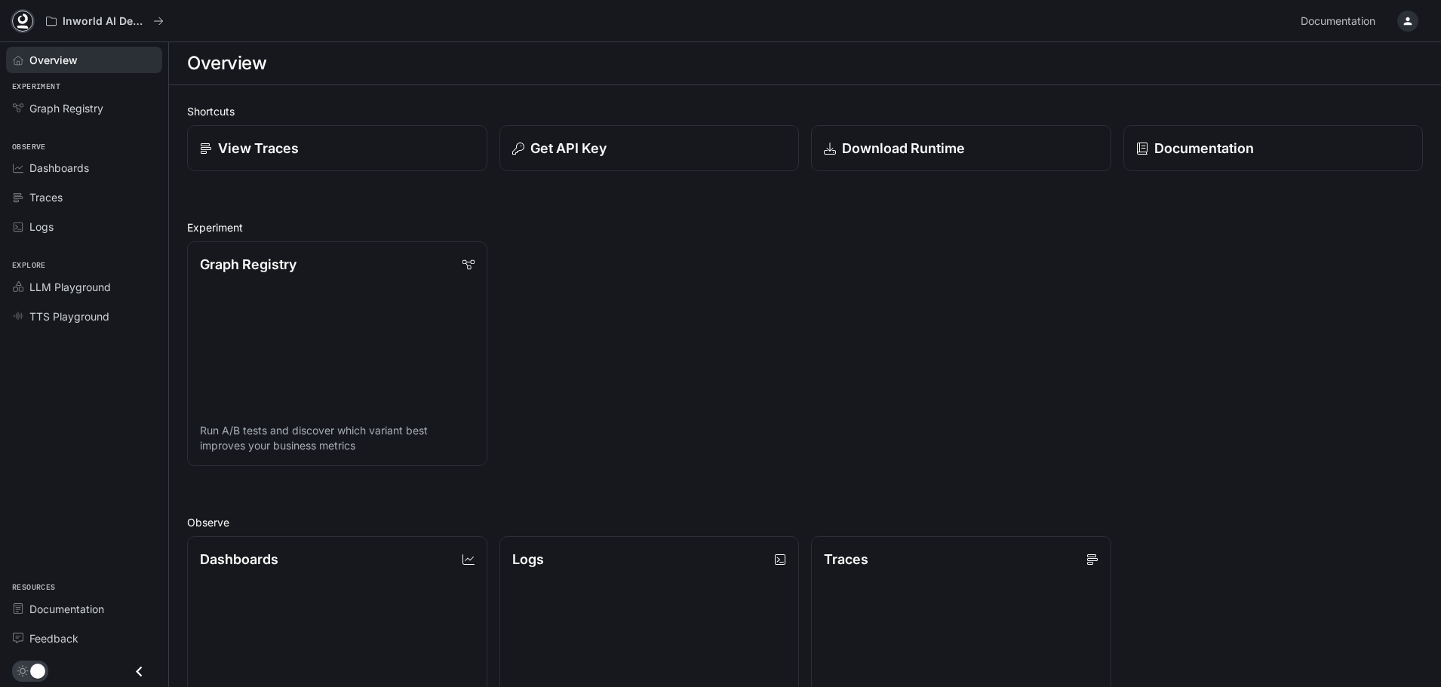
click at [20, 16] on icon at bounding box center [22, 21] width 15 height 15
click at [48, 633] on span "Feedback" at bounding box center [53, 639] width 49 height 16
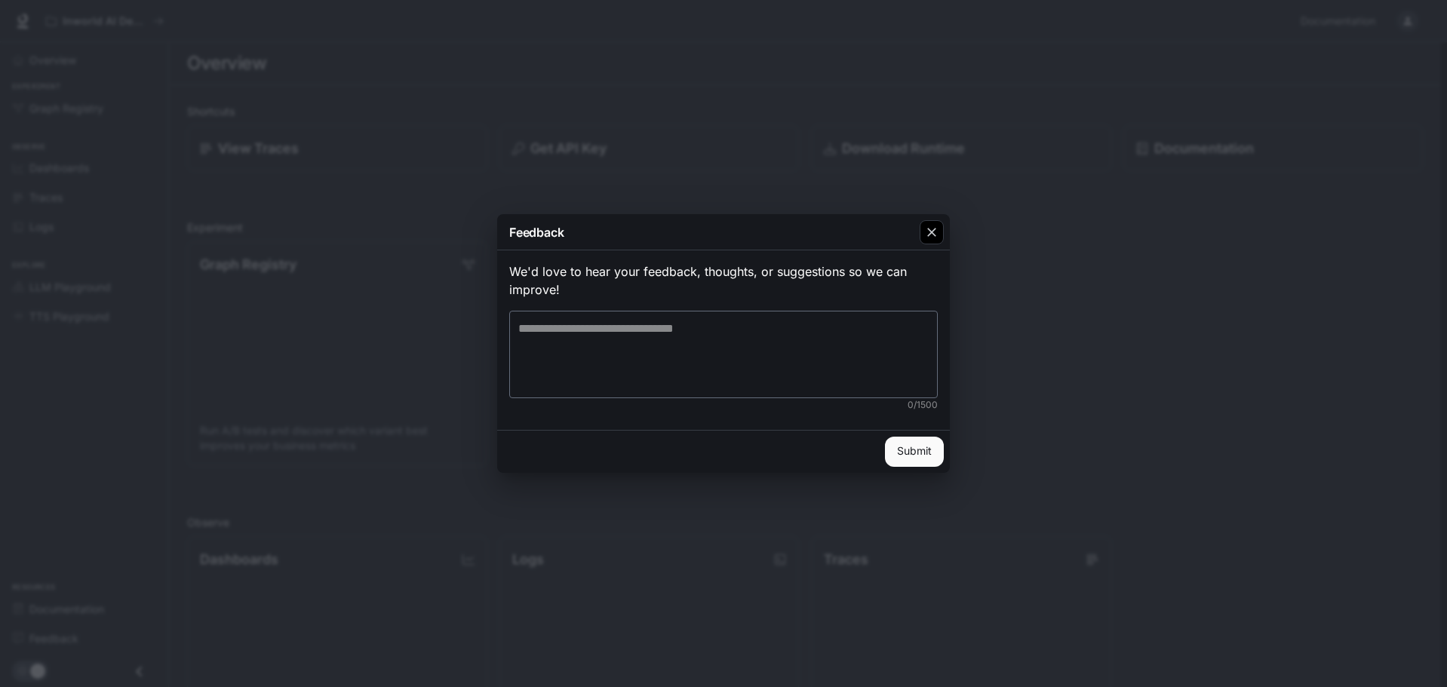
click at [937, 229] on icon "button" at bounding box center [931, 232] width 15 height 15
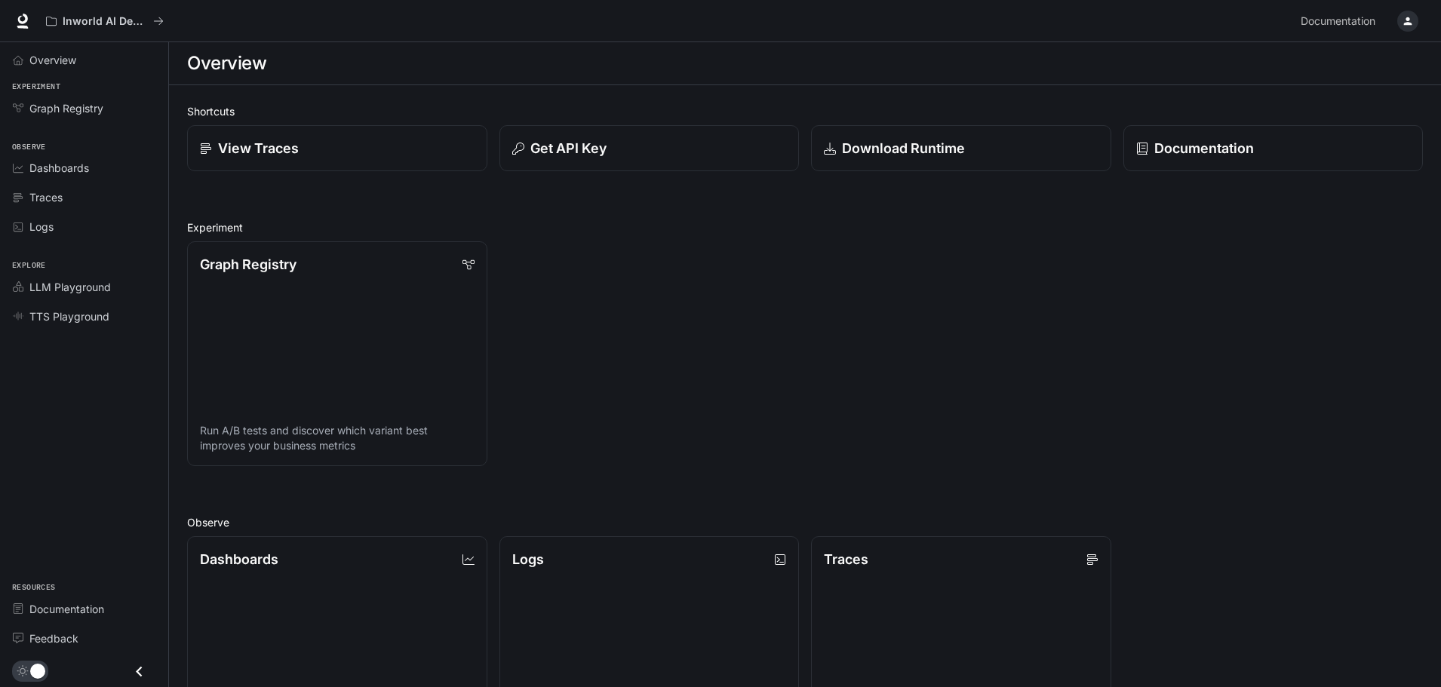
click at [1403, 13] on div "button" at bounding box center [1407, 21] width 21 height 21
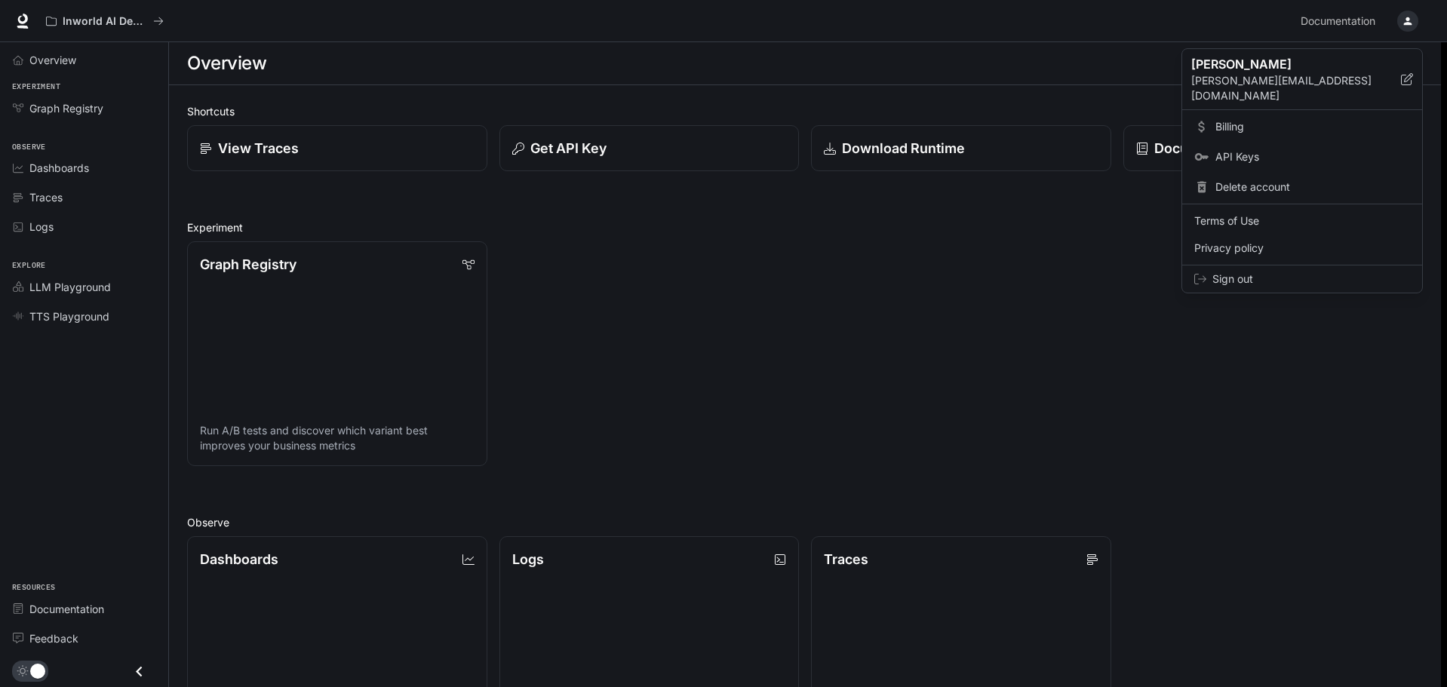
click at [1234, 23] on div at bounding box center [723, 343] width 1447 height 687
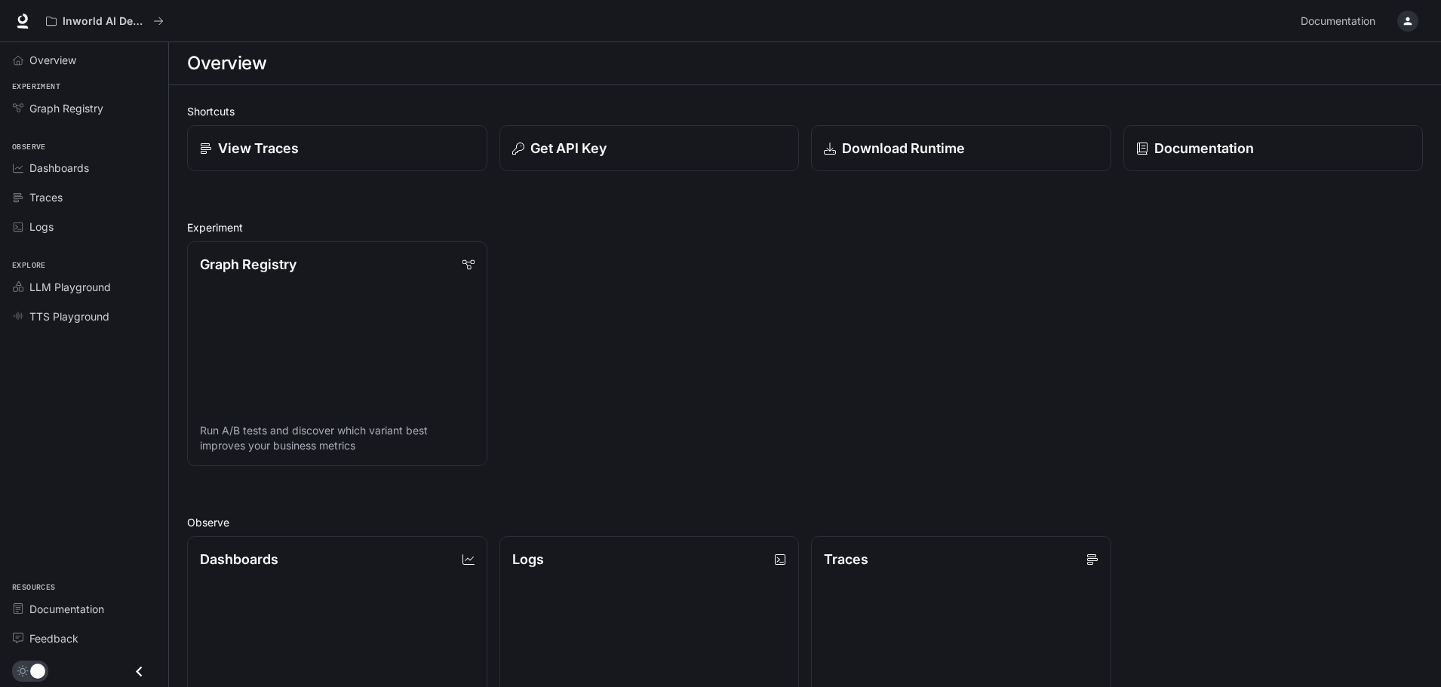
click at [190, 17] on div "Inworld AI Demos" at bounding box center [666, 21] width 1255 height 30
click at [18, 14] on icon at bounding box center [22, 21] width 15 height 15
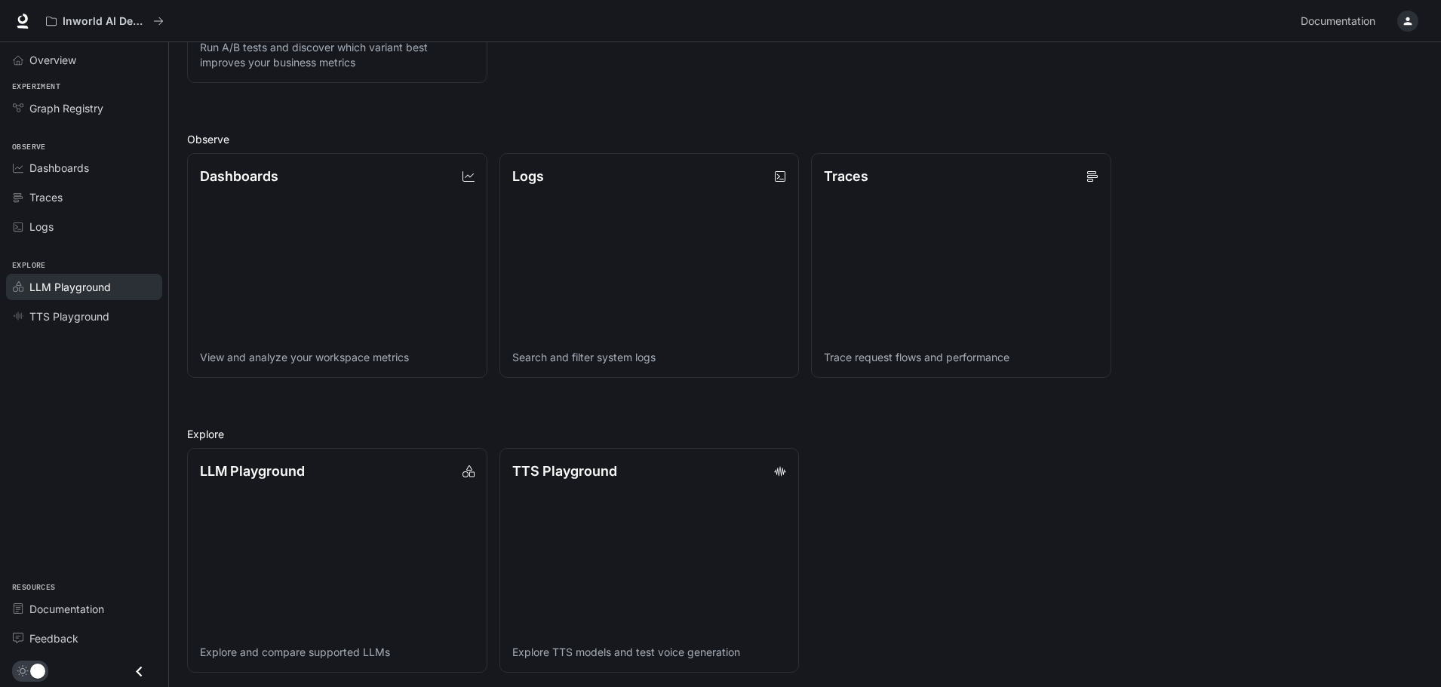
scroll to position [387, 0]
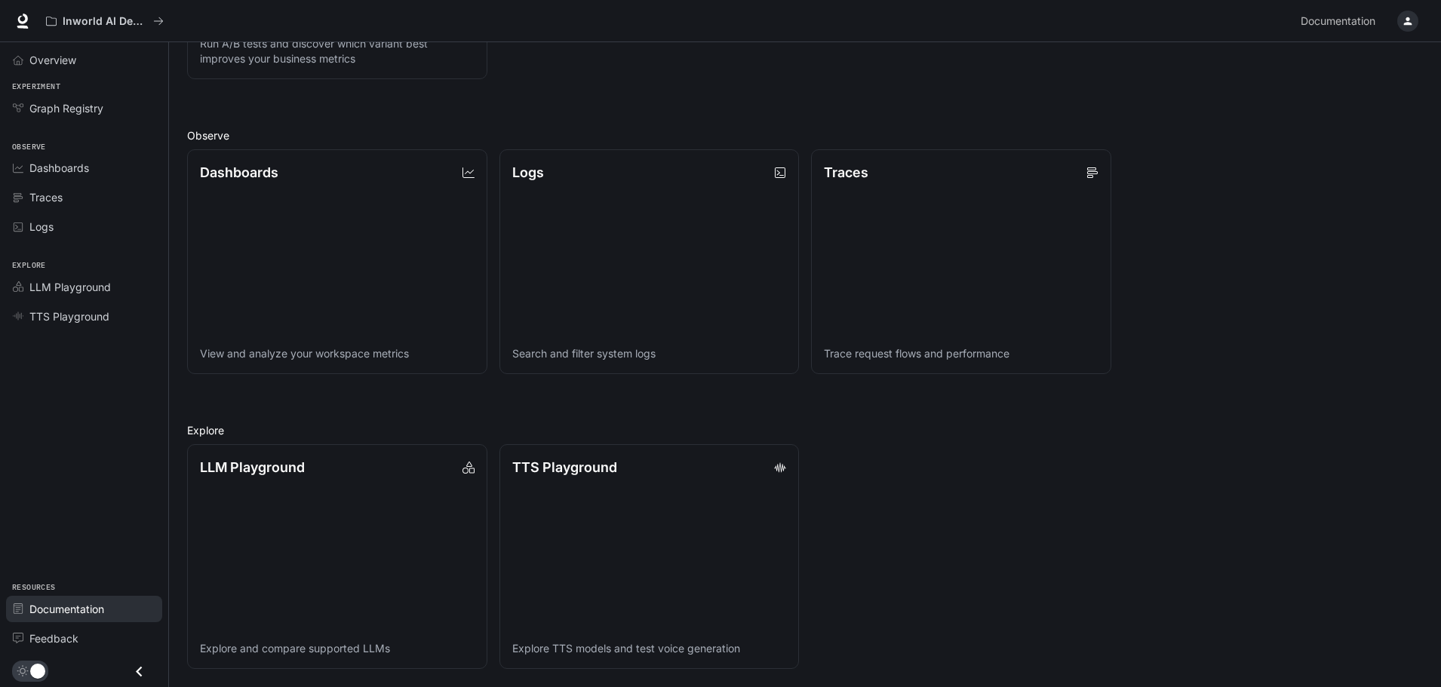
click at [74, 614] on span "Documentation" at bounding box center [66, 609] width 75 height 16
